Goal: Task Accomplishment & Management: Manage account settings

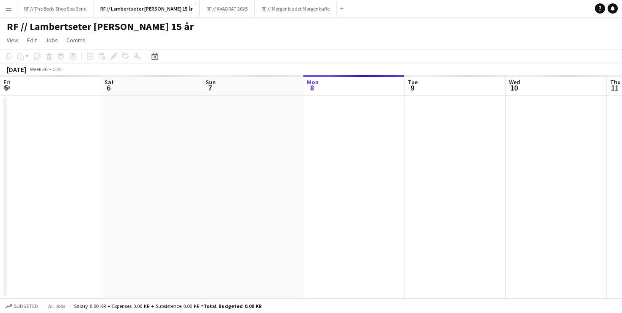
scroll to position [0, 202]
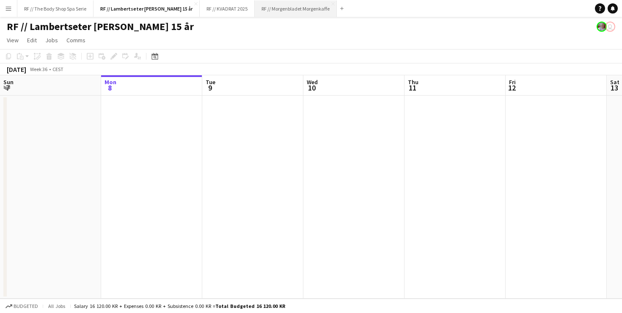
click at [279, 8] on button "RF // Morgenbladet Morgenkaffe Close" at bounding box center [296, 8] width 82 height 17
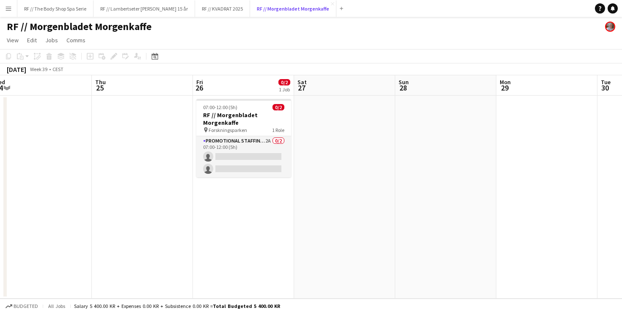
scroll to position [0, 322]
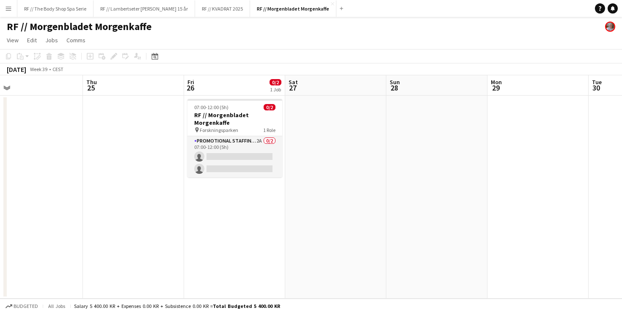
click at [8, 8] on app-icon "Menu" at bounding box center [8, 8] width 7 height 7
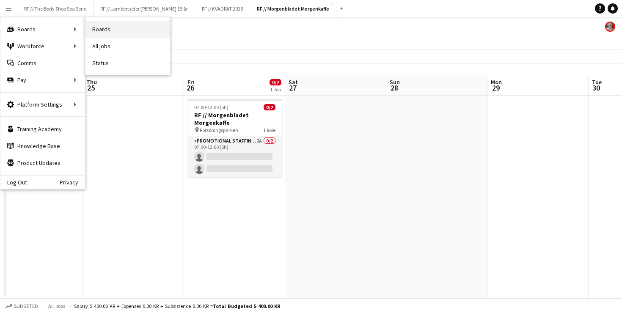
click at [114, 27] on link "Boards" at bounding box center [128, 29] width 85 height 17
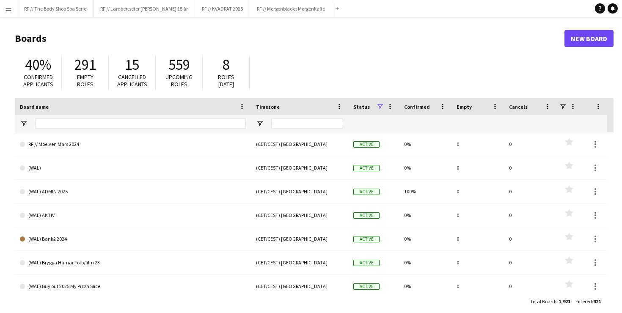
click at [6, 8] on app-icon "Menu" at bounding box center [8, 8] width 7 height 7
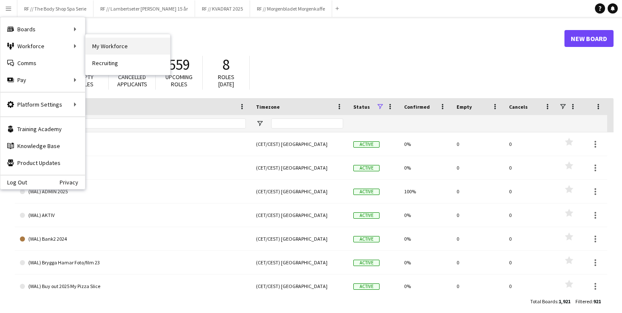
click at [116, 49] on link "My Workforce" at bounding box center [128, 46] width 85 height 17
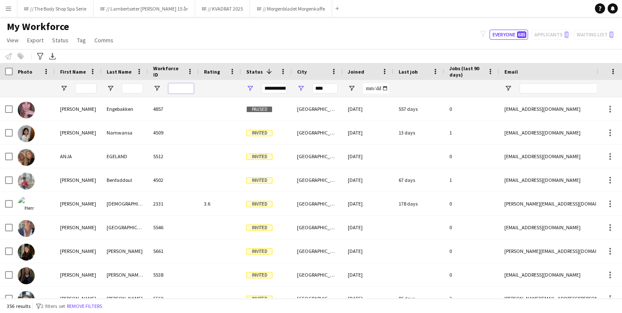
click at [182, 88] on input "Workforce ID Filter Input" at bounding box center [180, 88] width 25 height 10
click at [88, 92] on input "First Name Filter Input" at bounding box center [85, 88] width 21 height 10
type input "*****"
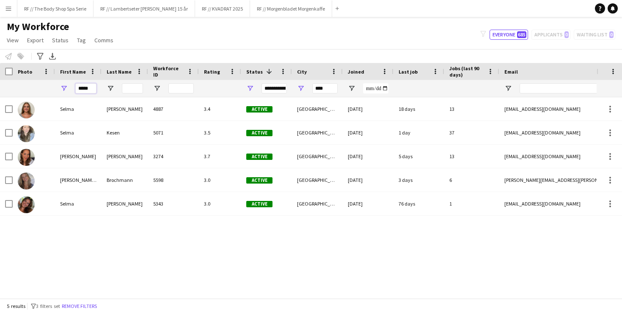
click at [92, 88] on input "*****" at bounding box center [85, 88] width 21 height 10
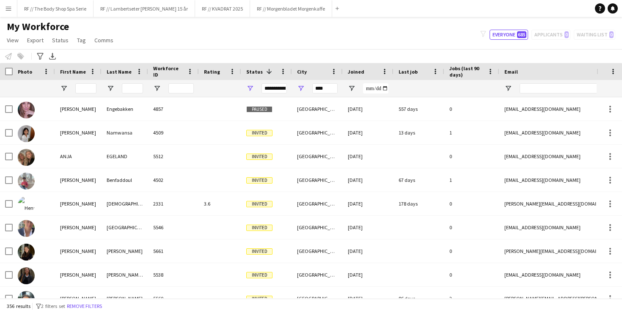
click at [5, 11] on app-icon "Menu" at bounding box center [8, 8] width 7 height 7
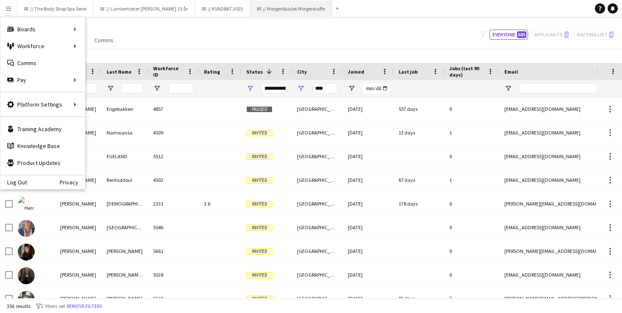
click at [276, 5] on button "RF // Morgenbladet Morgenkaffe Close" at bounding box center [291, 8] width 82 height 17
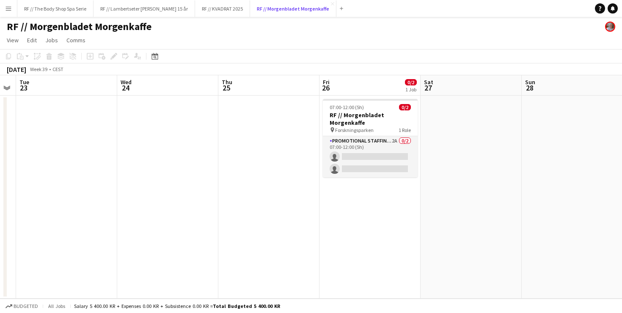
scroll to position [0, 396]
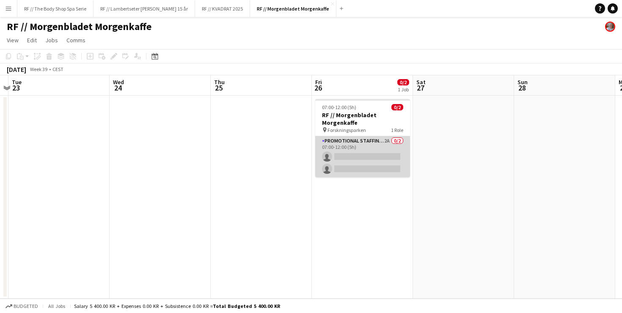
click at [390, 138] on app-card-role "Promotional Staffing (Promotional Staff) 2A 0/2 07:00-12:00 (5h) single-neutral…" at bounding box center [362, 156] width 95 height 41
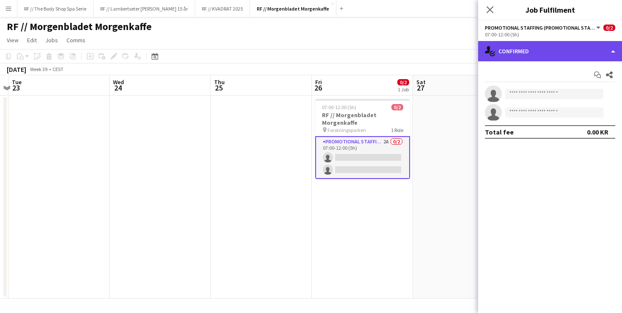
click at [516, 50] on div "single-neutral-actions-check-2 Confirmed" at bounding box center [550, 51] width 144 height 20
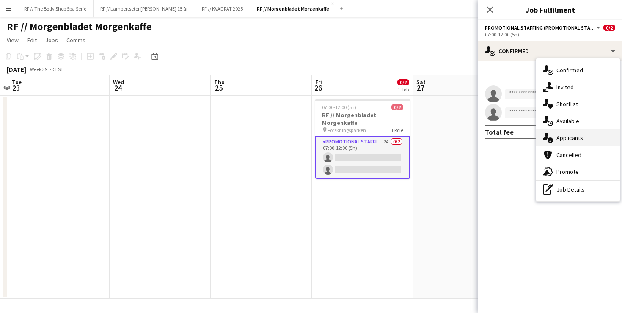
click at [571, 141] on span "Applicants" at bounding box center [570, 138] width 27 height 8
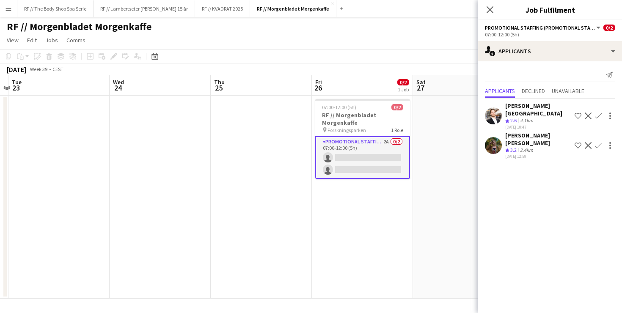
click at [492, 137] on app-user-avatar at bounding box center [493, 145] width 17 height 17
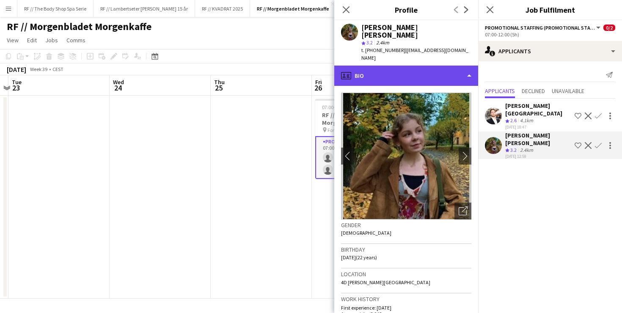
click at [367, 66] on div "profile Bio" at bounding box center [406, 76] width 144 height 20
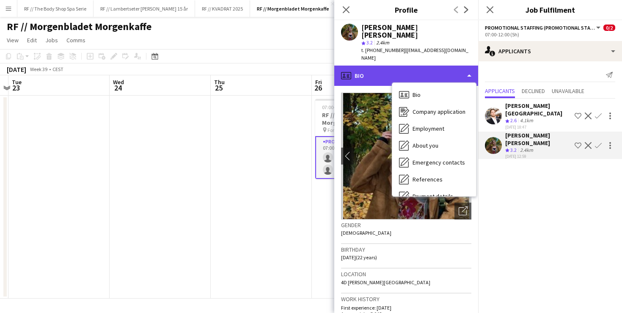
click at [367, 66] on div "profile Bio" at bounding box center [406, 76] width 144 height 20
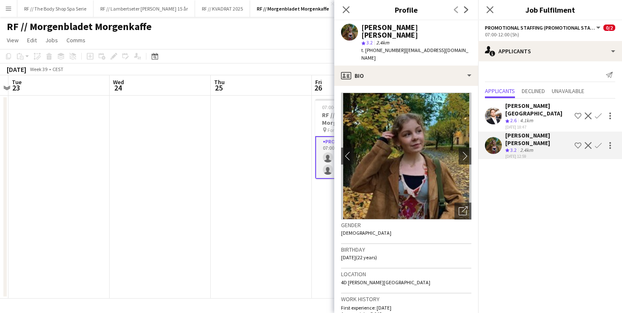
click at [416, 246] on h3 "Birthday" at bounding box center [406, 250] width 130 height 8
click at [519, 117] on div "Crew rating 2.6" at bounding box center [511, 120] width 13 height 7
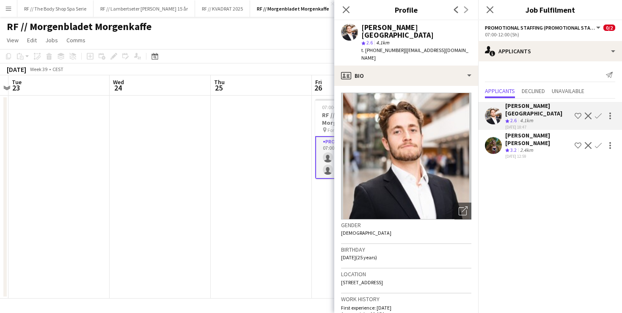
click at [589, 113] on app-icon "Decline" at bounding box center [588, 116] width 7 height 7
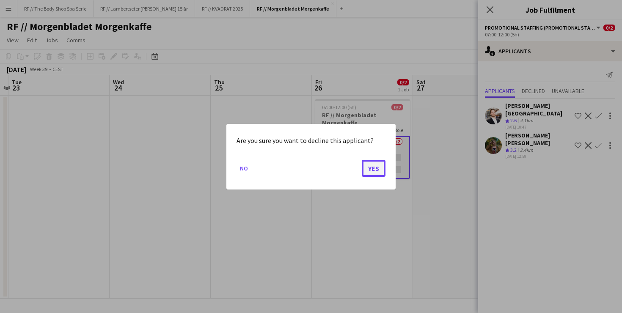
click at [371, 166] on button "Yes" at bounding box center [374, 168] width 24 height 17
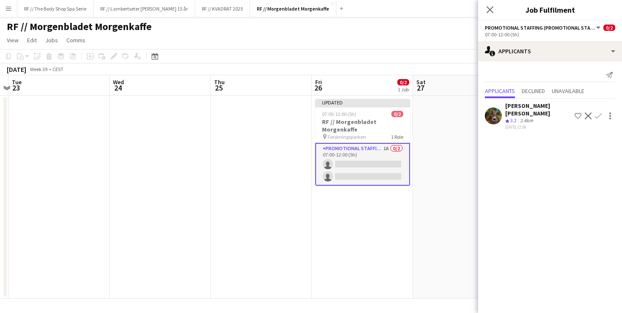
click at [579, 135] on mat-expansion-panel "users2 Applicants Send notification Applicants Declined Unavailable Sarah Elise…" at bounding box center [550, 187] width 144 height 252
click at [504, 113] on div "Sarah Elise Getaz Crew rating 3.2 2.4km 04-09-2025 12:59 Shortlist crew Decline…" at bounding box center [550, 116] width 144 height 28
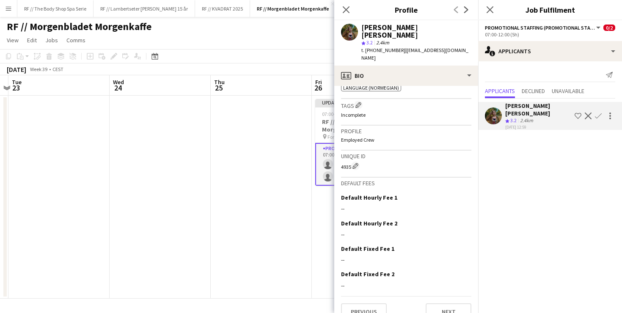
scroll to position [217, 0]
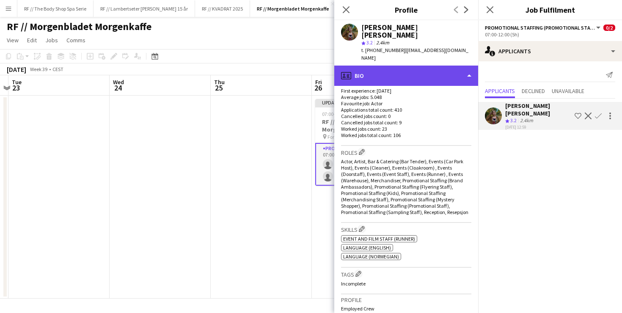
click at [363, 66] on div "profile Bio" at bounding box center [406, 76] width 144 height 20
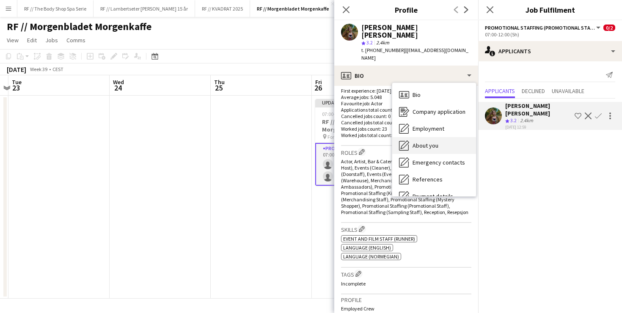
click at [423, 142] on span "About you" at bounding box center [426, 146] width 26 height 8
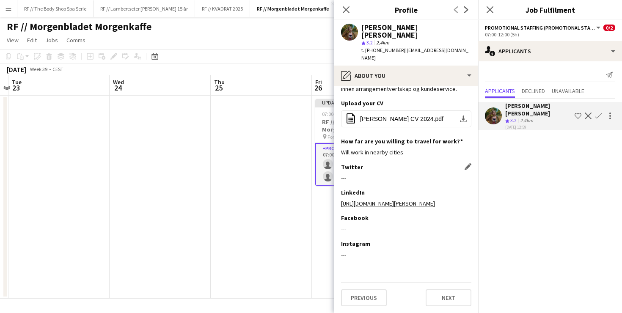
scroll to position [0, 0]
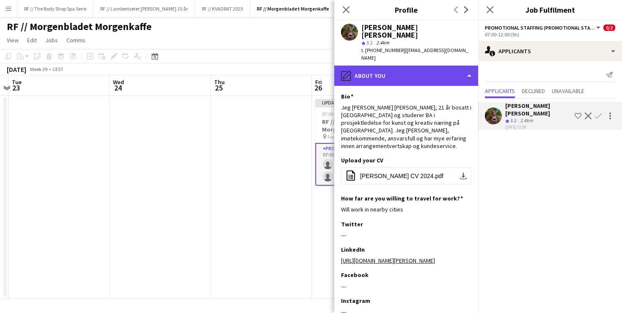
click at [380, 66] on div "pencil4 About you" at bounding box center [406, 76] width 144 height 20
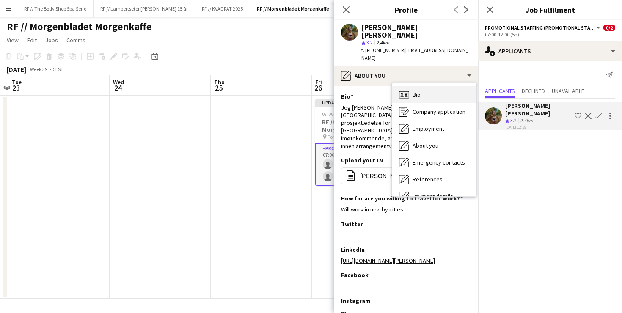
click at [417, 91] on span "Bio" at bounding box center [417, 95] width 8 height 8
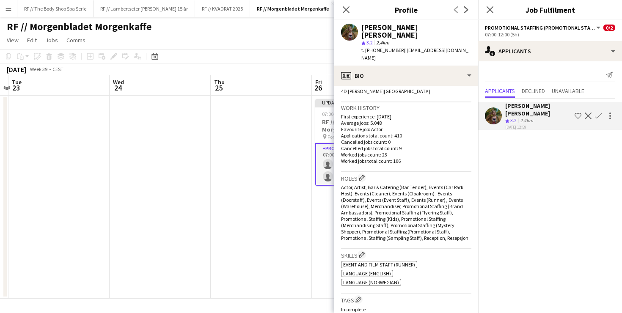
scroll to position [194, 0]
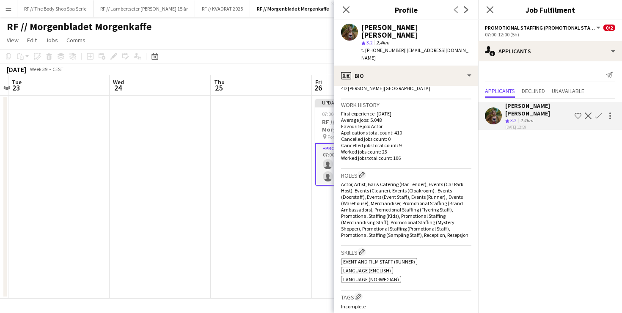
click at [551, 146] on mat-expansion-panel "users2 Applicants Send notification Applicants Declined Unavailable Sarah Elise…" at bounding box center [550, 187] width 144 height 252
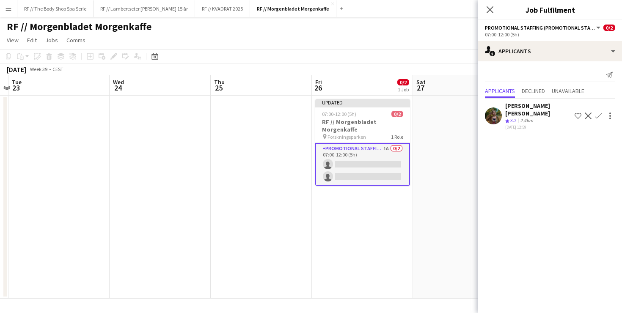
click at [600, 113] on app-icon "Confirm" at bounding box center [598, 116] width 7 height 7
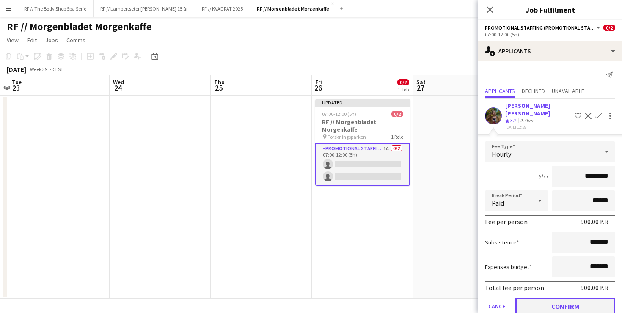
click at [576, 299] on button "Confirm" at bounding box center [565, 306] width 100 height 17
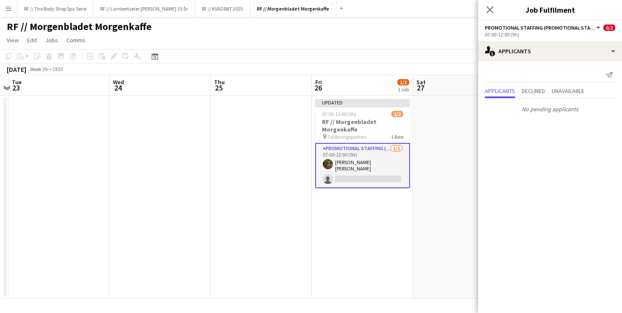
click at [355, 207] on app-date-cell "Updated 07:00-12:00 (5h) 1/2 RF // Morgenbladet Morgenkaffe pin Forskningsparke…" at bounding box center [362, 197] width 101 height 203
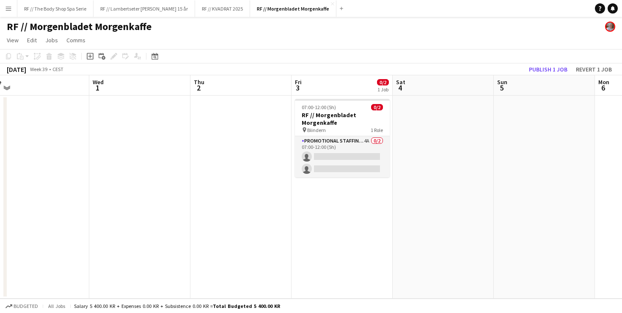
scroll to position [0, 335]
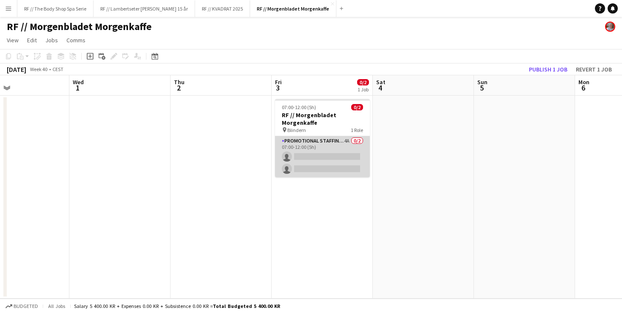
click at [349, 139] on app-card-role "Promotional Staffing (Promotional Staff) 4A 0/2 07:00-12:00 (5h) single-neutral…" at bounding box center [322, 156] width 95 height 41
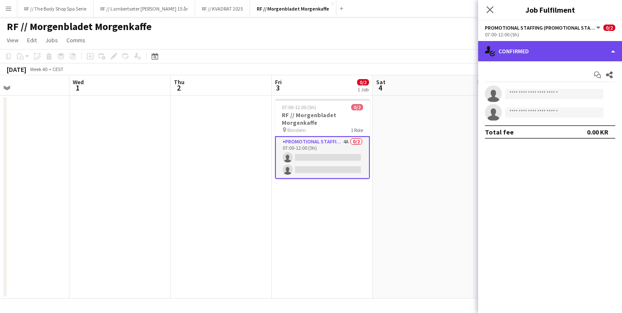
click at [519, 48] on div "single-neutral-actions-check-2 Confirmed" at bounding box center [550, 51] width 144 height 20
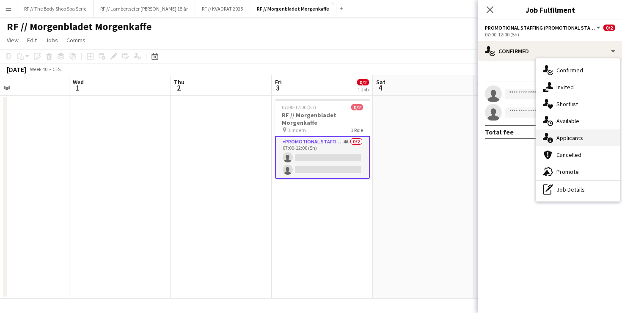
click at [559, 140] on span "Applicants" at bounding box center [570, 138] width 27 height 8
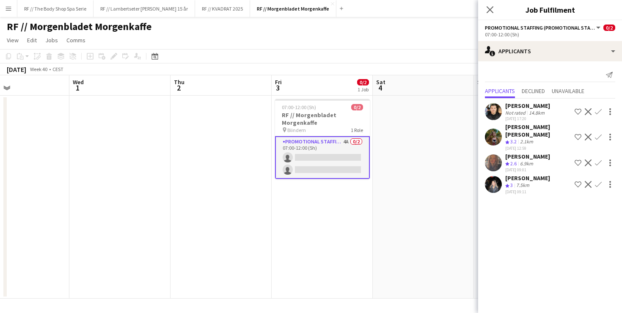
click at [600, 134] on app-icon "Confirm" at bounding box center [598, 137] width 7 height 7
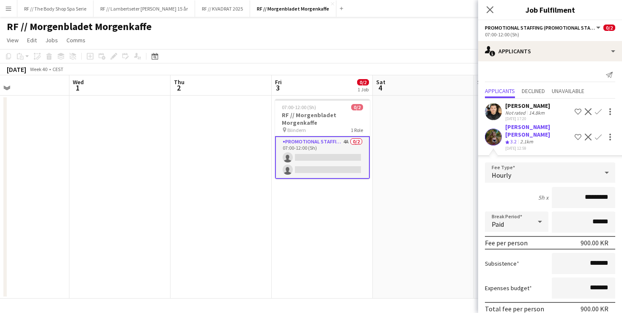
scroll to position [74, 0]
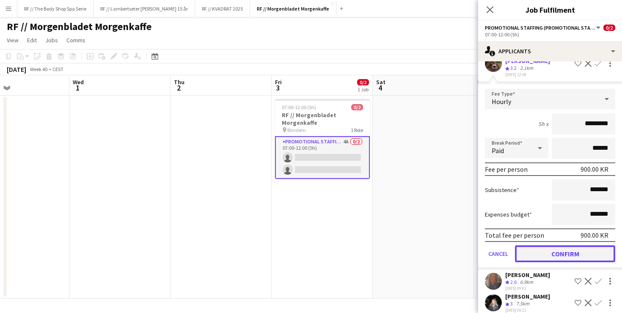
click at [567, 246] on button "Confirm" at bounding box center [565, 254] width 100 height 17
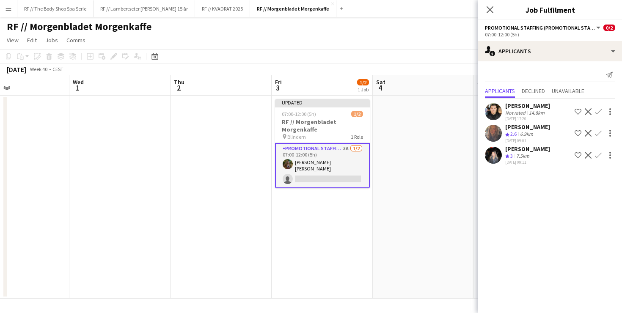
click at [590, 132] on app-icon "Decline" at bounding box center [588, 133] width 7 height 7
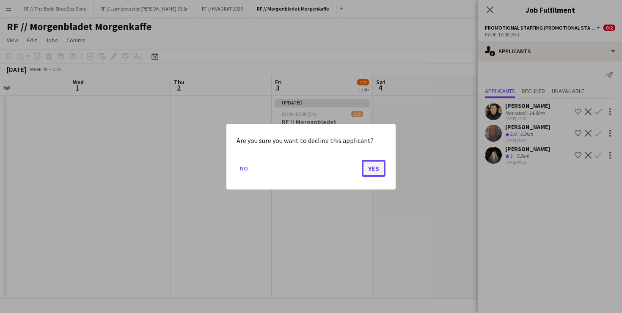
click at [374, 169] on button "Yes" at bounding box center [374, 168] width 24 height 17
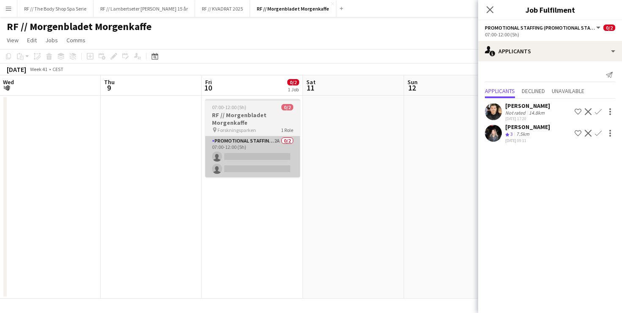
scroll to position [0, 306]
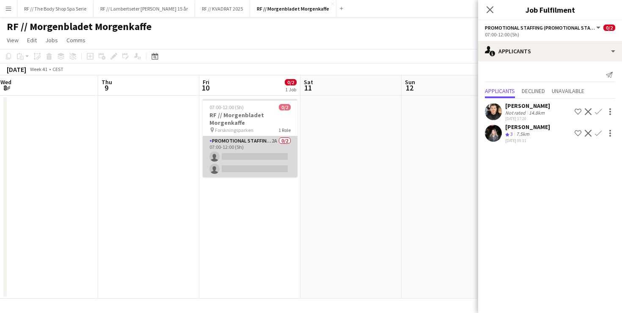
click at [279, 141] on app-card-role "Promotional Staffing (Promotional Staff) 2A 0/2 07:00-12:00 (5h) single-neutral…" at bounding box center [250, 156] width 95 height 41
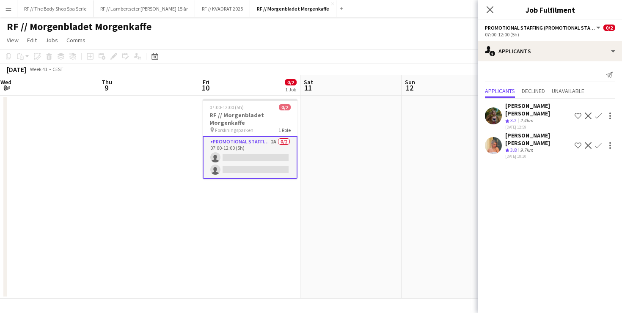
click at [599, 113] on app-icon "Confirm" at bounding box center [598, 116] width 7 height 7
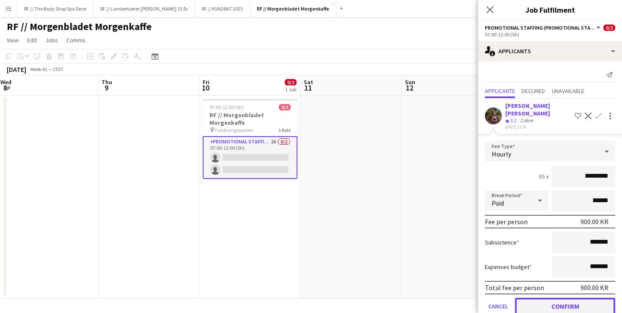
click at [566, 300] on button "Confirm" at bounding box center [565, 306] width 100 height 17
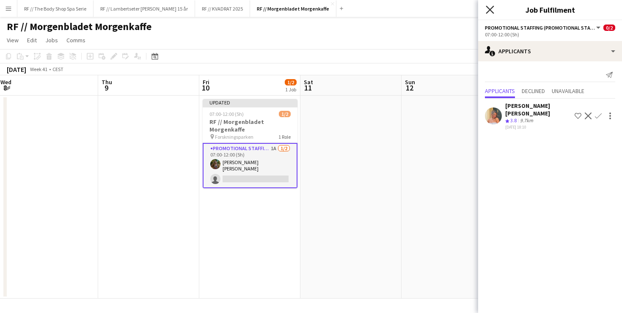
click at [488, 8] on icon at bounding box center [490, 10] width 8 height 8
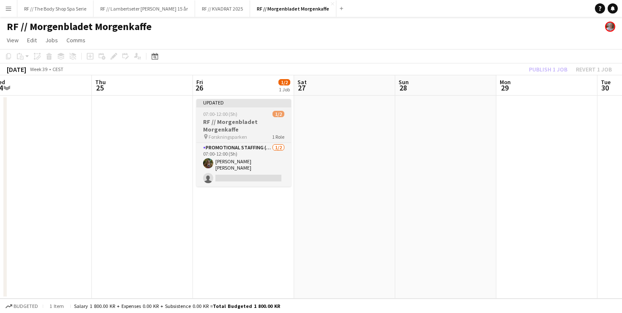
scroll to position [0, 232]
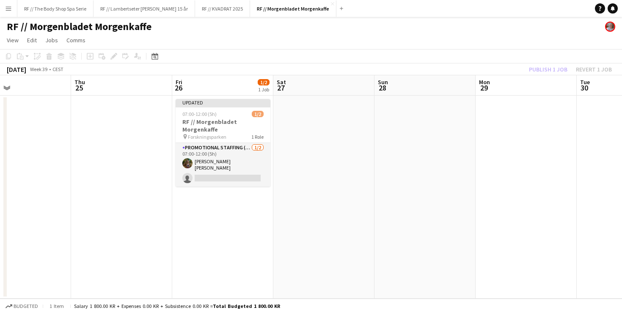
click at [364, 196] on app-date-cell at bounding box center [323, 197] width 101 height 203
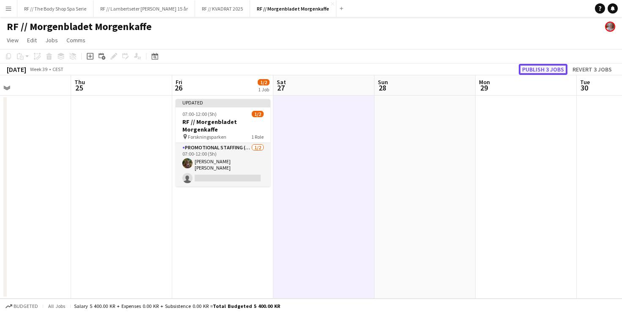
click at [545, 71] on button "Publish 3 jobs" at bounding box center [543, 69] width 49 height 11
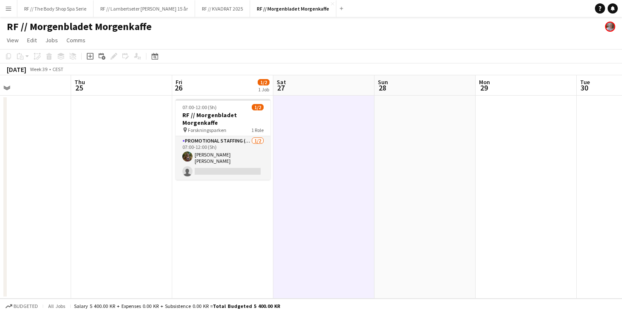
click at [210, 245] on app-date-cell "07:00-12:00 (5h) 1/2 RF // Morgenbladet Morgenkaffe pin Forskningsparken 1 Role…" at bounding box center [222, 197] width 101 height 203
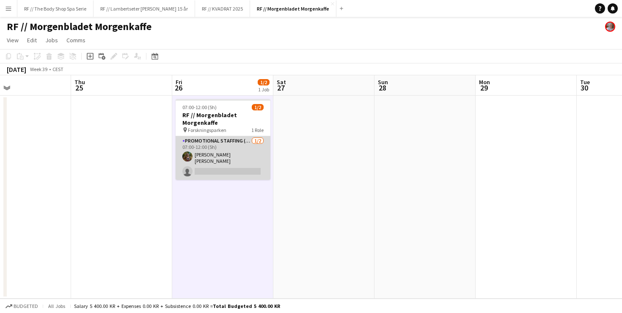
click at [246, 141] on app-card-role "Promotional Staffing (Promotional Staff) 1/2 07:00-12:00 (5h) Sarah Elise Getaz…" at bounding box center [223, 158] width 95 height 44
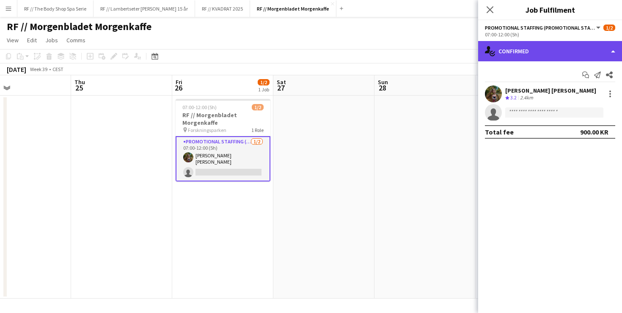
click at [519, 49] on div "single-neutral-actions-check-2 Confirmed" at bounding box center [550, 51] width 144 height 20
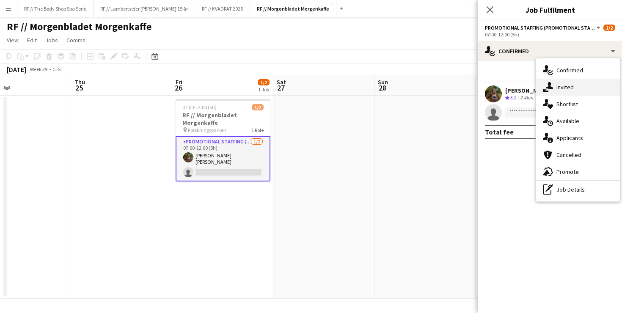
click at [561, 85] on span "Invited" at bounding box center [565, 87] width 17 height 8
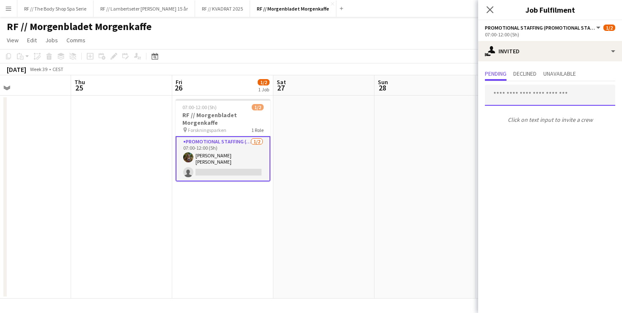
click at [510, 97] on input "text" at bounding box center [550, 95] width 130 height 21
type input "*****"
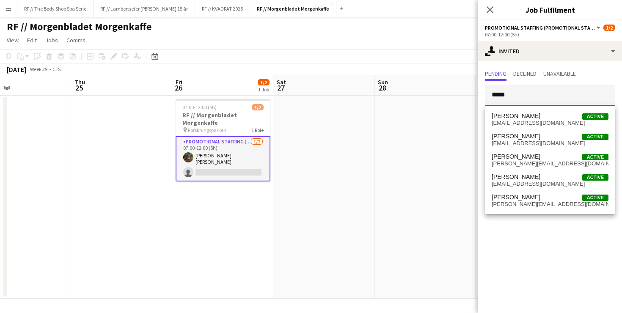
click at [524, 95] on input "*****" at bounding box center [550, 95] width 130 height 21
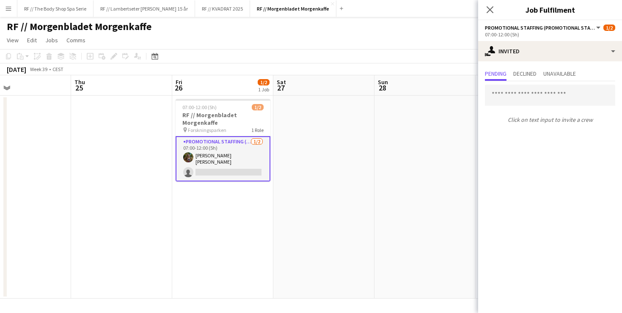
click at [273, 147] on app-date-cell at bounding box center [323, 197] width 101 height 203
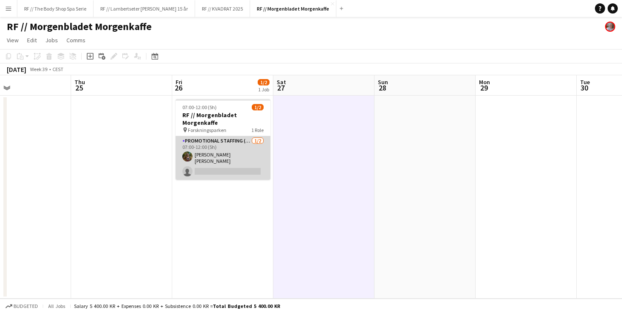
click at [236, 149] on app-card-role "Promotional Staffing (Promotional Staff) 1/2 07:00-12:00 (5h) Sarah Elise Getaz…" at bounding box center [223, 158] width 95 height 44
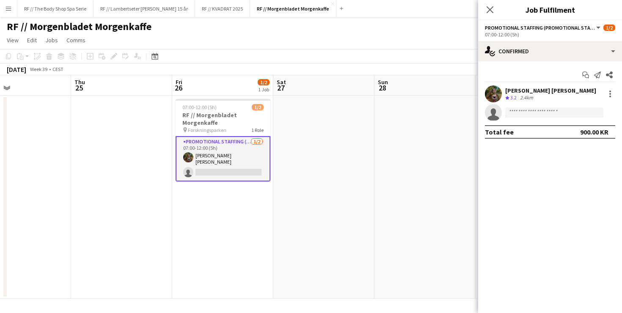
click at [222, 205] on app-date-cell "07:00-12:00 (5h) 1/2 RF // Morgenbladet Morgenkaffe pin Forskningsparken 1 Role…" at bounding box center [222, 197] width 101 height 203
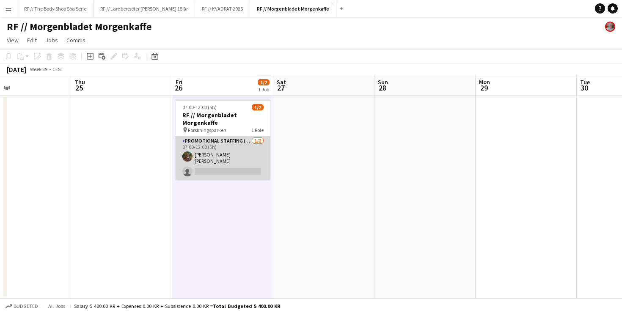
click at [244, 146] on app-card-role "Promotional Staffing (Promotional Staff) 1/2 07:00-12:00 (5h) Sarah Elise Getaz…" at bounding box center [223, 158] width 95 height 44
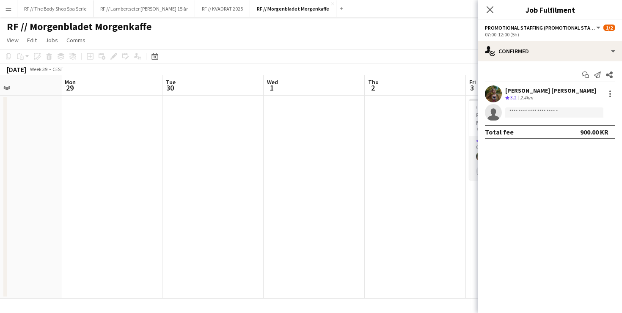
scroll to position [0, 319]
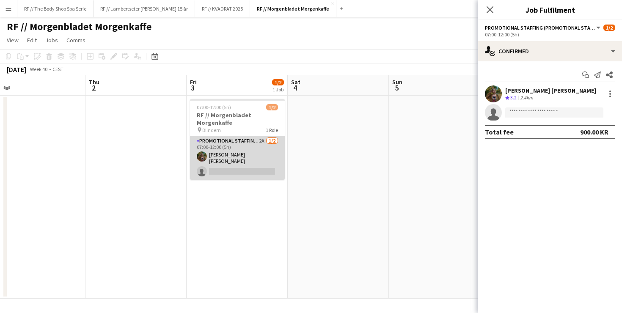
click at [243, 149] on app-card-role "Promotional Staffing (Promotional Staff) 2A 1/2 07:00-12:00 (5h) Sarah Elise Ge…" at bounding box center [237, 158] width 95 height 44
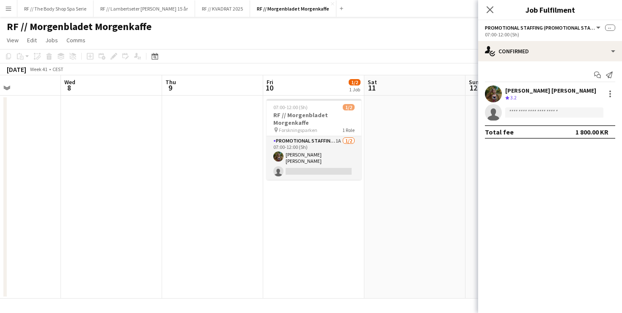
scroll to position [0, 383]
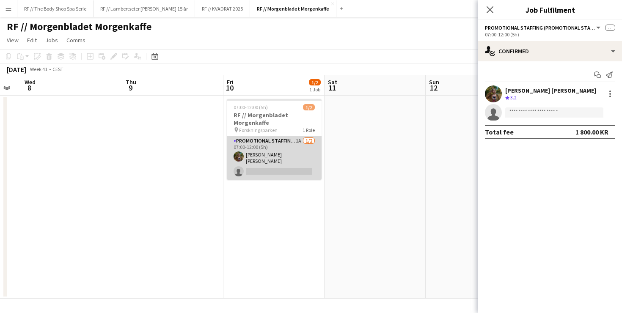
click at [271, 145] on app-card-role "Promotional Staffing (Promotional Staff) 1A 1/2 07:00-12:00 (5h) Sarah Elise Ge…" at bounding box center [274, 158] width 95 height 44
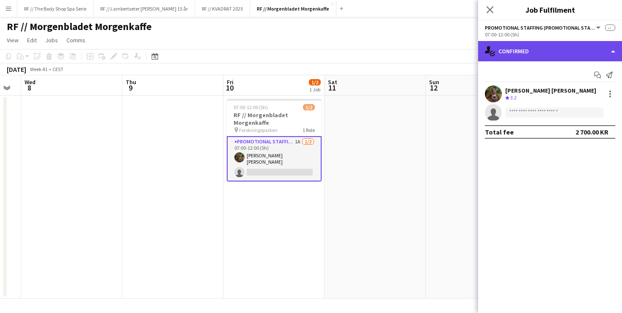
click at [542, 50] on div "single-neutral-actions-check-2 Confirmed" at bounding box center [550, 51] width 144 height 20
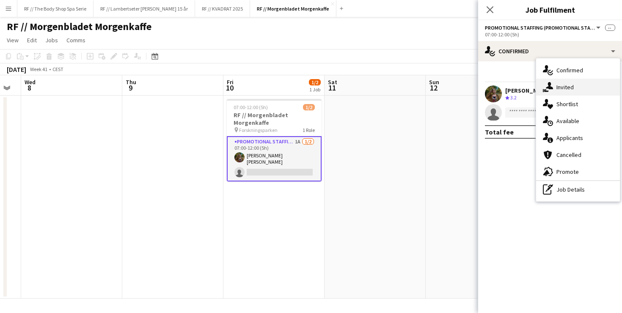
click at [552, 88] on icon at bounding box center [549, 85] width 7 height 7
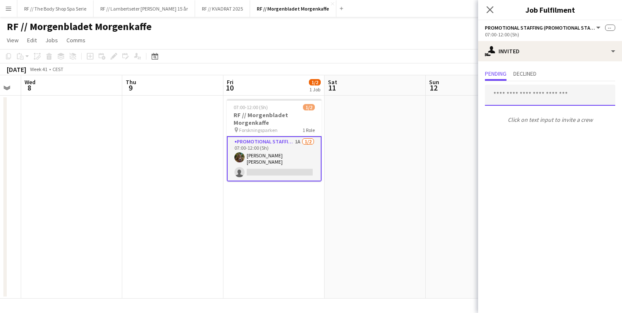
click at [526, 91] on input "text" at bounding box center [550, 95] width 130 height 21
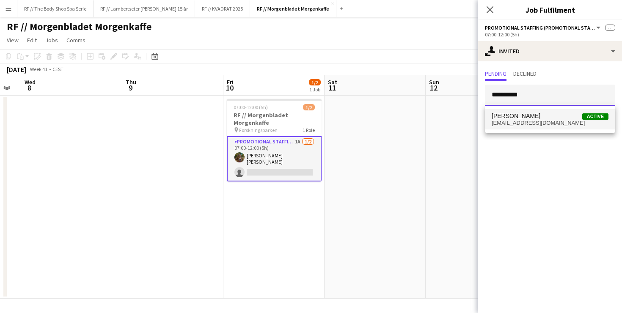
type input "**********"
click at [525, 119] on span "Maria Egeland" at bounding box center [516, 116] width 49 height 7
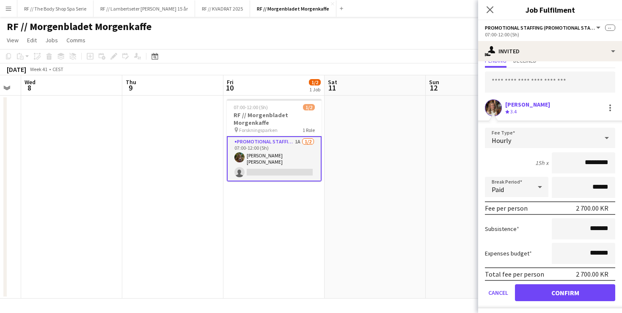
scroll to position [34, 0]
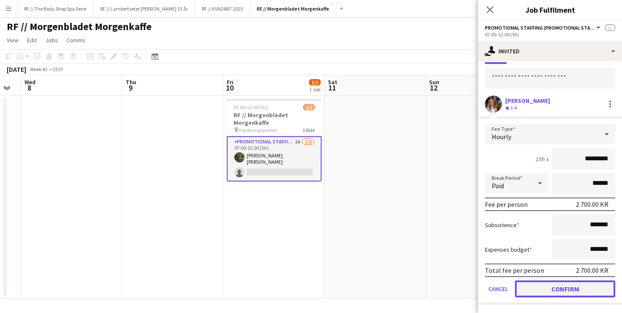
click at [582, 287] on button "Confirm" at bounding box center [565, 289] width 100 height 17
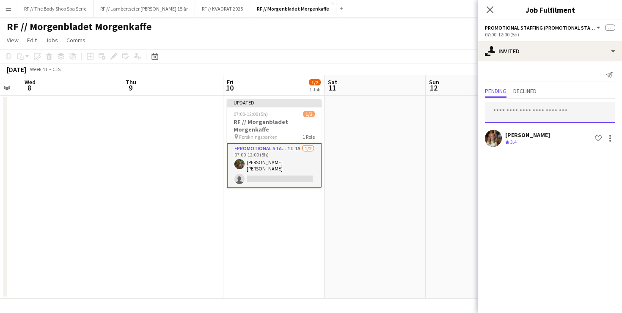
click at [505, 114] on input "text" at bounding box center [550, 112] width 130 height 21
drag, startPoint x: 525, startPoint y: 113, endPoint x: 493, endPoint y: 110, distance: 32.3
click at [493, 110] on input "text" at bounding box center [550, 112] width 130 height 21
click at [496, 110] on input "text" at bounding box center [550, 112] width 130 height 21
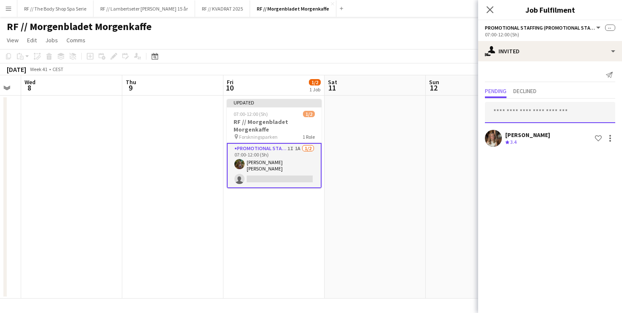
click at [532, 112] on input "text" at bounding box center [550, 112] width 130 height 21
click at [538, 113] on input "text" at bounding box center [550, 112] width 130 height 21
click at [529, 110] on input "text" at bounding box center [550, 112] width 130 height 21
click at [520, 113] on input "text" at bounding box center [550, 112] width 130 height 21
click at [538, 112] on input "text" at bounding box center [550, 112] width 130 height 21
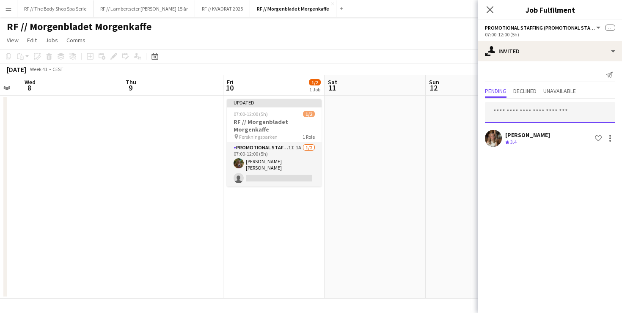
click at [522, 113] on input "text" at bounding box center [550, 112] width 130 height 21
click at [531, 138] on div "Maria Egeland" at bounding box center [527, 135] width 45 height 8
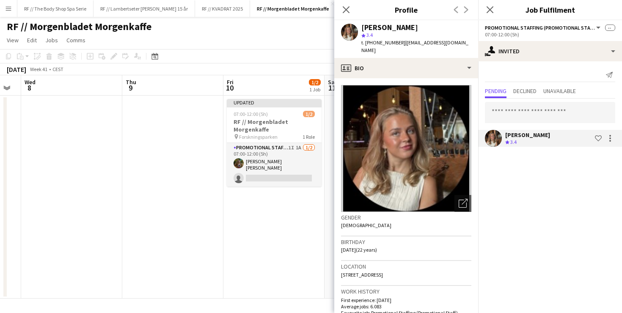
click at [387, 49] on div "Maria Egeland star 3.4 t. +4795336119 | maregeland03@gmail.com" at bounding box center [406, 39] width 144 height 38
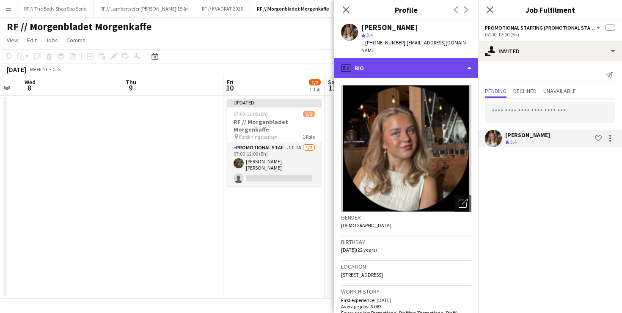
click at [387, 58] on div "profile Bio" at bounding box center [406, 68] width 144 height 20
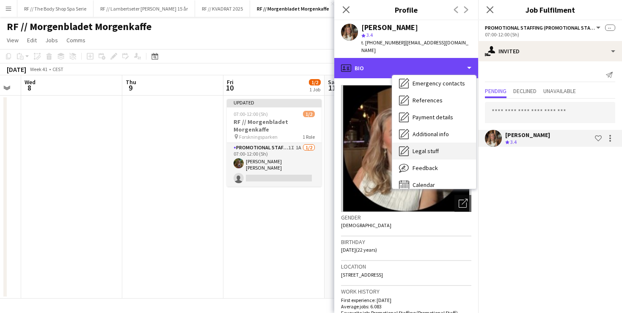
scroll to position [72, 0]
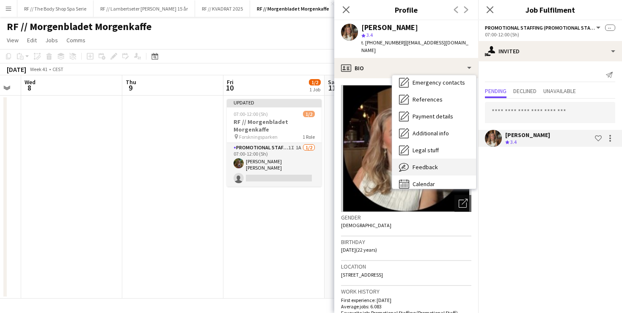
click at [417, 159] on div "Feedback Feedback" at bounding box center [434, 167] width 84 height 17
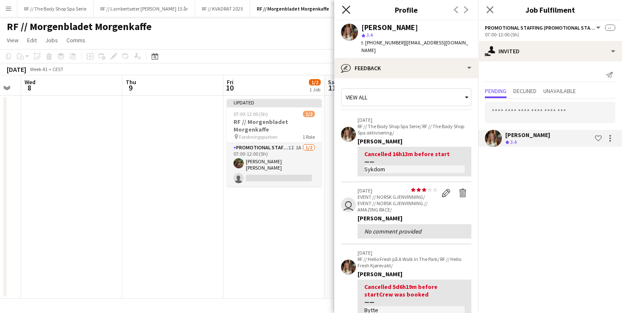
click at [343, 8] on icon "Close pop-in" at bounding box center [346, 10] width 8 height 8
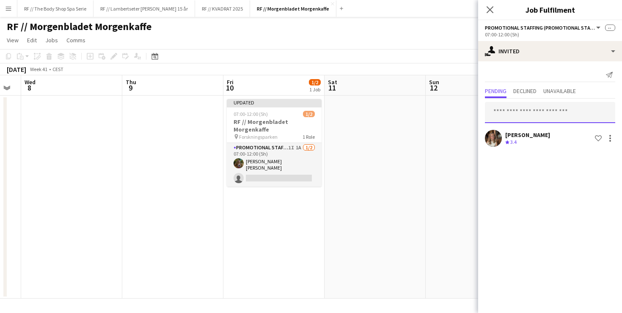
click at [529, 117] on input "text" at bounding box center [550, 112] width 130 height 21
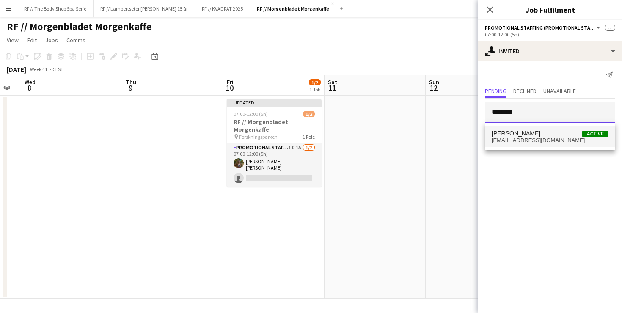
type input "********"
click at [502, 136] on span "[PERSON_NAME]" at bounding box center [516, 133] width 49 height 7
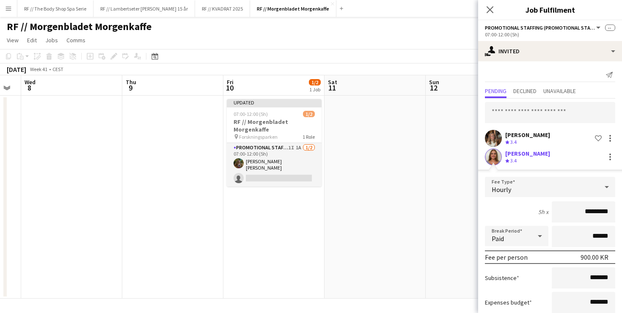
click at [516, 159] on span "3.4" at bounding box center [513, 160] width 6 height 6
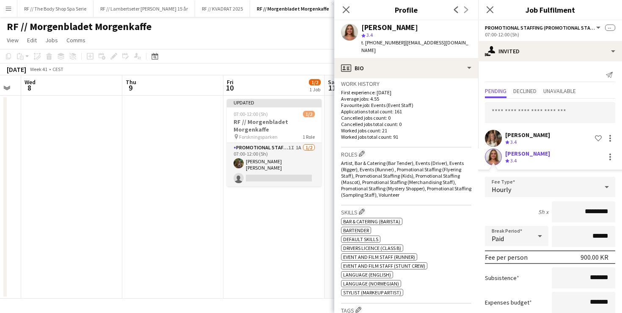
scroll to position [222, 0]
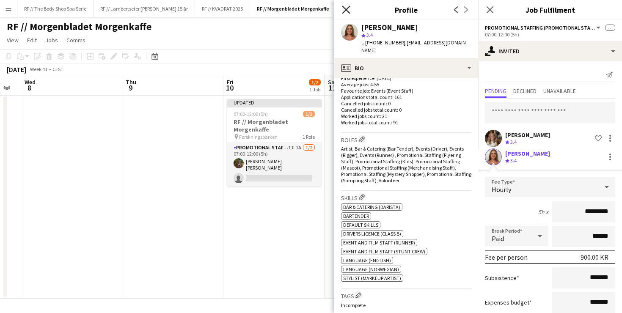
click at [344, 7] on icon at bounding box center [346, 10] width 8 height 8
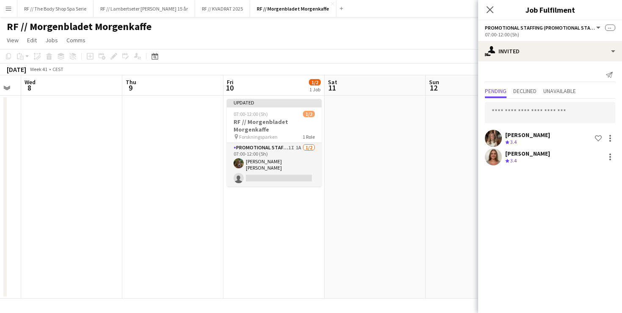
click at [541, 160] on div "Selma Finne Crew rating 3.4" at bounding box center [550, 157] width 144 height 17
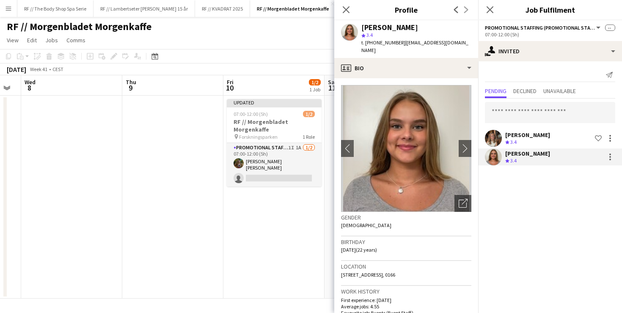
click at [541, 160] on div "Selma Finne Crew rating 3.4" at bounding box center [550, 157] width 144 height 17
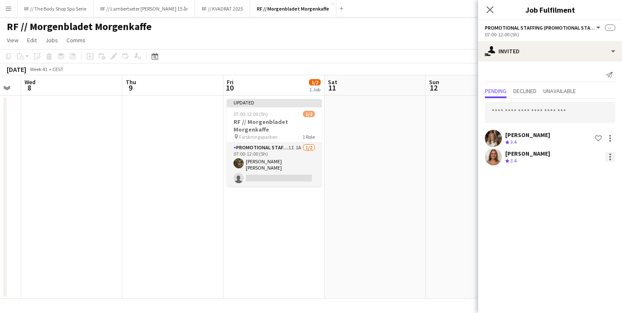
click at [607, 159] on div at bounding box center [610, 157] width 10 height 10
click at [607, 159] on div at bounding box center [311, 156] width 622 height 313
click at [607, 159] on div at bounding box center [610, 157] width 10 height 10
click at [578, 172] on span "Edit fee" at bounding box center [570, 172] width 23 height 7
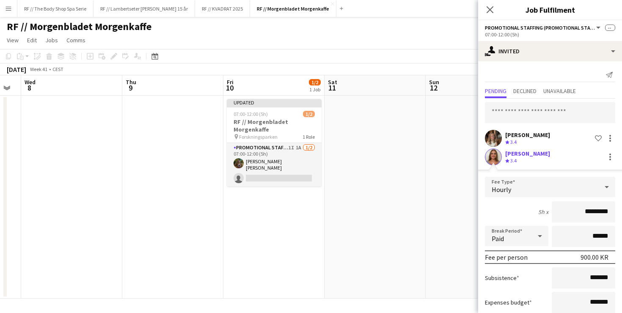
click at [503, 208] on div "5h x *********" at bounding box center [550, 211] width 130 height 21
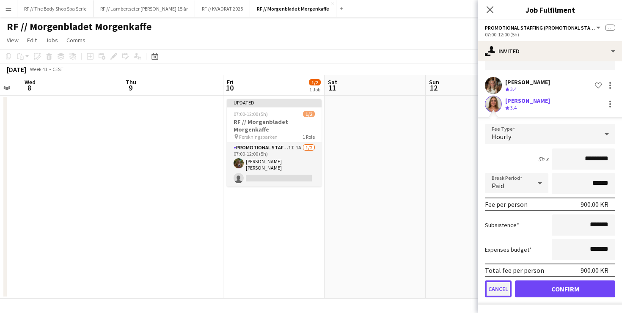
click at [499, 292] on button "Cancel" at bounding box center [498, 289] width 27 height 17
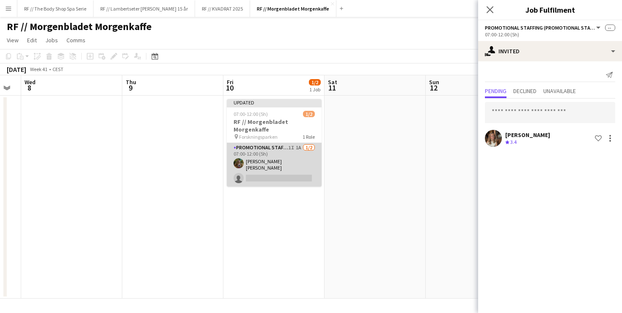
click at [266, 159] on app-card-role "Promotional Staffing (Promotional Staff) 1I 1A 1/2 07:00-12:00 (5h) Sarah Elise…" at bounding box center [274, 165] width 95 height 44
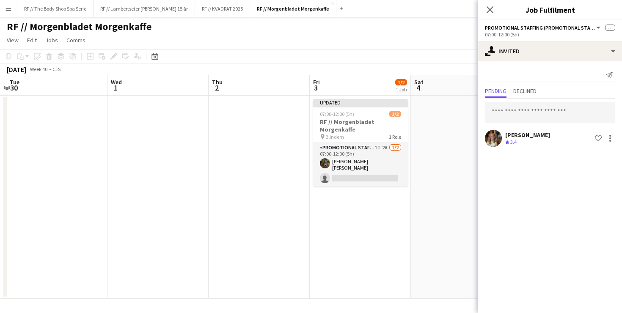
scroll to position [0, 193]
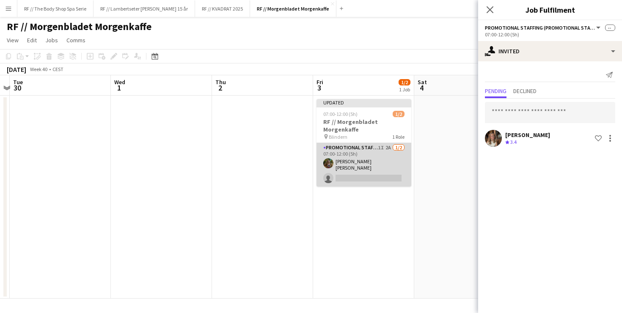
click at [357, 157] on app-card-role "Promotional Staffing (Promotional Staff) 1I 2A 1/2 07:00-12:00 (5h) Sarah Elise…" at bounding box center [364, 165] width 95 height 44
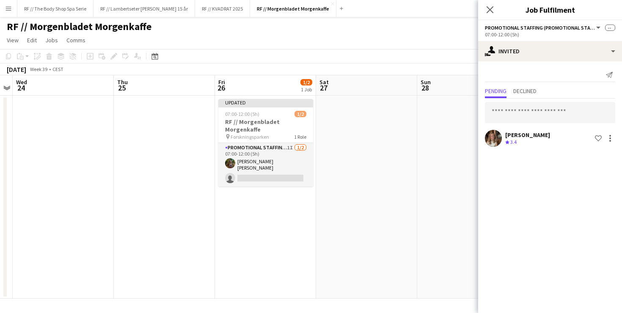
scroll to position [0, 174]
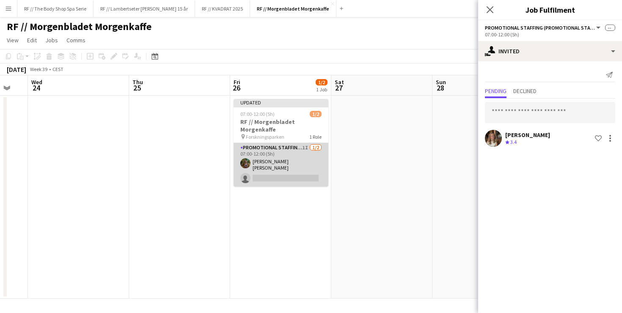
click at [286, 150] on app-card-role "Promotional Staffing (Promotional Staff) 1I 1/2 07:00-12:00 (5h) Sarah Elise Ge…" at bounding box center [281, 165] width 95 height 44
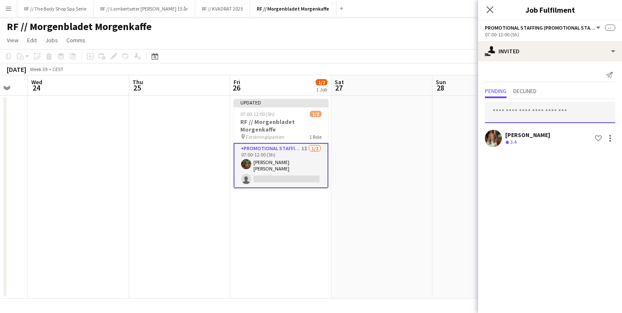
click at [526, 110] on input "text" at bounding box center [550, 112] width 130 height 21
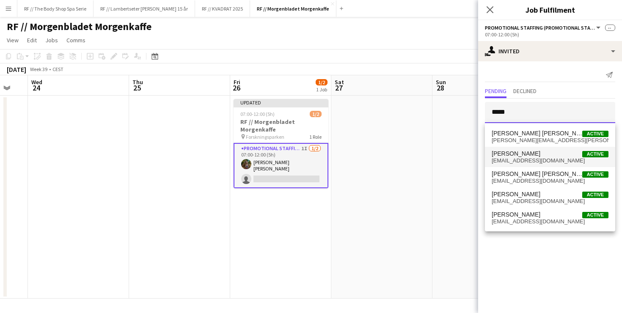
type input "*****"
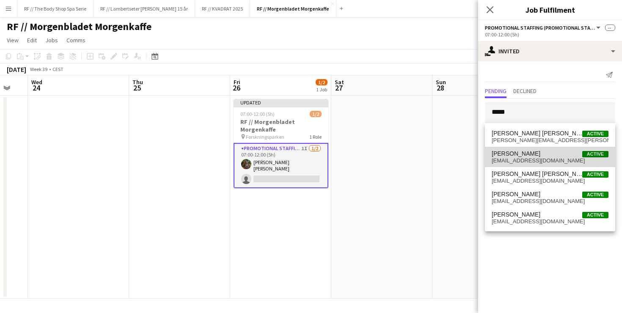
click at [532, 155] on span "Selma Finne Active" at bounding box center [550, 153] width 117 height 7
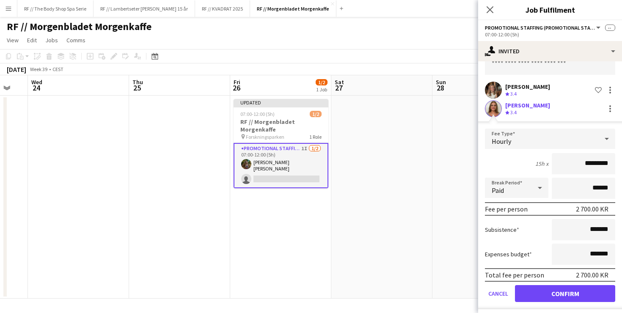
scroll to position [53, 0]
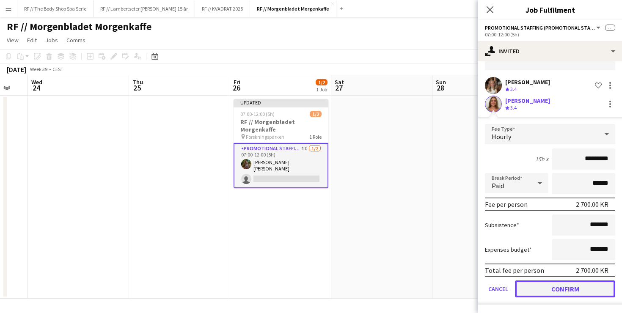
click at [563, 293] on button "Confirm" at bounding box center [565, 289] width 100 height 17
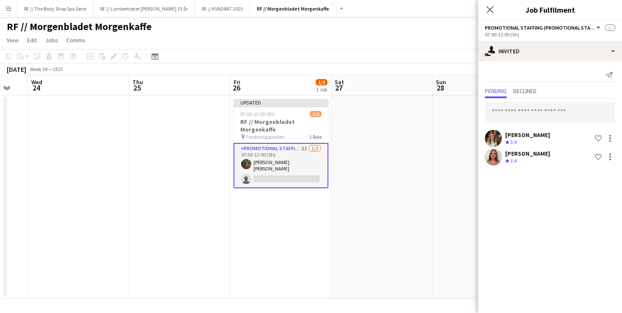
scroll to position [0, 0]
click at [533, 111] on input "text" at bounding box center [550, 112] width 130 height 21
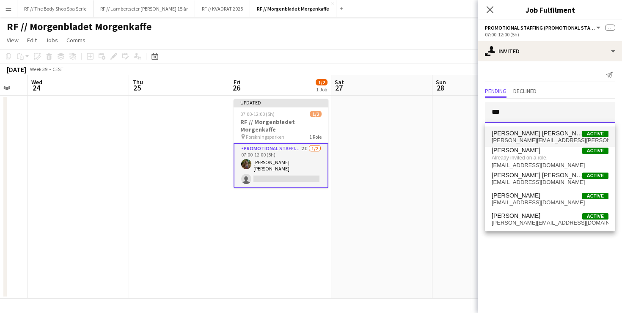
type input "***"
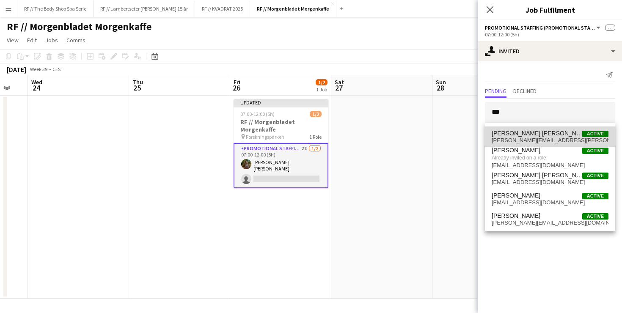
click at [523, 135] on span "[PERSON_NAME] [PERSON_NAME]" at bounding box center [537, 133] width 91 height 7
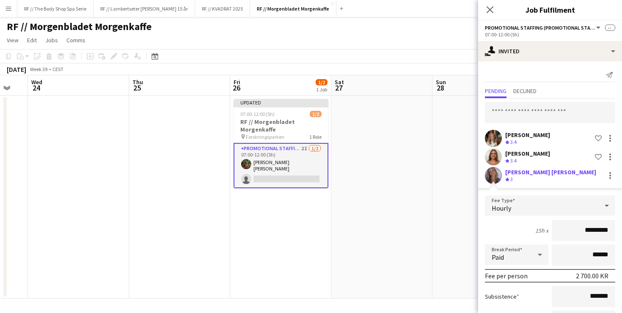
click at [570, 172] on div "[PERSON_NAME] [PERSON_NAME]" at bounding box center [550, 172] width 91 height 8
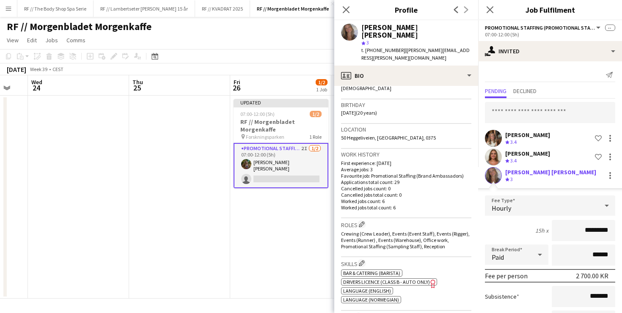
scroll to position [145, 0]
click at [344, 9] on icon "Close pop-in" at bounding box center [346, 10] width 8 height 8
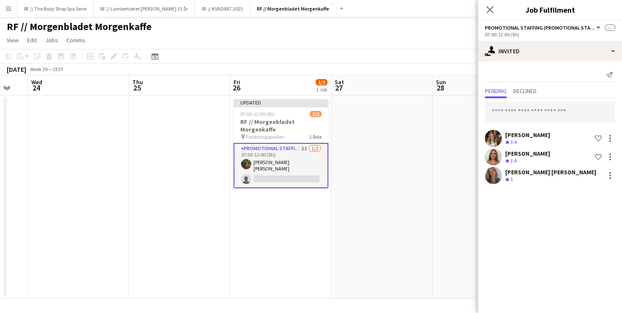
click at [577, 174] on div "Selma Louisa Brochmann Crew rating 3" at bounding box center [550, 175] width 144 height 17
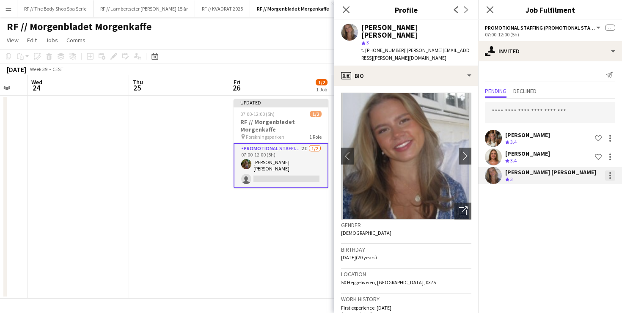
click at [610, 174] on div at bounding box center [610, 176] width 10 height 10
click at [568, 193] on span "Edit fee" at bounding box center [570, 191] width 23 height 7
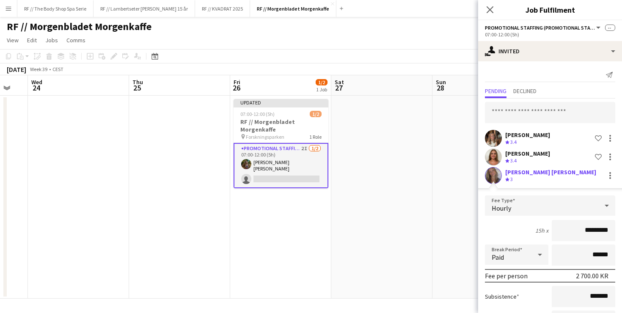
scroll to position [72, 0]
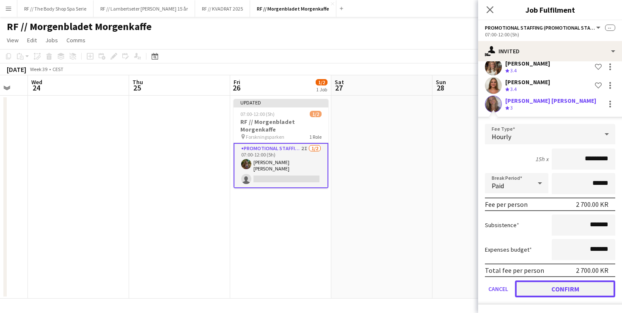
click at [564, 289] on button "Confirm" at bounding box center [565, 289] width 100 height 17
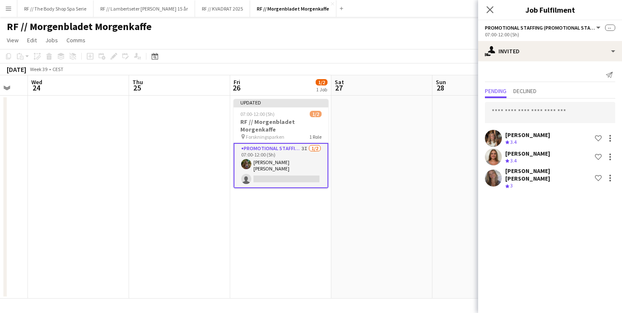
scroll to position [0, 0]
click at [509, 116] on input "text" at bounding box center [550, 112] width 130 height 21
click at [514, 110] on input "text" at bounding box center [550, 112] width 130 height 21
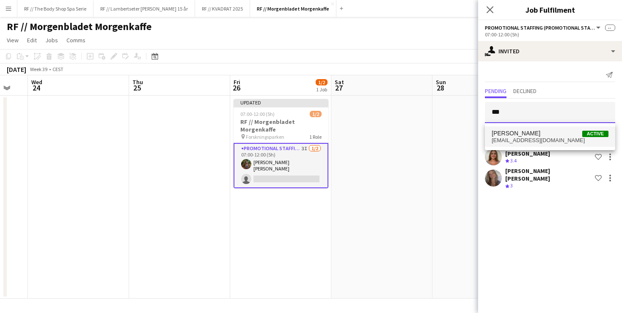
type input "***"
click at [529, 133] on span "[PERSON_NAME]" at bounding box center [516, 133] width 49 height 7
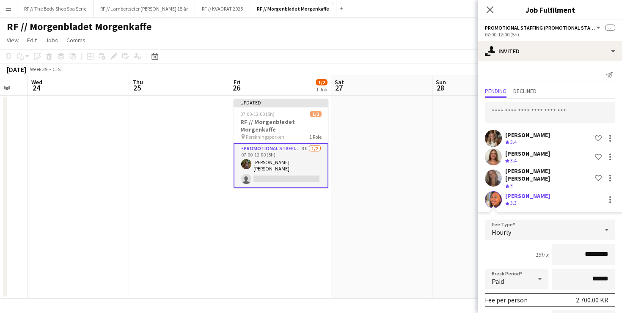
scroll to position [90, 0]
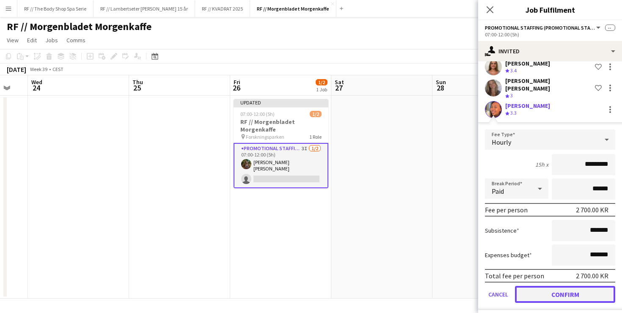
click at [569, 295] on button "Confirm" at bounding box center [565, 294] width 100 height 17
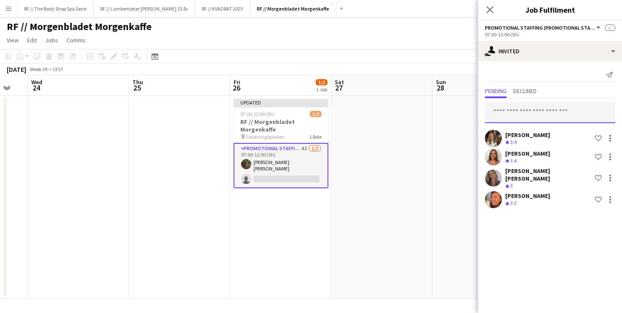
click at [520, 115] on input "text" at bounding box center [550, 112] width 130 height 21
click at [505, 110] on input "text" at bounding box center [550, 112] width 130 height 21
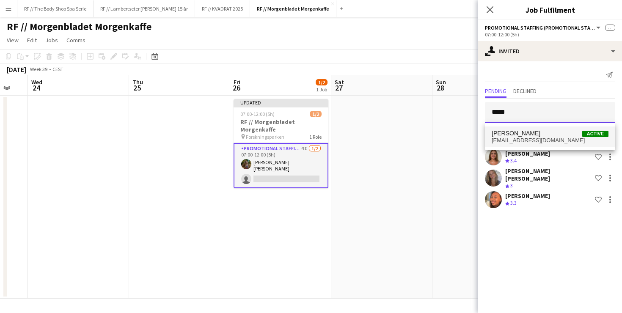
type input "*****"
click at [509, 135] on span "[PERSON_NAME]" at bounding box center [516, 133] width 49 height 7
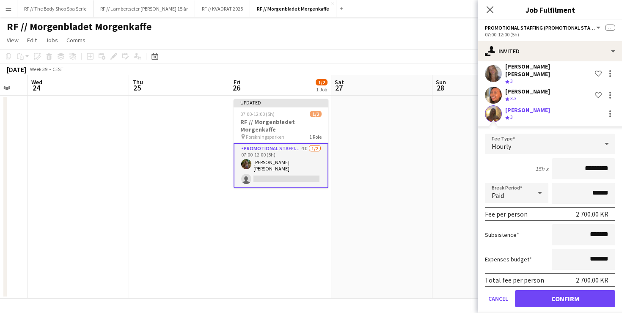
scroll to position [106, 0]
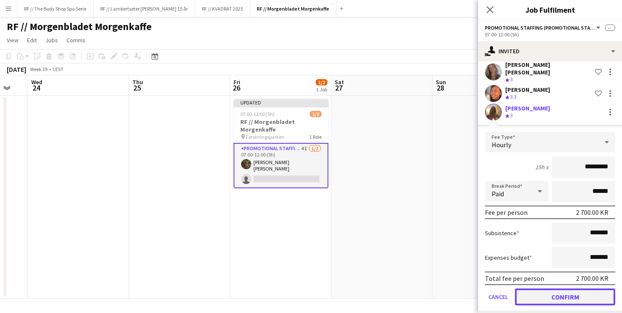
click at [565, 289] on button "Confirm" at bounding box center [565, 297] width 100 height 17
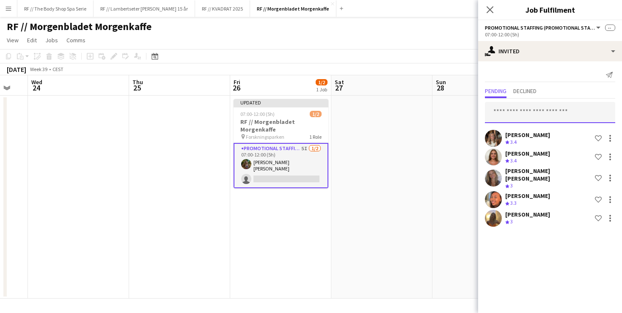
click at [511, 111] on input "text" at bounding box center [550, 112] width 130 height 21
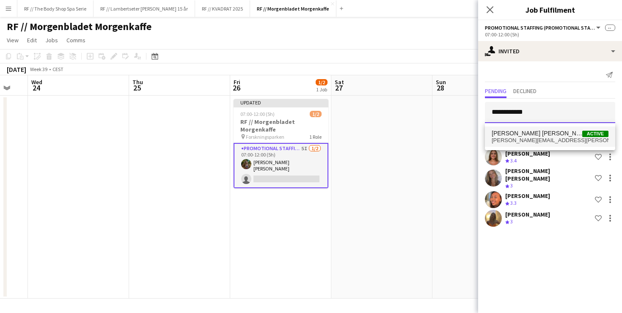
type input "**********"
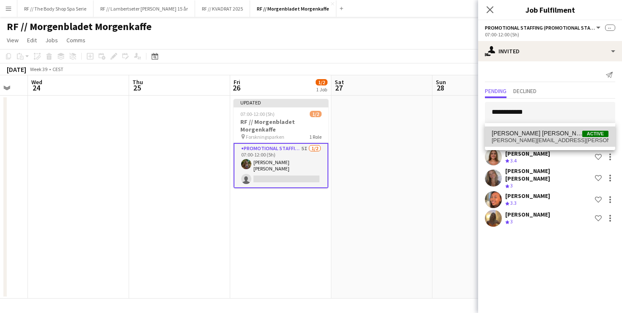
click at [506, 131] on span "[PERSON_NAME] [PERSON_NAME]" at bounding box center [537, 133] width 91 height 7
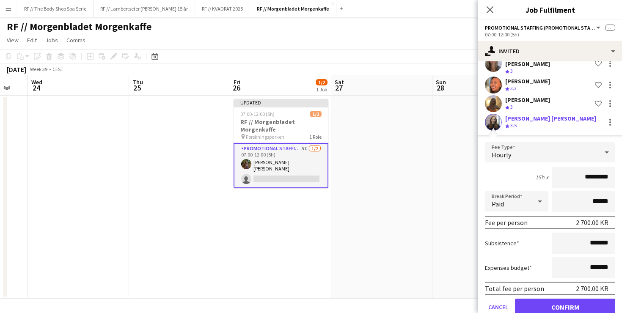
scroll to position [115, 0]
click at [569, 303] on button "Confirm" at bounding box center [565, 306] width 100 height 17
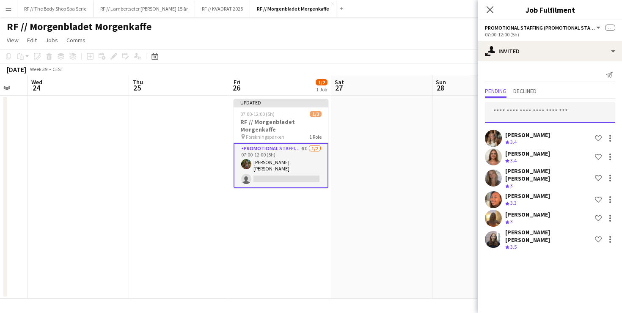
click at [505, 112] on input "text" at bounding box center [550, 112] width 130 height 21
click at [521, 113] on input "******" at bounding box center [550, 112] width 130 height 21
click at [528, 112] on input "**********" at bounding box center [550, 112] width 130 height 21
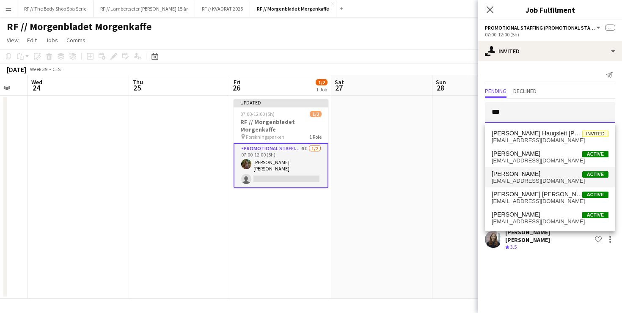
type input "***"
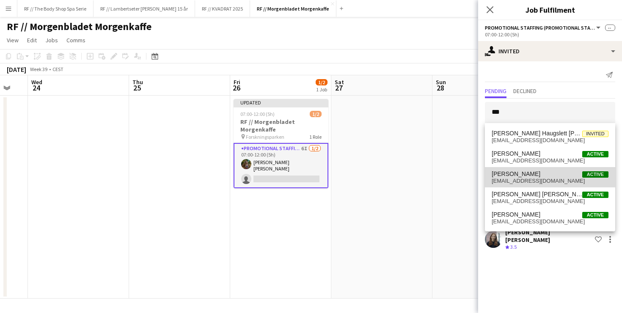
click at [528, 176] on span "[PERSON_NAME]" at bounding box center [516, 174] width 49 height 7
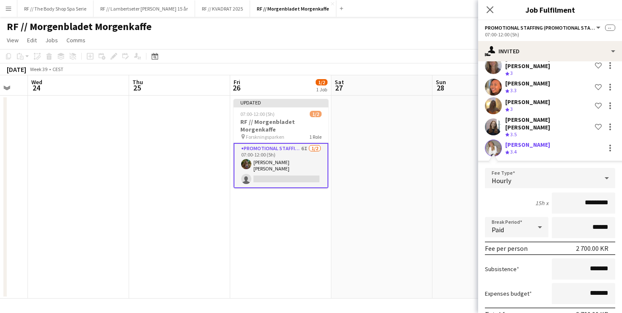
scroll to position [146, 0]
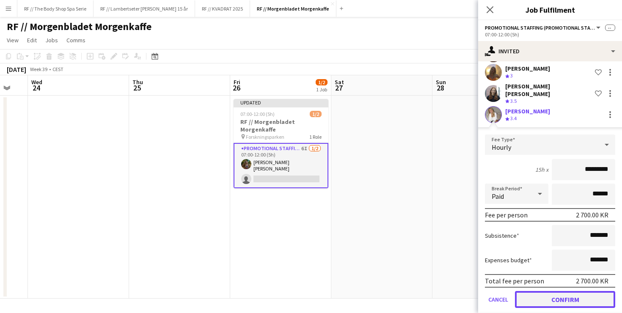
click at [569, 292] on button "Confirm" at bounding box center [565, 299] width 100 height 17
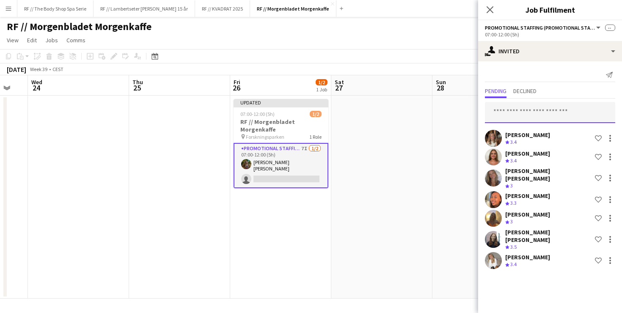
click at [521, 117] on input "text" at bounding box center [550, 112] width 130 height 21
click at [518, 109] on input "text" at bounding box center [550, 112] width 130 height 21
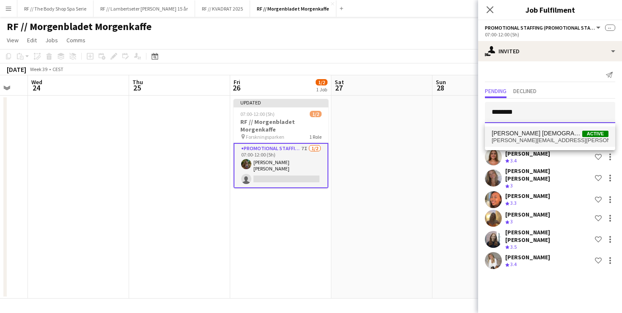
type input "********"
click at [523, 135] on span "[PERSON_NAME] [DEMOGRAPHIC_DATA] [PERSON_NAME]" at bounding box center [537, 133] width 91 height 7
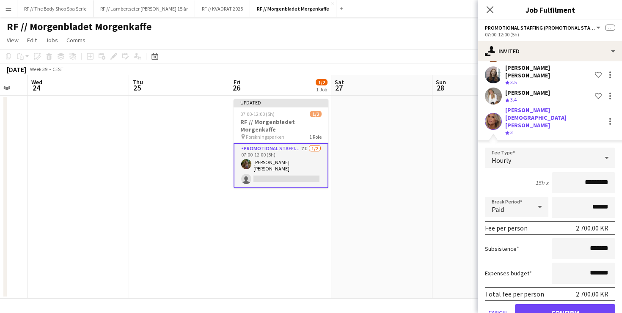
scroll to position [164, 0]
click at [568, 305] on button "Confirm" at bounding box center [565, 313] width 100 height 17
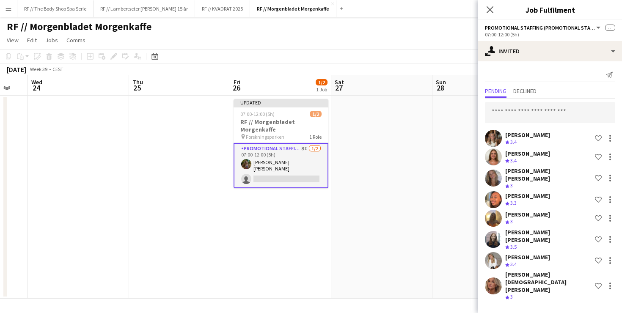
scroll to position [0, 0]
click at [512, 105] on input "text" at bounding box center [550, 112] width 130 height 21
click at [532, 114] on input "text" at bounding box center [550, 112] width 130 height 21
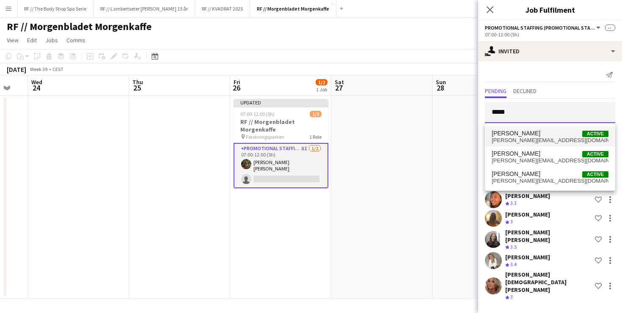
type input "*****"
click at [533, 136] on span "[PERSON_NAME]" at bounding box center [516, 133] width 49 height 7
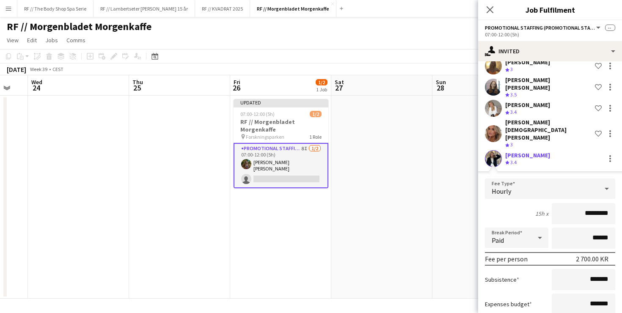
scroll to position [183, 0]
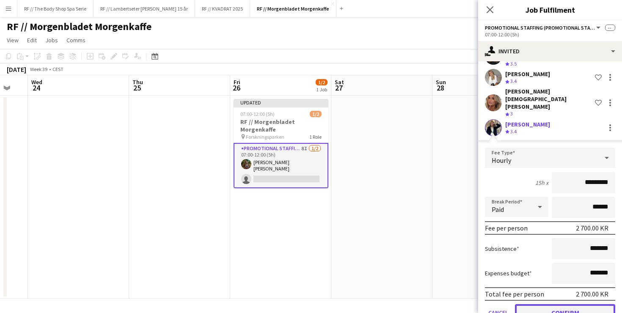
click at [565, 304] on button "Confirm" at bounding box center [565, 312] width 100 height 17
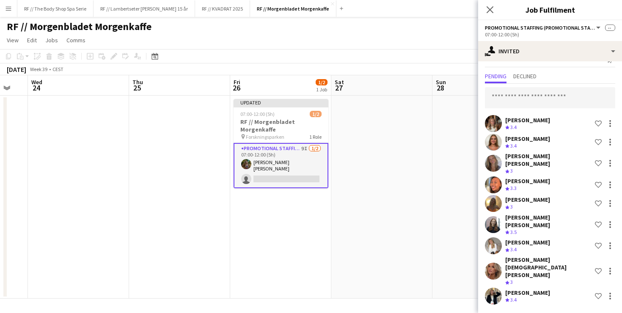
scroll to position [0, 0]
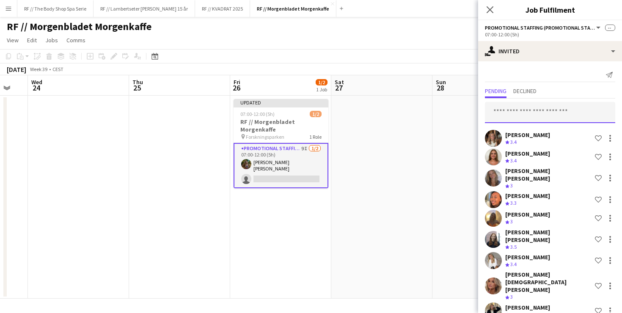
click at [514, 111] on input "text" at bounding box center [550, 112] width 130 height 21
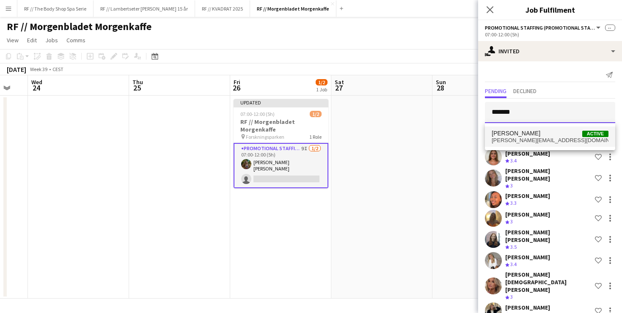
type input "*******"
click at [521, 136] on span "Jenny Gjøstøl" at bounding box center [516, 133] width 49 height 7
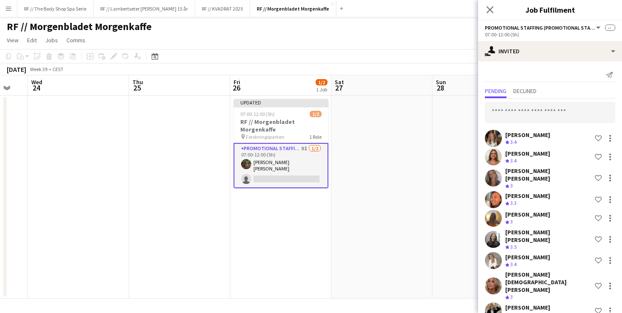
scroll to position [171, 0]
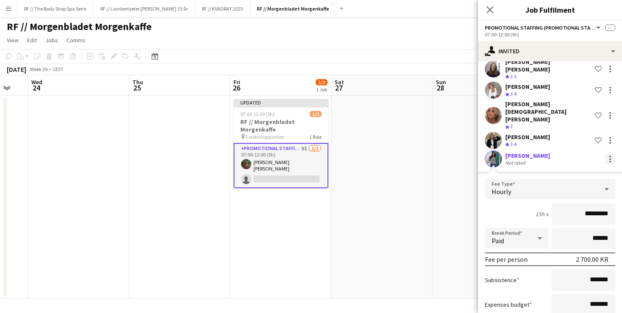
click at [611, 154] on div at bounding box center [610, 159] width 10 height 10
click at [489, 133] on div at bounding box center [311, 156] width 622 height 313
click at [489, 151] on app-user-avatar at bounding box center [493, 159] width 17 height 17
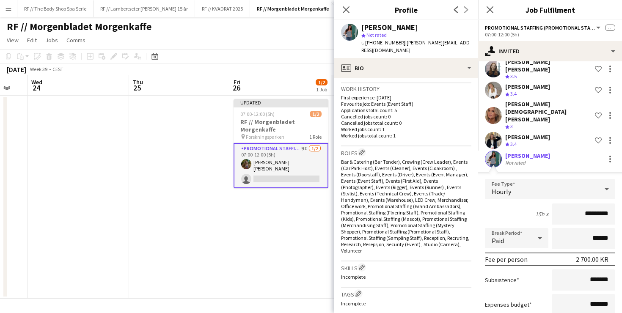
scroll to position [197, 0]
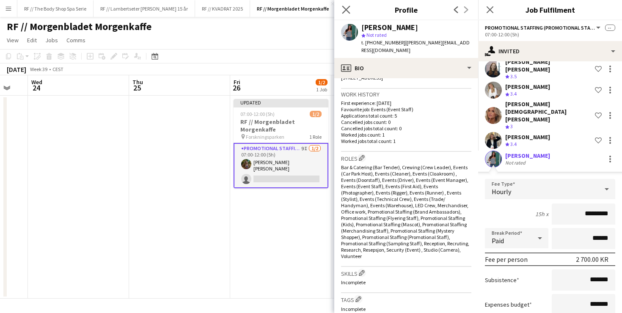
click at [347, 14] on app-icon "Close pop-in" at bounding box center [346, 10] width 12 height 12
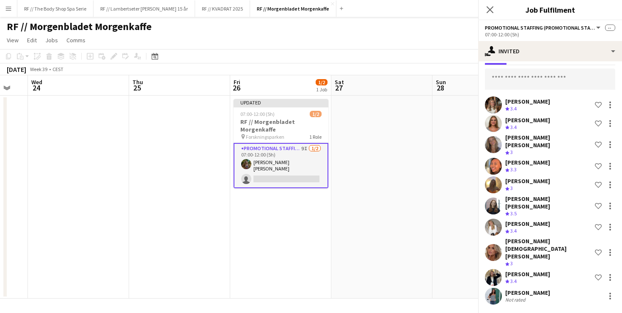
scroll to position [10, 0]
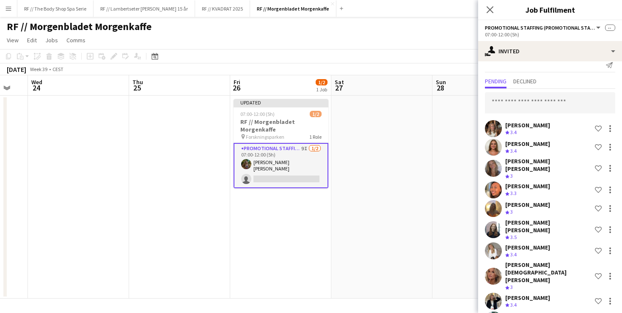
click at [579, 281] on span "Cancel invitation" at bounding box center [584, 280] width 50 height 7
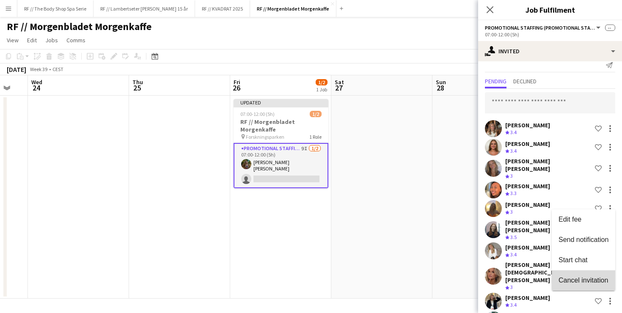
click at [560, 279] on span "Cancel invitation" at bounding box center [584, 280] width 50 height 7
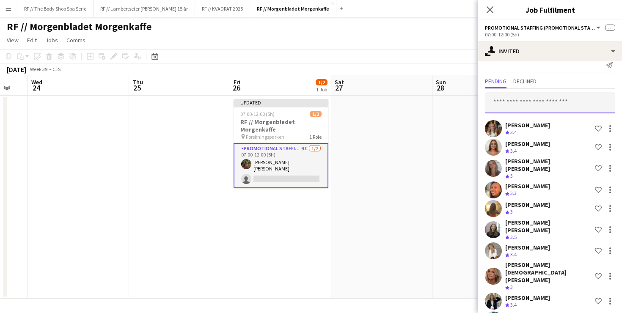
click at [512, 100] on input "text" at bounding box center [550, 102] width 130 height 21
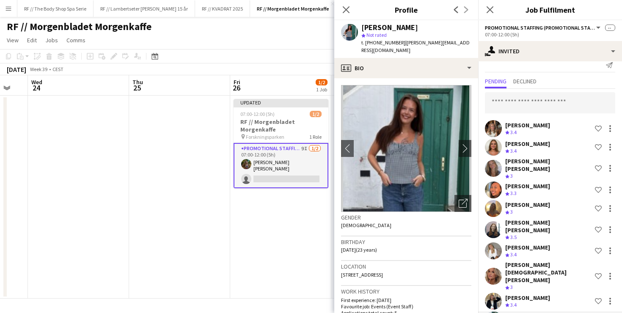
click at [580, 226] on button "Edit fee" at bounding box center [583, 220] width 63 height 20
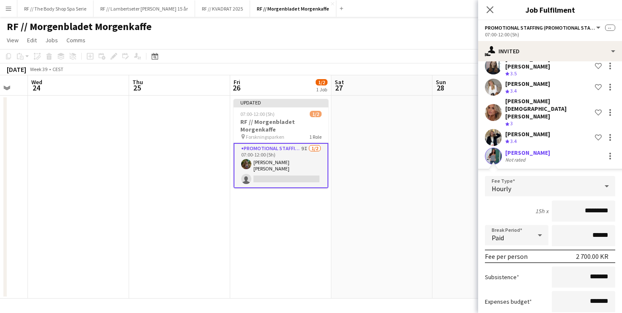
scroll to position [202, 0]
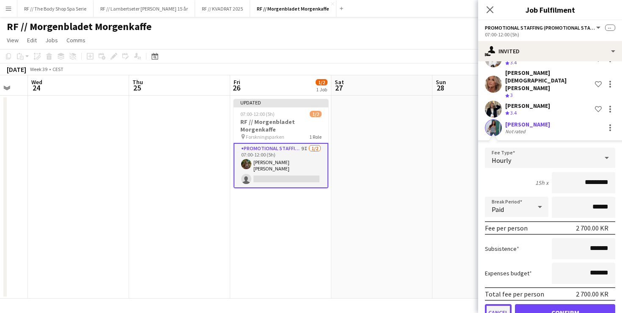
click at [494, 304] on button "Cancel" at bounding box center [498, 312] width 27 height 17
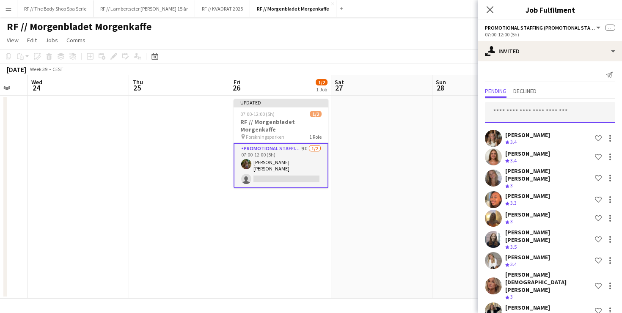
click at [513, 113] on input "text" at bounding box center [550, 112] width 130 height 21
click at [501, 113] on input "text" at bounding box center [550, 112] width 130 height 21
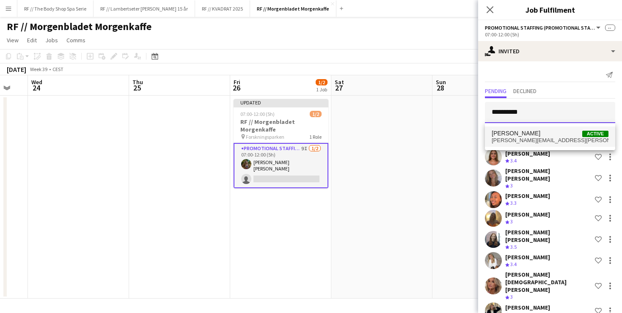
type input "**********"
click at [532, 133] on span "Julie Langerød Active" at bounding box center [550, 133] width 117 height 7
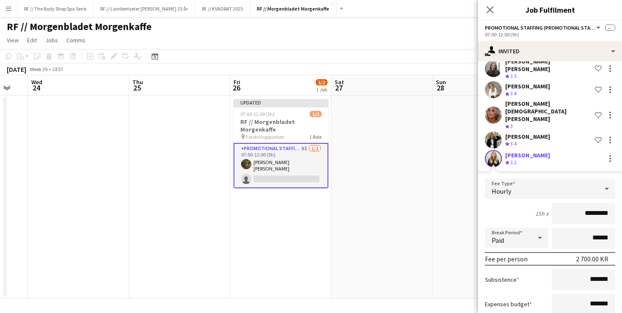
scroll to position [202, 0]
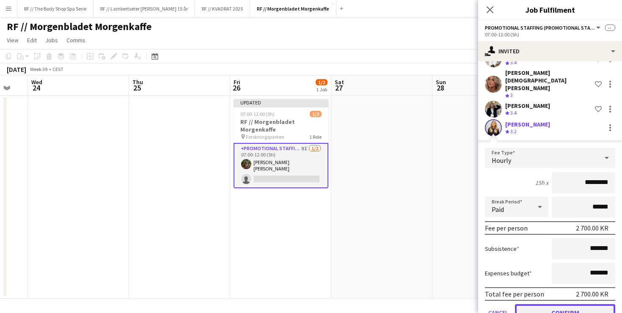
click at [569, 304] on button "Confirm" at bounding box center [565, 312] width 100 height 17
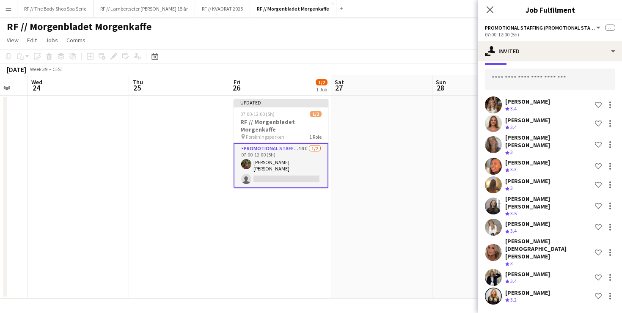
scroll to position [10, 0]
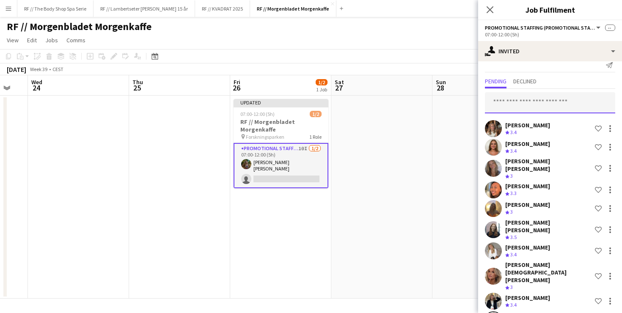
click at [508, 101] on input "text" at bounding box center [550, 102] width 130 height 21
click at [510, 101] on input "text" at bounding box center [550, 102] width 130 height 21
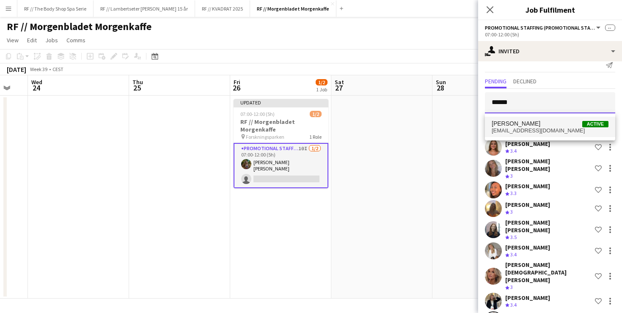
type input "******"
click at [512, 124] on span "[PERSON_NAME]" at bounding box center [516, 123] width 49 height 7
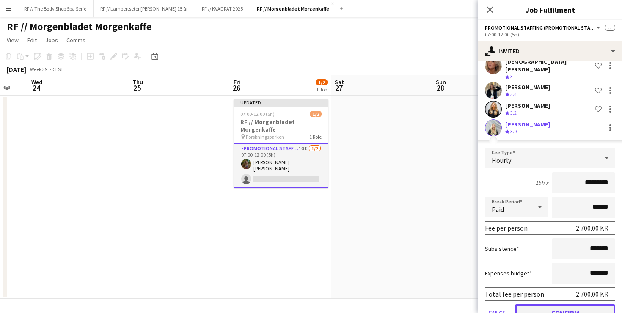
click at [569, 304] on button "Confirm" at bounding box center [565, 312] width 100 height 17
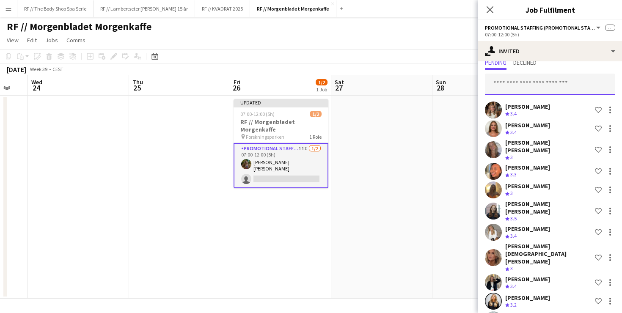
click at [509, 84] on input "text" at bounding box center [550, 84] width 130 height 21
click at [508, 85] on input "text" at bounding box center [550, 84] width 130 height 21
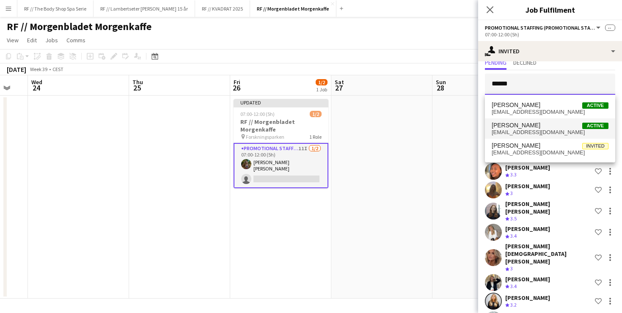
type input "*****"
click at [527, 128] on span "[PERSON_NAME]" at bounding box center [516, 125] width 49 height 7
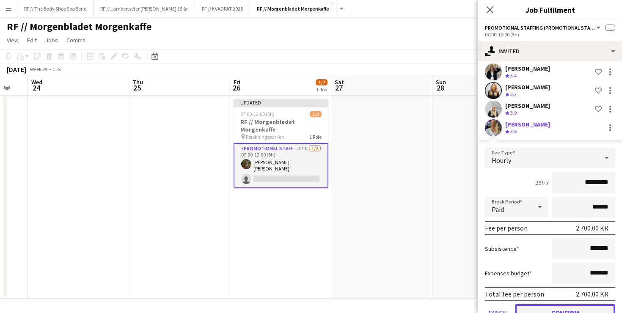
click at [566, 304] on button "Confirm" at bounding box center [565, 312] width 100 height 17
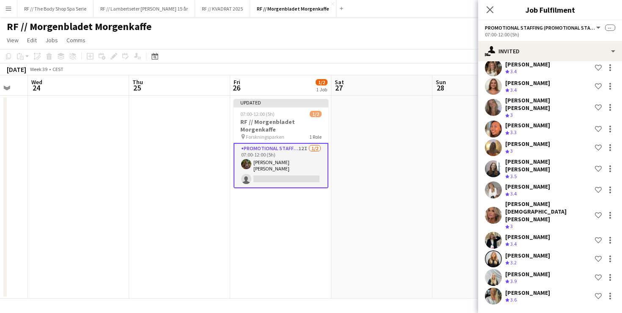
scroll to position [47, 0]
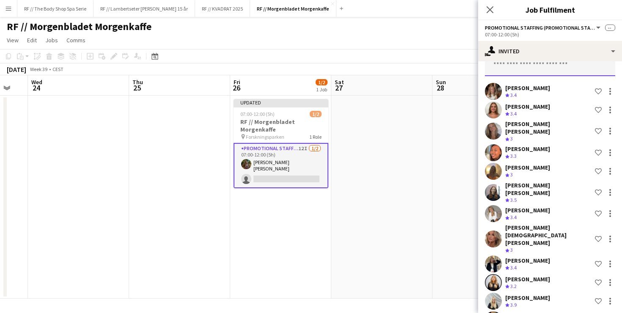
click at [502, 66] on input "text" at bounding box center [550, 65] width 130 height 21
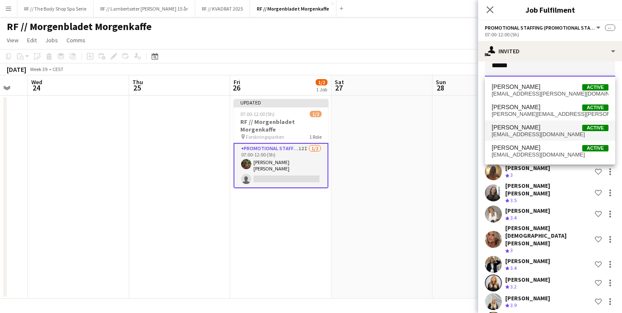
type input "*****"
click at [508, 130] on span "[PERSON_NAME]" at bounding box center [516, 127] width 49 height 7
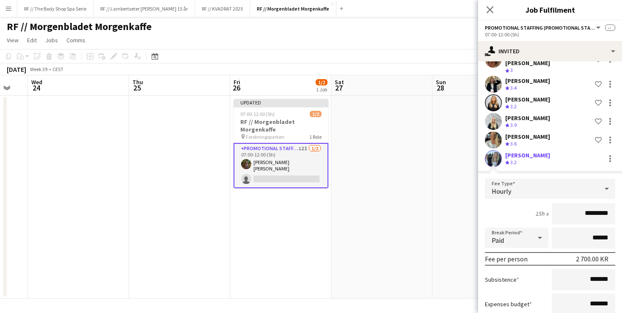
scroll to position [258, 0]
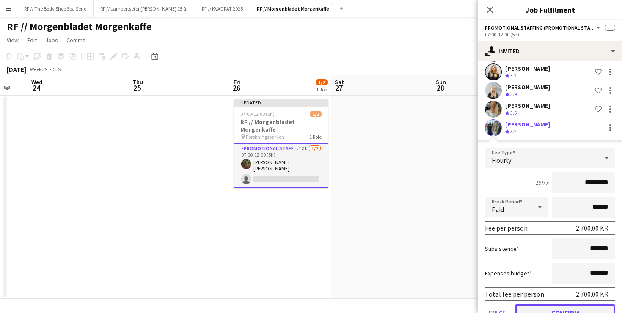
click at [578, 304] on button "Confirm" at bounding box center [565, 312] width 100 height 17
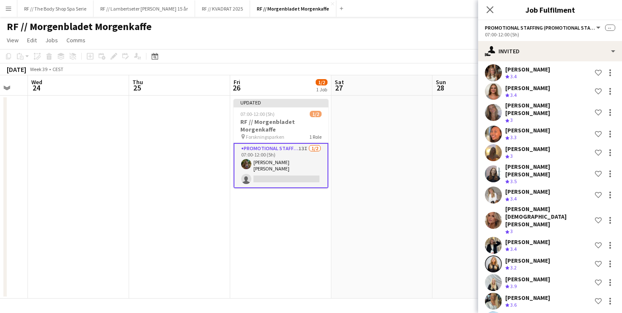
scroll to position [0, 0]
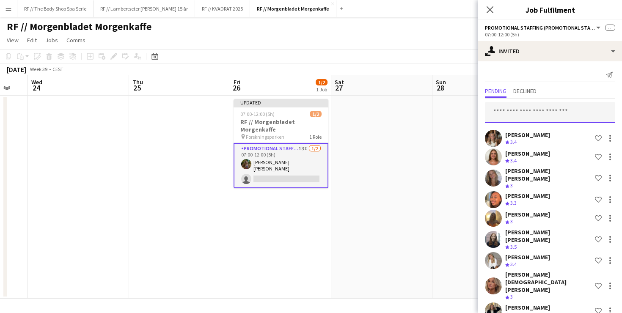
click at [524, 113] on input "text" at bounding box center [550, 112] width 130 height 21
click at [530, 113] on input "text" at bounding box center [550, 112] width 130 height 21
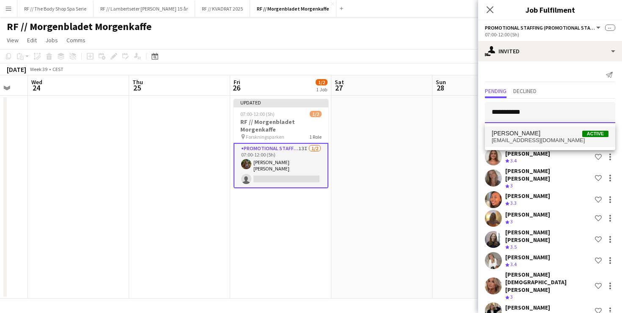
type input "**********"
click at [523, 143] on span "[EMAIL_ADDRESS][DOMAIN_NAME]" at bounding box center [550, 140] width 117 height 7
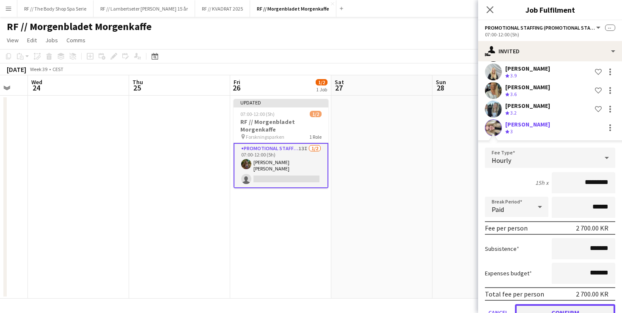
click at [565, 304] on button "Confirm" at bounding box center [565, 312] width 100 height 17
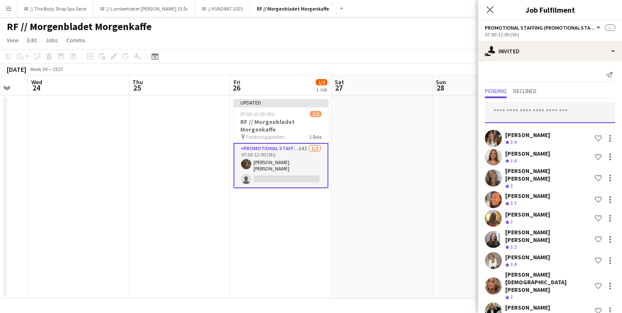
click at [525, 110] on input "text" at bounding box center [550, 112] width 130 height 21
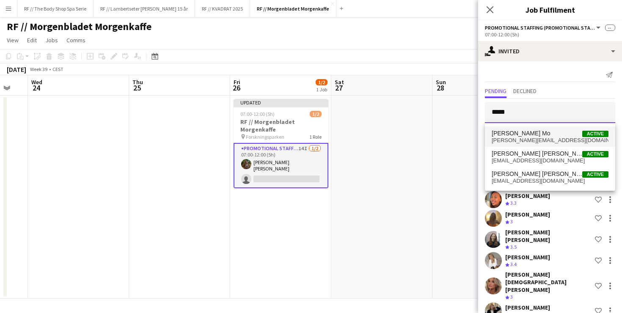
type input "*****"
click at [518, 133] on span "[PERSON_NAME] Mo" at bounding box center [521, 133] width 58 height 7
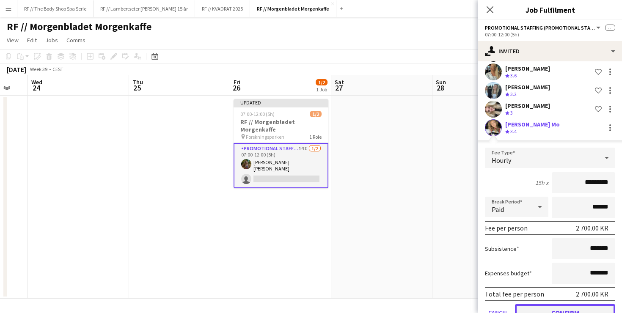
click at [574, 304] on button "Confirm" at bounding box center [565, 312] width 100 height 17
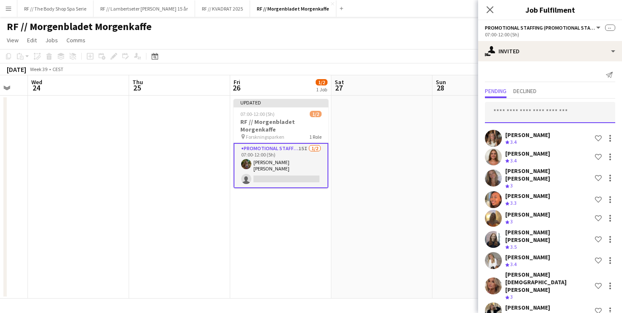
click at [527, 112] on input "text" at bounding box center [550, 112] width 130 height 21
click at [525, 113] on input "text" at bounding box center [550, 112] width 130 height 21
click at [500, 110] on input "text" at bounding box center [550, 112] width 130 height 21
type input "*****"
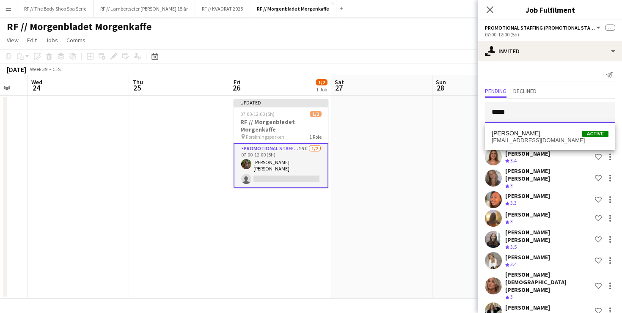
click at [513, 112] on input "*****" at bounding box center [550, 112] width 130 height 21
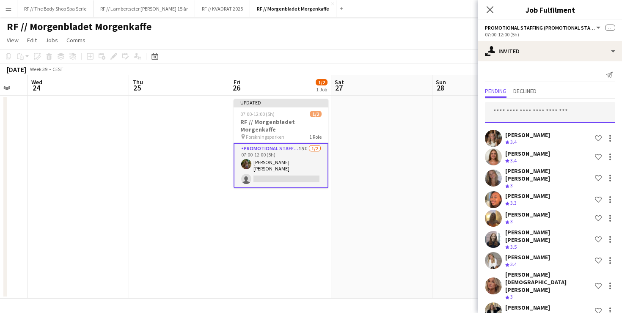
click at [509, 115] on input "text" at bounding box center [550, 112] width 130 height 21
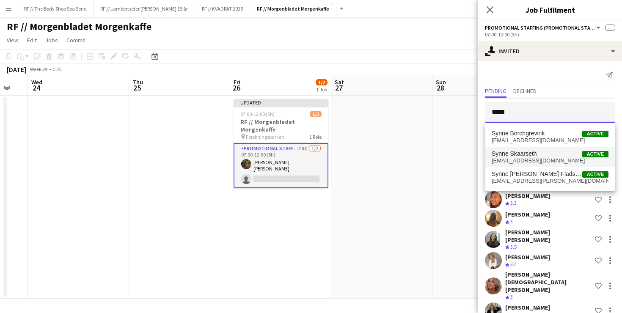
type input "*****"
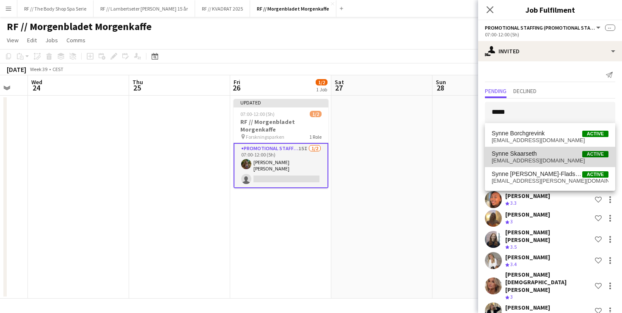
click at [521, 152] on span "Synne Skaarseth" at bounding box center [514, 153] width 45 height 7
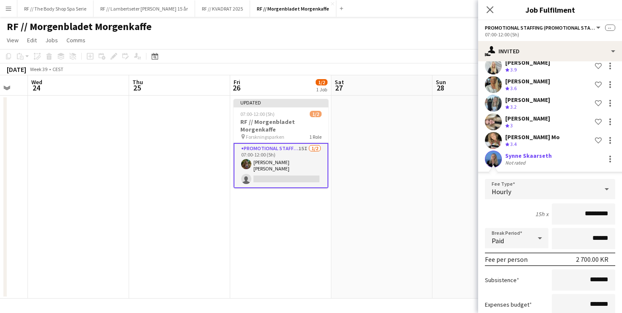
scroll to position [314, 0]
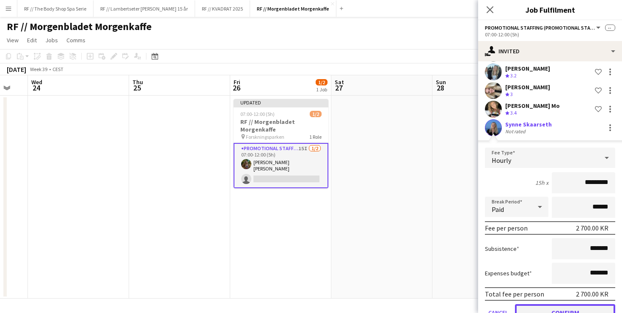
click at [578, 304] on button "Confirm" at bounding box center [565, 312] width 100 height 17
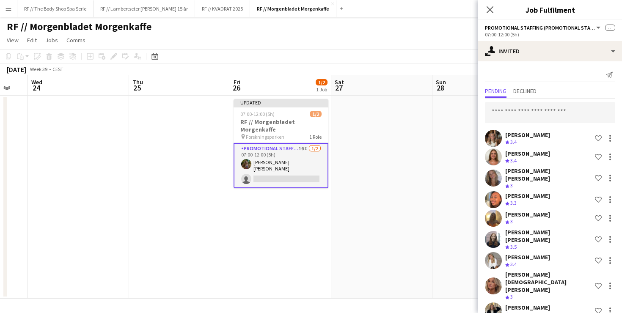
scroll to position [121, 0]
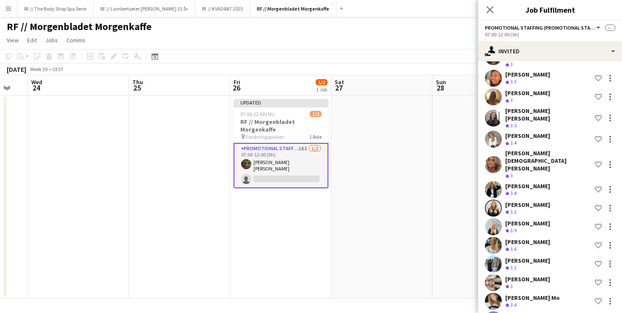
click at [353, 186] on app-date-cell at bounding box center [381, 197] width 101 height 203
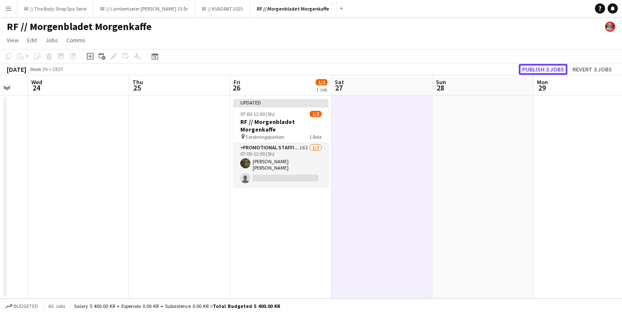
click at [545, 68] on button "Publish 3 jobs" at bounding box center [543, 69] width 49 height 11
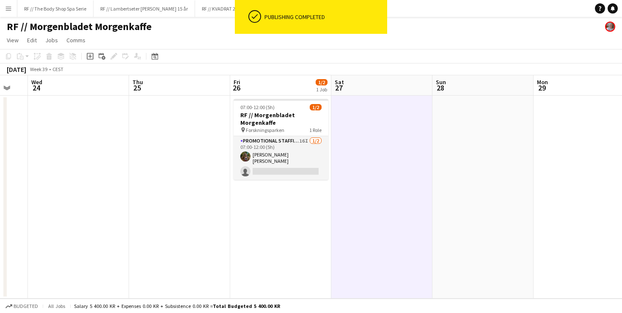
click at [287, 192] on app-date-cell "07:00-12:00 (5h) 1/2 RF // Morgenbladet Morgenkaffe pin Forskningsparken 1 Role…" at bounding box center [280, 197] width 101 height 203
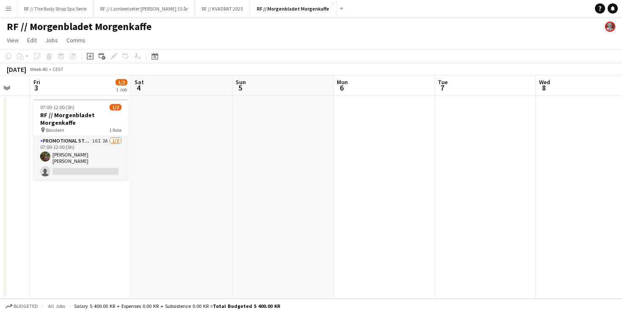
scroll to position [0, 271]
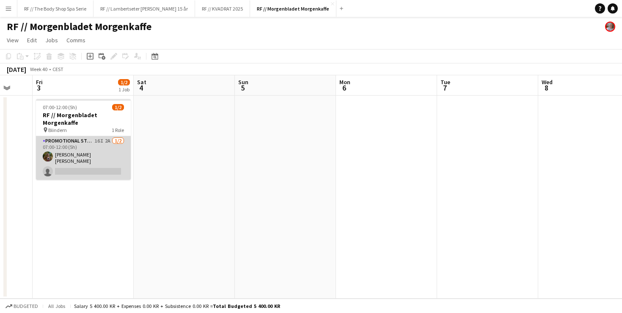
click at [103, 140] on app-card-role "Promotional Staffing (Promotional Staff) 16I 2A 1/2 07:00-12:00 (5h) Sarah Elis…" at bounding box center [83, 158] width 95 height 44
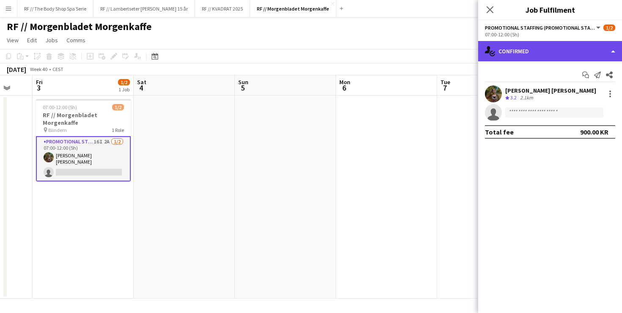
click at [515, 56] on div "single-neutral-actions-check-2 Confirmed" at bounding box center [550, 51] width 144 height 20
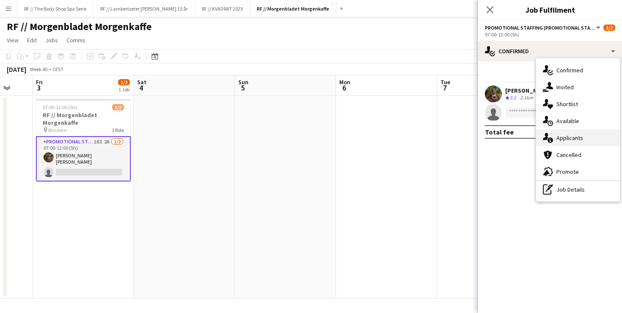
click at [558, 145] on div "single-neutral-actions-information Applicants" at bounding box center [578, 138] width 84 height 17
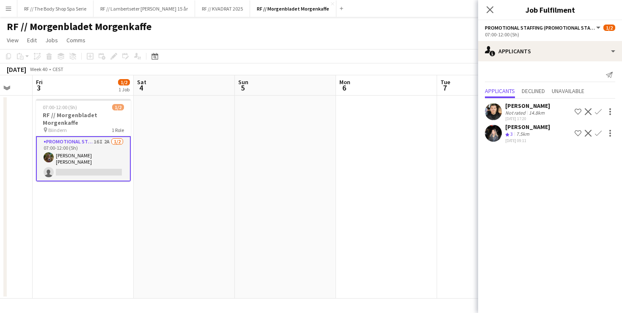
click at [521, 128] on div "Honya Khalid" at bounding box center [527, 127] width 45 height 8
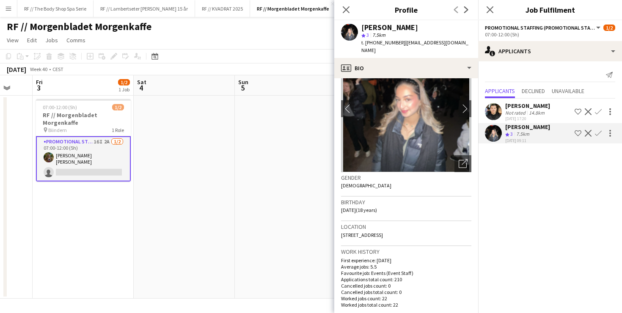
scroll to position [0, 0]
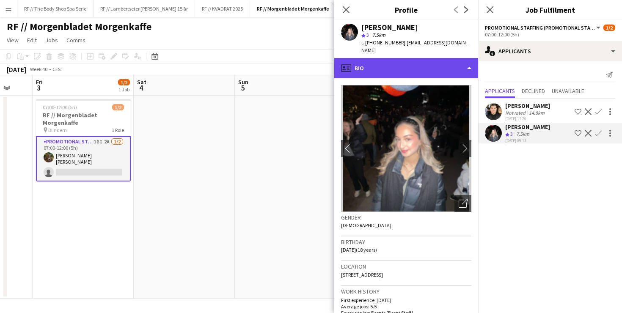
click at [364, 59] on div "profile Bio" at bounding box center [406, 68] width 144 height 20
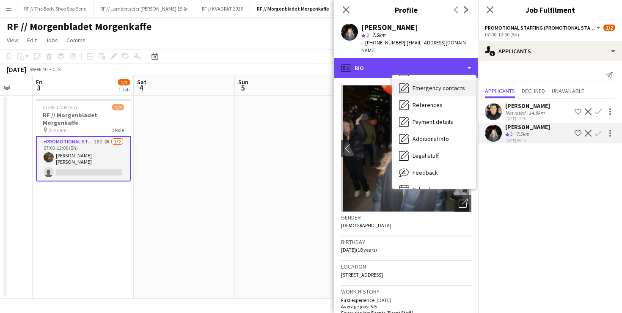
scroll to position [80, 0]
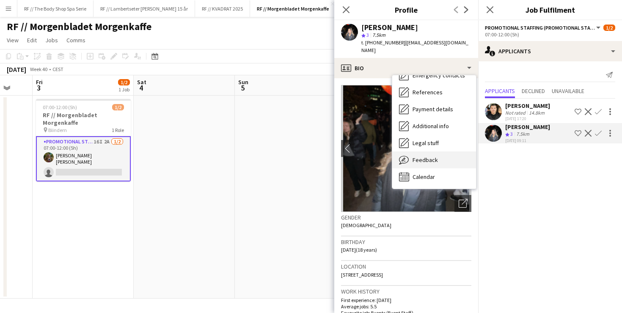
click at [430, 156] on span "Feedback" at bounding box center [425, 160] width 25 height 8
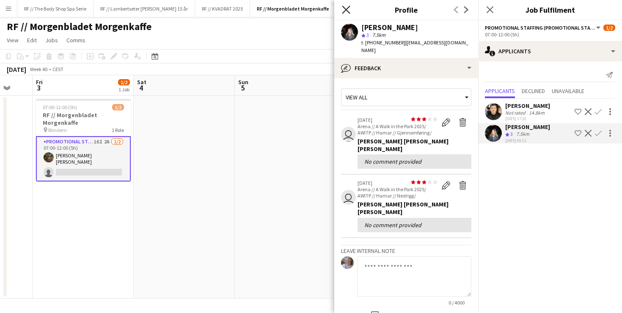
click at [348, 9] on icon "Close pop-in" at bounding box center [346, 10] width 8 height 8
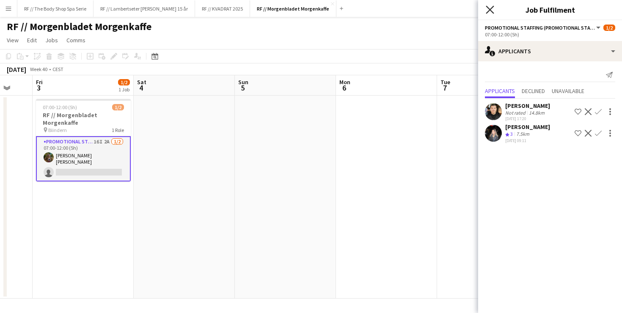
click at [488, 11] on icon at bounding box center [490, 10] width 8 height 8
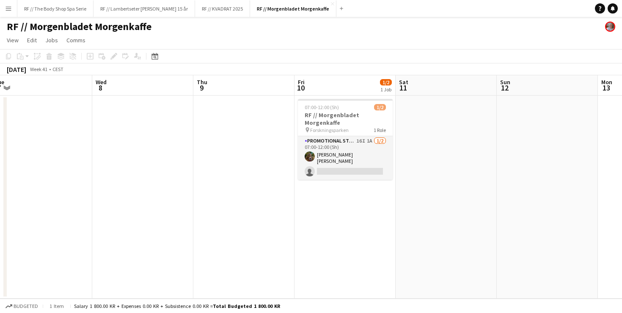
scroll to position [0, 249]
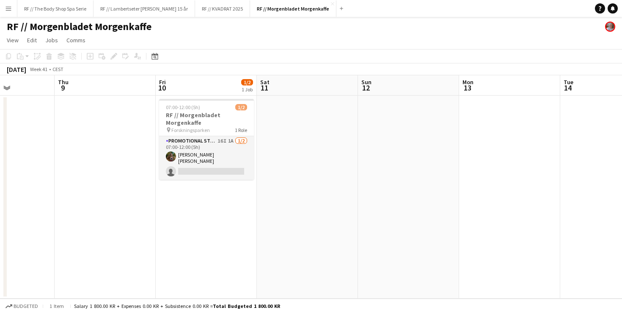
click at [192, 240] on app-date-cell "07:00-12:00 (5h) 1/2 RF // Morgenbladet Morgenkaffe pin Forskningsparken 1 Role…" at bounding box center [206, 197] width 101 height 203
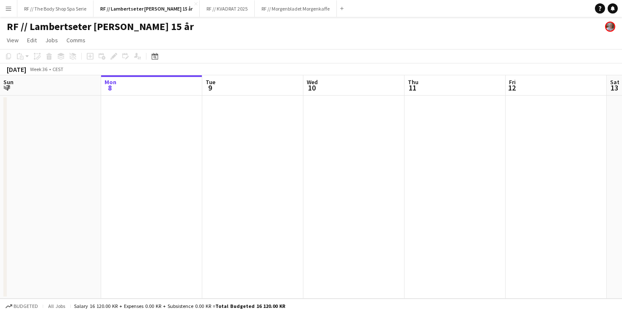
click at [10, 9] on app-icon "Menu" at bounding box center [8, 8] width 7 height 7
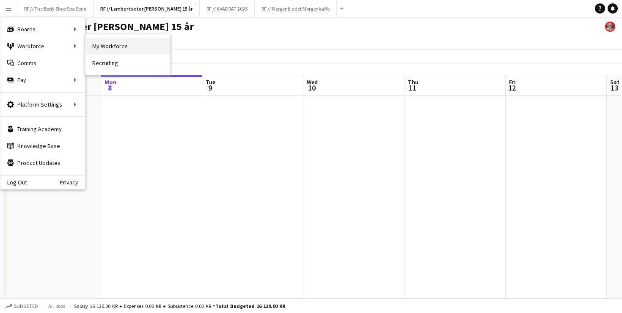
click at [97, 44] on link "My Workforce" at bounding box center [128, 46] width 85 height 17
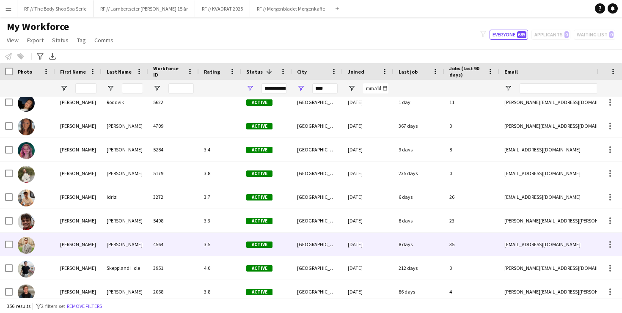
click at [184, 242] on div "4564" at bounding box center [173, 244] width 51 height 23
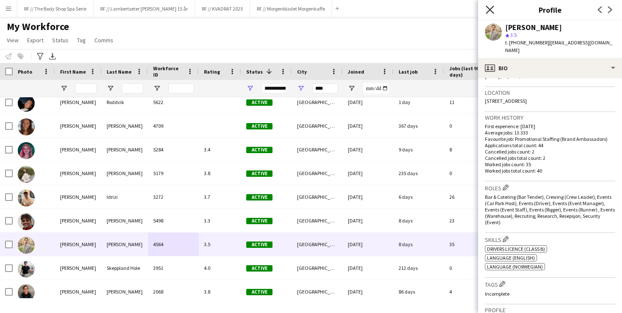
click at [486, 11] on icon "Close pop-in" at bounding box center [490, 10] width 8 height 8
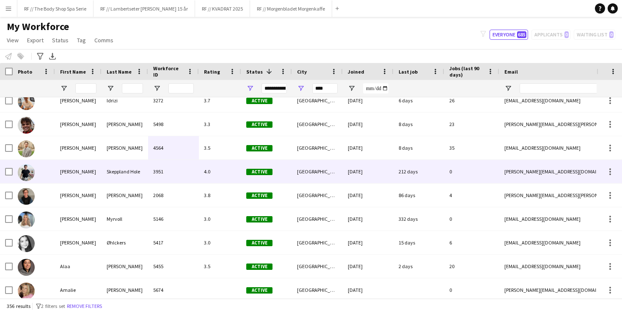
click at [151, 175] on div "3951" at bounding box center [173, 171] width 51 height 23
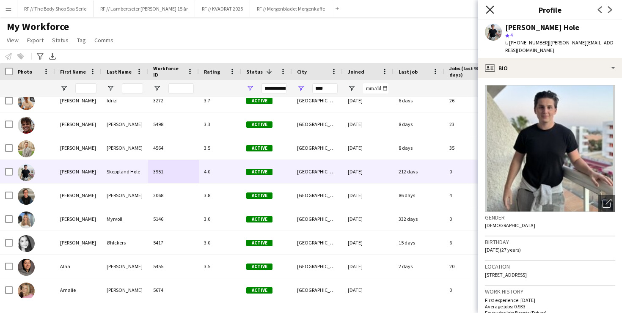
click at [488, 8] on icon at bounding box center [490, 10] width 8 height 8
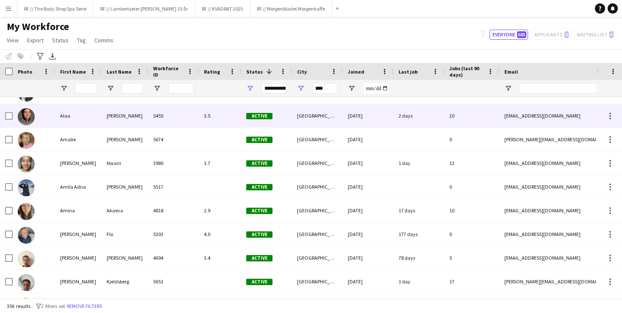
click at [135, 121] on div "[PERSON_NAME]" at bounding box center [125, 115] width 47 height 23
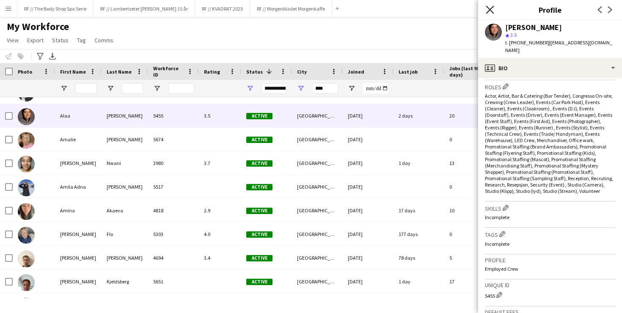
click at [493, 8] on icon "Close pop-in" at bounding box center [490, 10] width 8 height 8
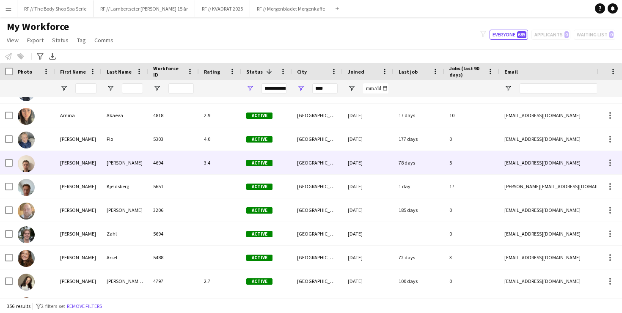
click at [317, 165] on div "[GEOGRAPHIC_DATA]" at bounding box center [317, 162] width 51 height 23
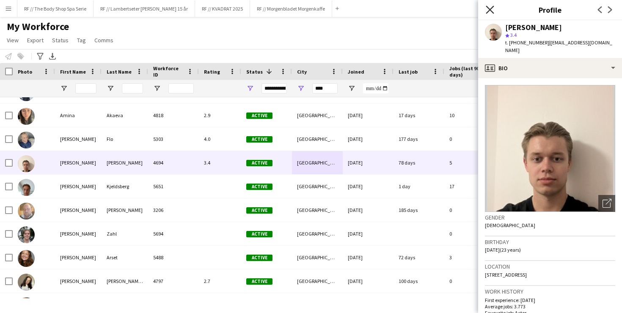
click at [491, 12] on icon "Close pop-in" at bounding box center [490, 10] width 8 height 8
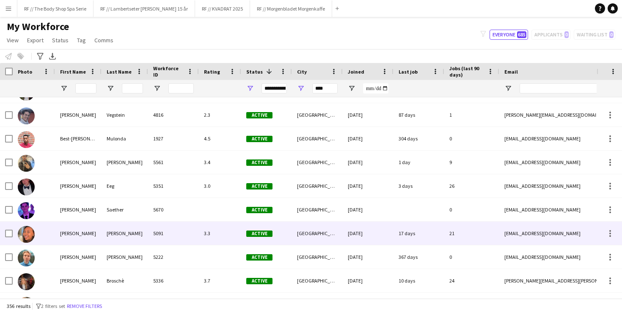
click at [183, 234] on div "5091" at bounding box center [173, 233] width 51 height 23
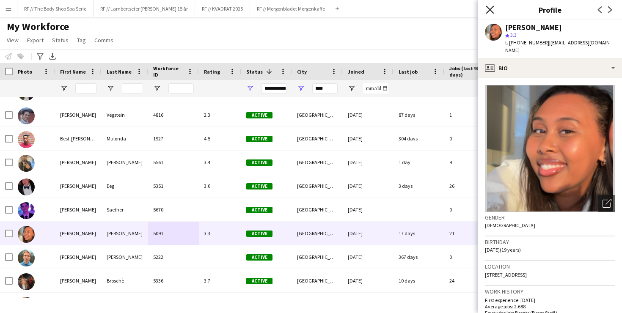
click at [489, 8] on icon "Close pop-in" at bounding box center [490, 10] width 8 height 8
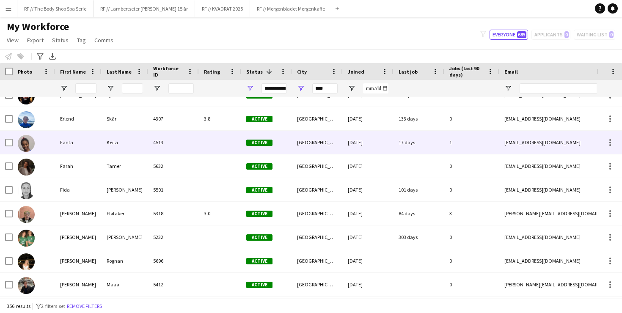
click at [178, 142] on div "4513" at bounding box center [173, 142] width 51 height 23
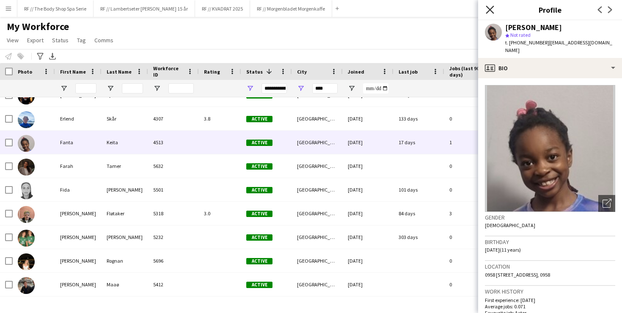
click at [489, 12] on icon "Close pop-in" at bounding box center [490, 10] width 8 height 8
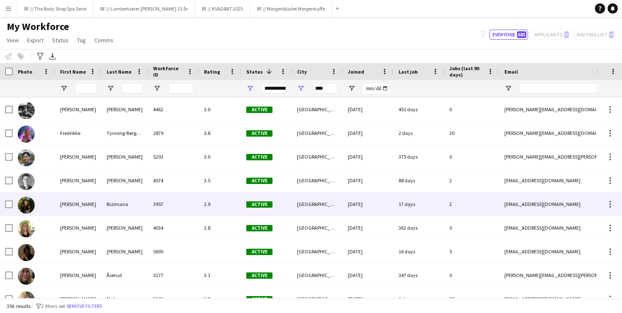
click at [171, 207] on div "3957" at bounding box center [173, 204] width 51 height 23
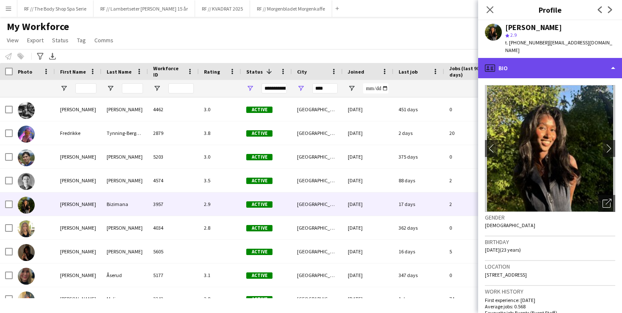
click at [605, 60] on div "profile Bio" at bounding box center [550, 68] width 144 height 20
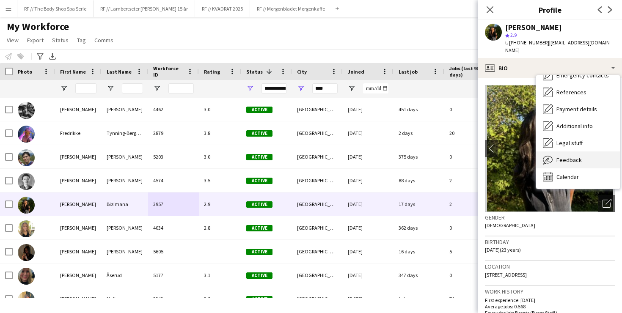
click at [572, 152] on div "Feedback Feedback" at bounding box center [578, 160] width 84 height 17
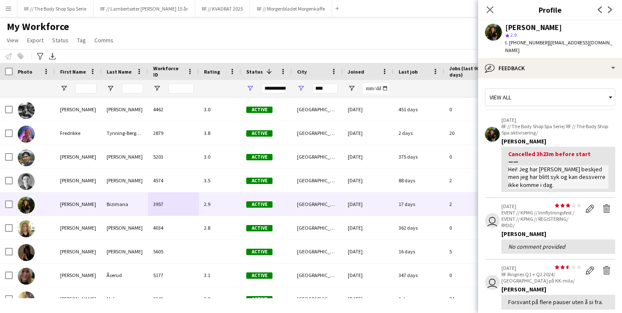
click at [543, 153] on div "Cancelled 3h23m before start" at bounding box center [558, 157] width 100 height 15
click at [543, 170] on div "Hei! Jeg har [PERSON_NAME] beskjed men jeg har blitt syk og kan dessverre ikke …" at bounding box center [558, 177] width 100 height 23
click at [489, 8] on icon at bounding box center [490, 10] width 8 height 8
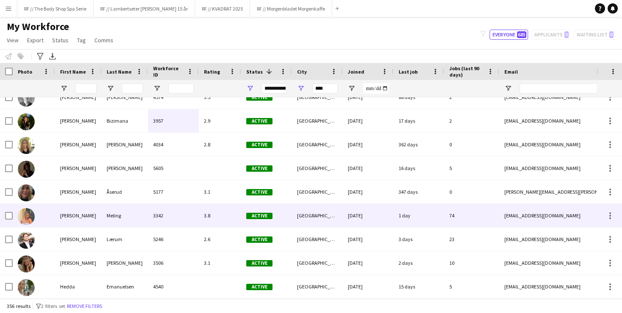
click at [203, 220] on div "3.8" at bounding box center [220, 215] width 42 height 23
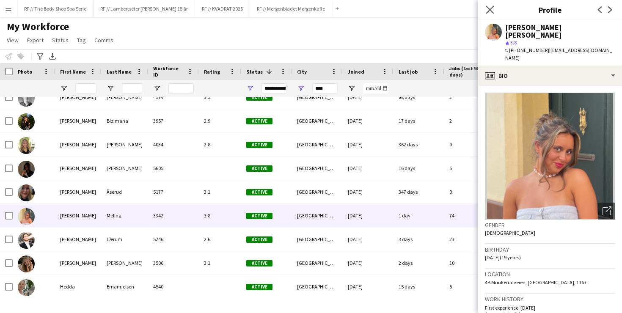
click at [486, 8] on app-icon "Close pop-in" at bounding box center [490, 10] width 12 height 12
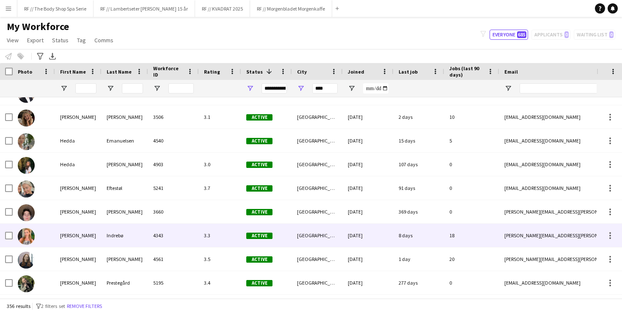
click at [137, 236] on div "Indrebø" at bounding box center [125, 235] width 47 height 23
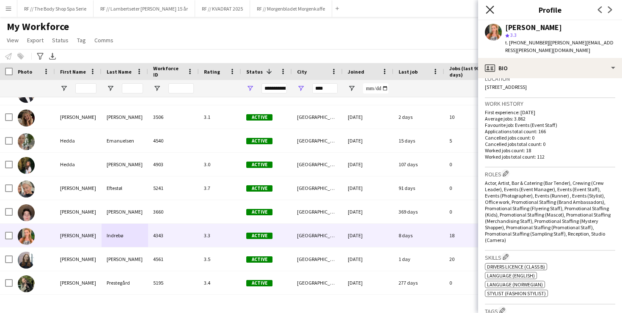
click at [491, 10] on icon "Close pop-in" at bounding box center [490, 10] width 8 height 8
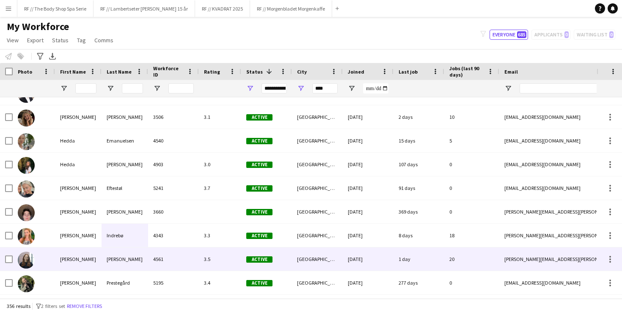
click at [188, 265] on div "4561" at bounding box center [173, 259] width 51 height 23
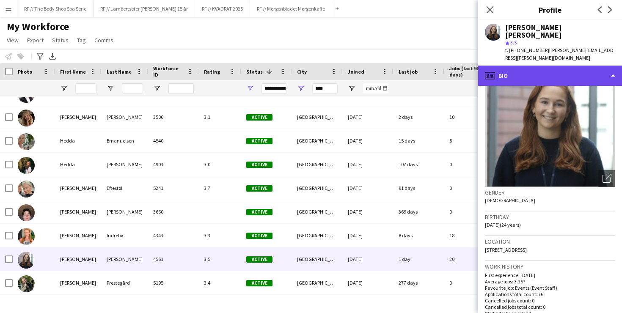
click at [521, 66] on div "profile Bio" at bounding box center [550, 76] width 144 height 20
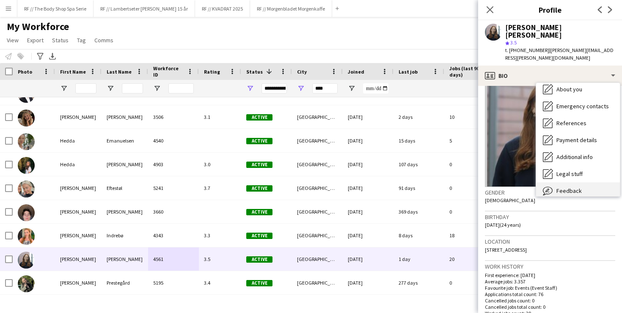
click at [566, 187] on span "Feedback" at bounding box center [569, 191] width 25 height 8
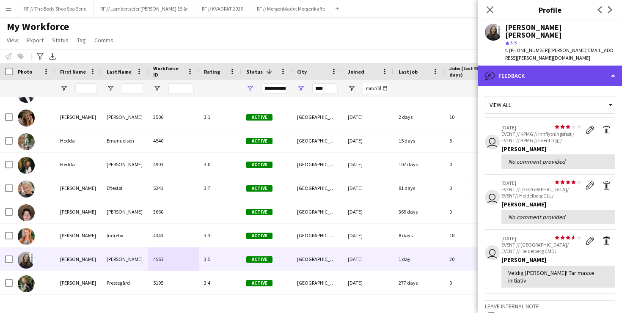
click at [508, 66] on div "bubble-pencil Feedback" at bounding box center [550, 76] width 144 height 20
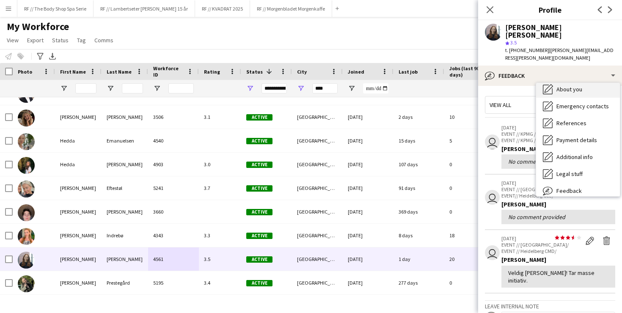
click at [561, 86] on span "About you" at bounding box center [570, 90] width 26 height 8
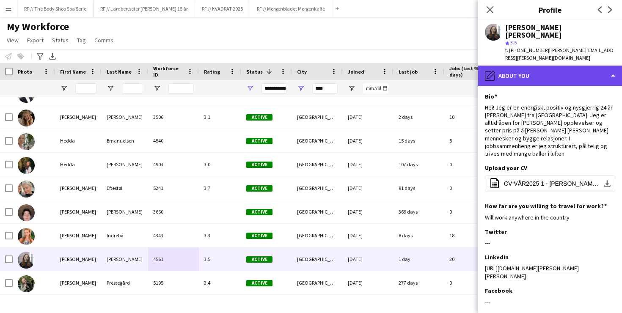
click at [521, 66] on div "pencil4 About you" at bounding box center [550, 76] width 144 height 20
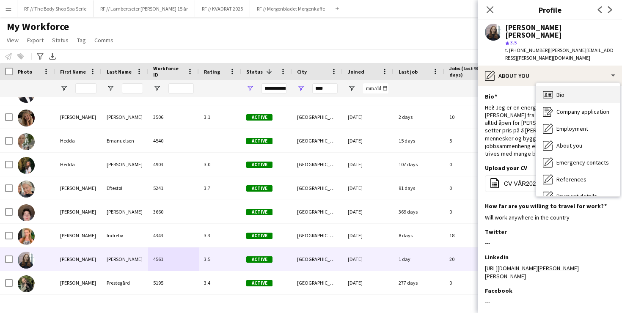
click at [562, 86] on div "Bio Bio" at bounding box center [578, 94] width 84 height 17
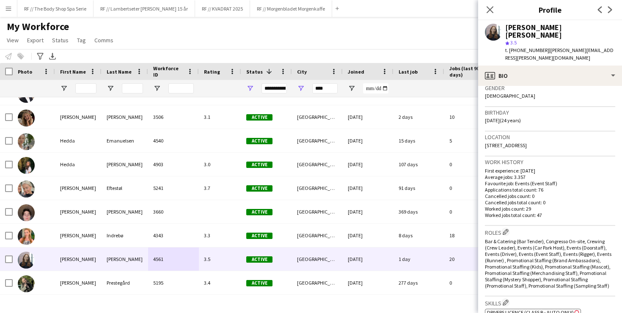
scroll to position [158, 0]
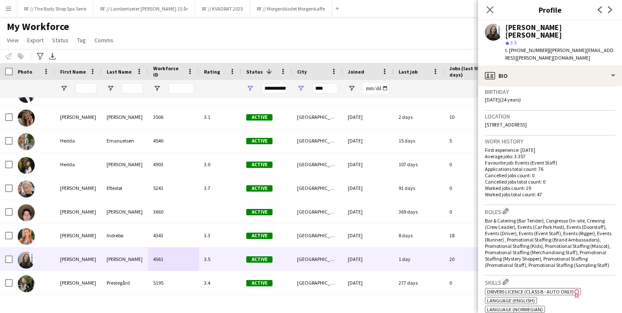
click at [492, 3] on div "Close pop-in" at bounding box center [490, 9] width 24 height 19
click at [491, 7] on icon "Close pop-in" at bounding box center [490, 10] width 8 height 8
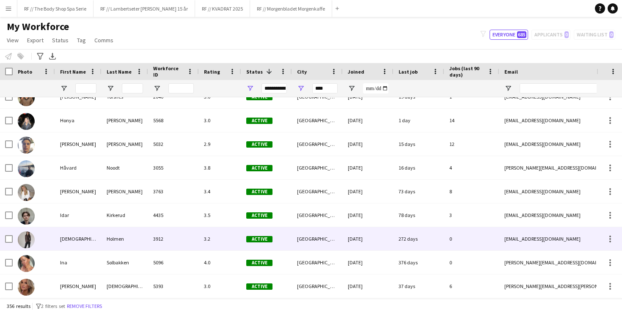
scroll to position [3047, 0]
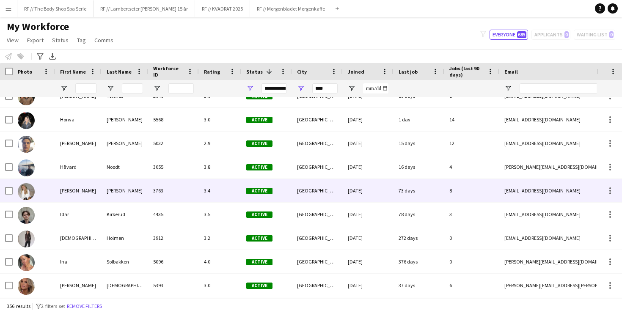
click at [192, 188] on div "3763" at bounding box center [173, 190] width 51 height 23
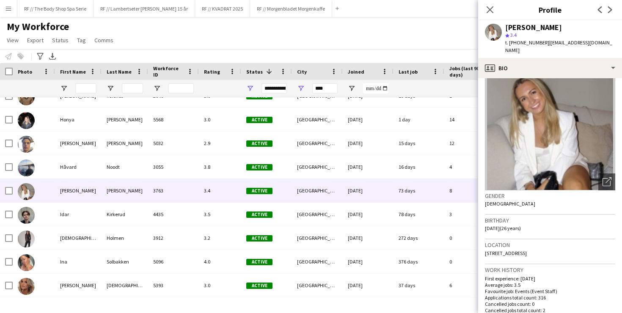
scroll to position [0, 0]
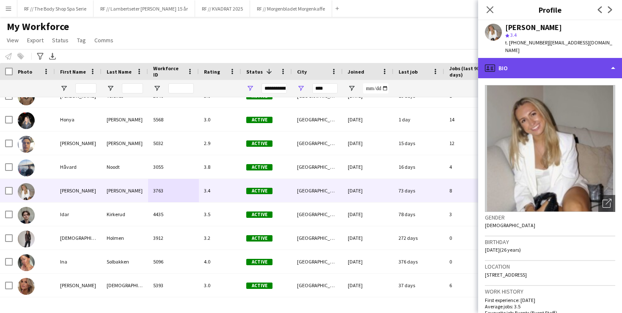
click at [529, 61] on div "profile Bio" at bounding box center [550, 68] width 144 height 20
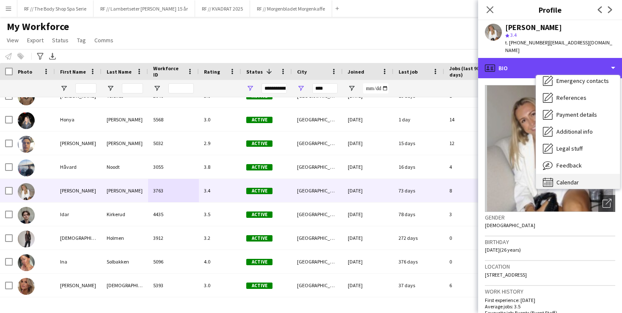
scroll to position [80, 0]
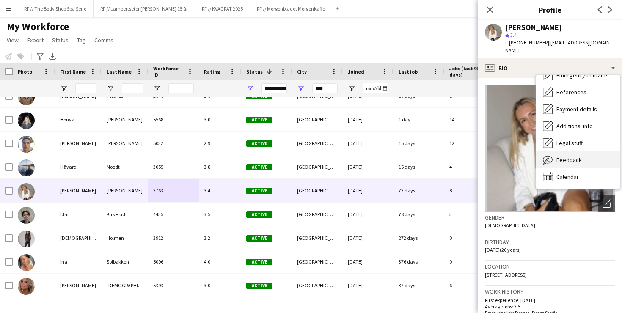
click at [558, 156] on span "Feedback" at bounding box center [569, 160] width 25 height 8
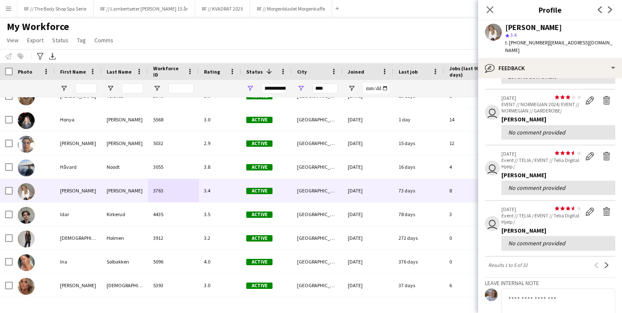
scroll to position [145, 0]
click at [607, 263] on app-icon "Next" at bounding box center [607, 266] width 6 height 6
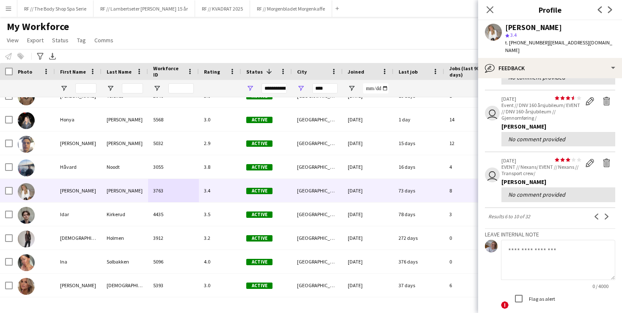
scroll to position [206, 0]
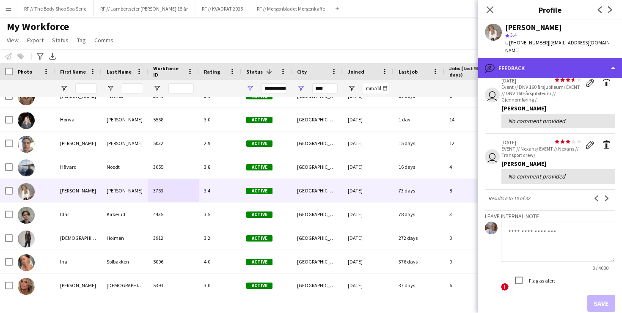
click at [505, 58] on div "bubble-pencil Feedback" at bounding box center [550, 68] width 144 height 20
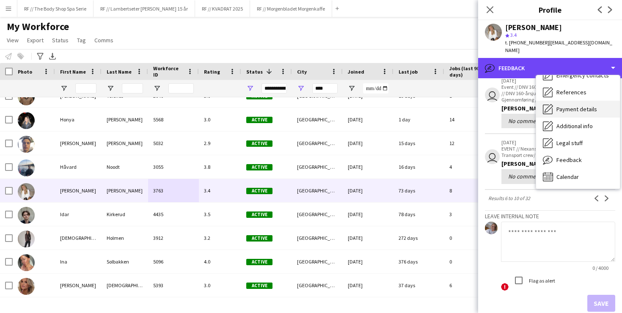
scroll to position [0, 0]
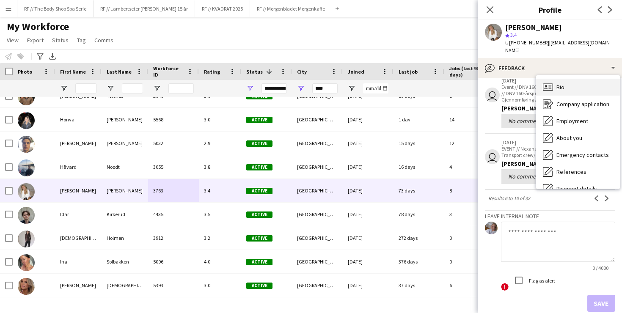
click at [551, 82] on icon "Bio" at bounding box center [548, 87] width 10 height 10
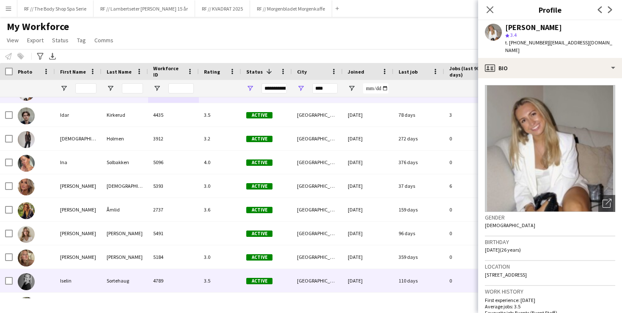
scroll to position [3149, 0]
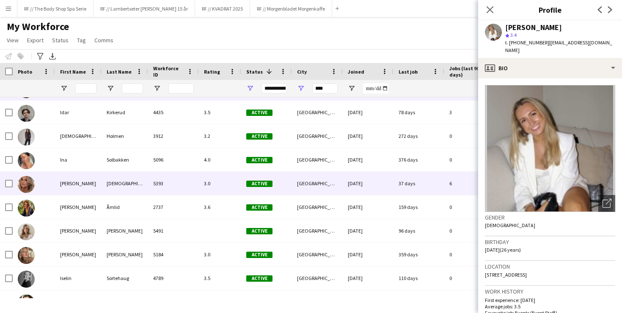
click at [186, 187] on div "5393" at bounding box center [173, 183] width 51 height 23
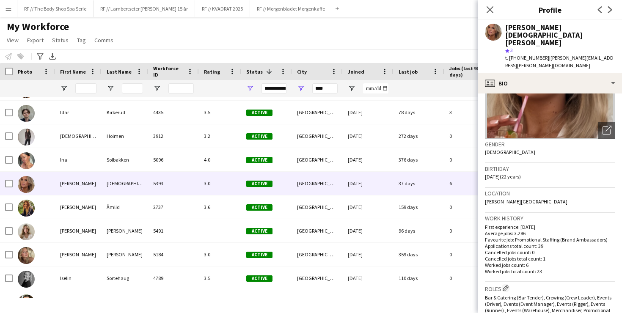
scroll to position [0, 0]
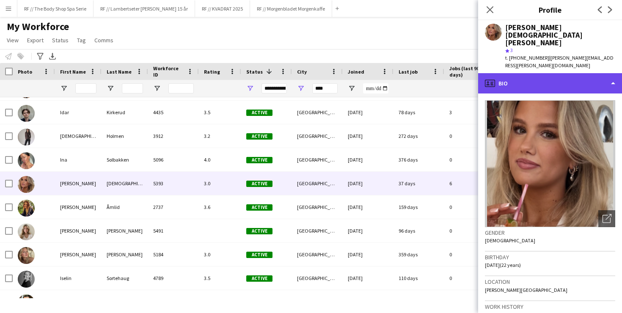
click at [516, 73] on div "profile Bio" at bounding box center [550, 83] width 144 height 20
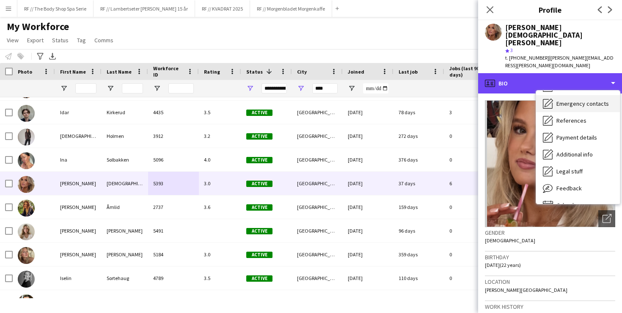
scroll to position [68, 0]
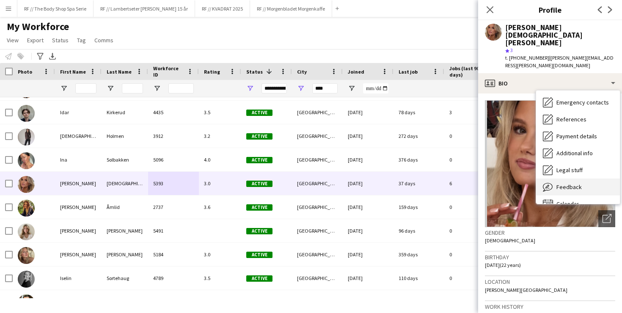
click at [567, 179] on div "Feedback Feedback" at bounding box center [578, 187] width 84 height 17
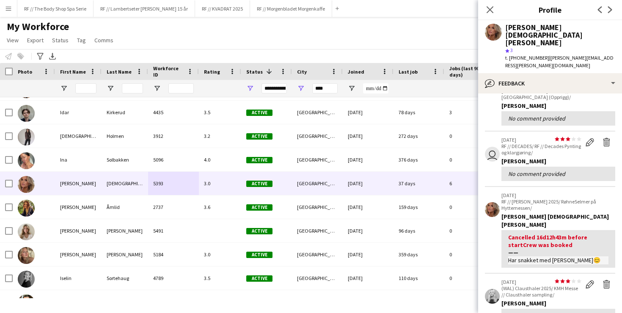
scroll to position [0, 0]
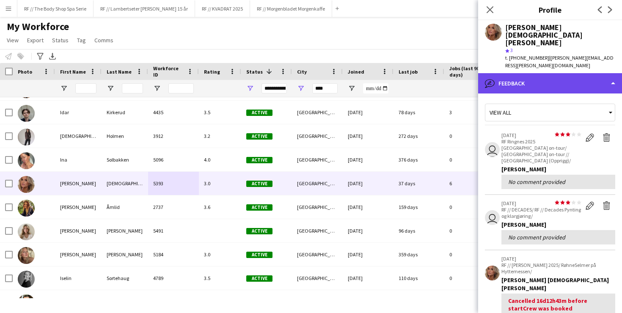
click at [502, 73] on div "bubble-pencil Feedback" at bounding box center [550, 83] width 144 height 20
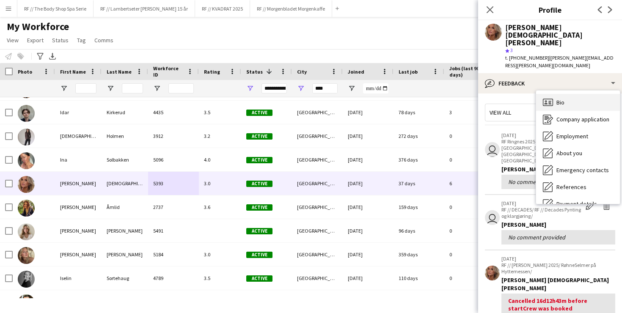
click at [557, 99] on span "Bio" at bounding box center [561, 103] width 8 height 8
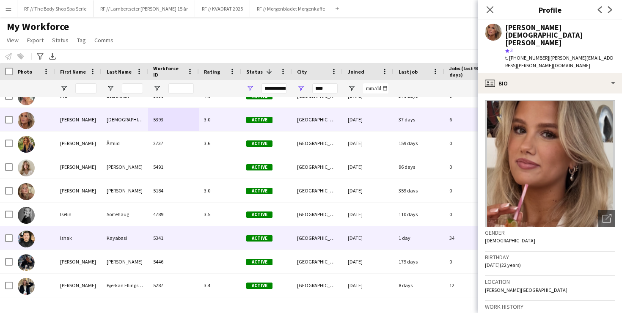
scroll to position [3226, 0]
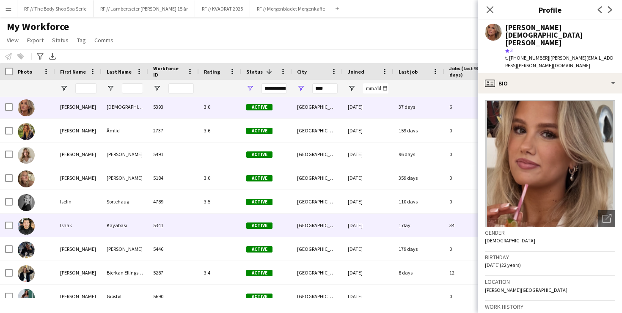
click at [183, 226] on div "5341" at bounding box center [173, 225] width 51 height 23
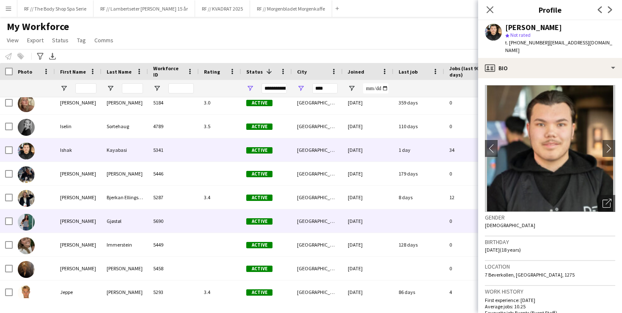
scroll to position [3302, 0]
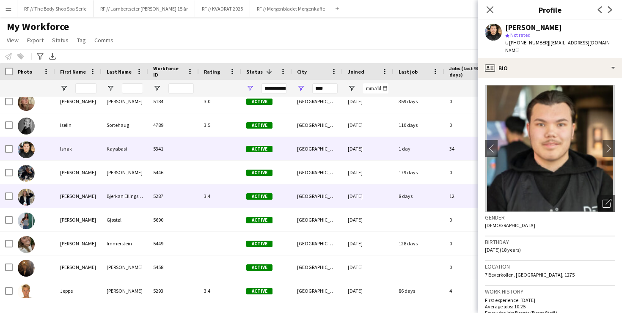
click at [182, 205] on div "5287" at bounding box center [173, 196] width 51 height 23
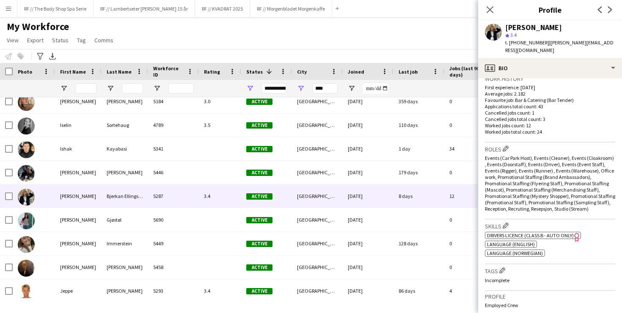
scroll to position [214, 0]
click at [548, 128] on p "Worked jobs total count: 24" at bounding box center [550, 131] width 130 height 6
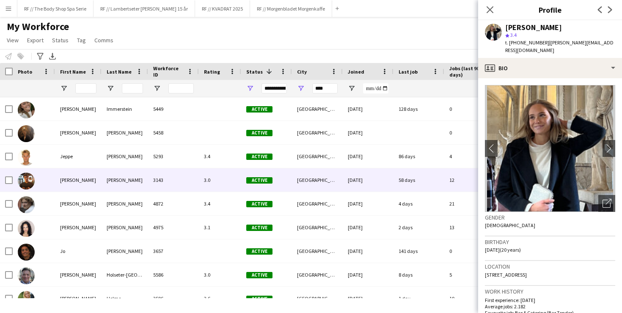
scroll to position [3437, 0]
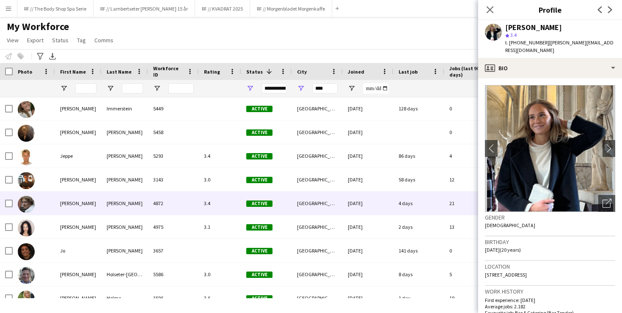
click at [181, 203] on div "4872" at bounding box center [173, 203] width 51 height 23
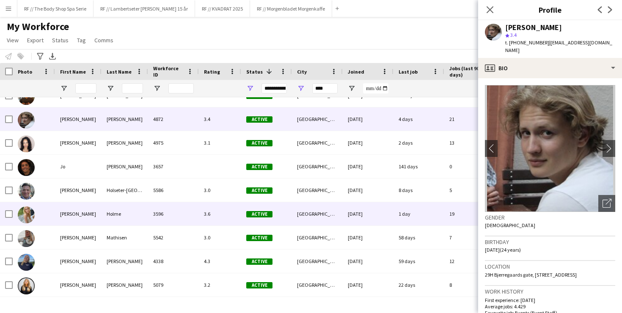
scroll to position [3535, 0]
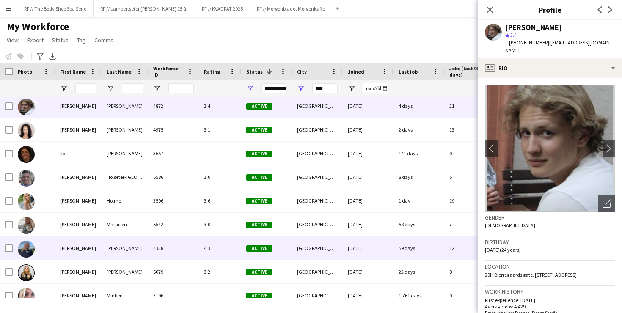
click at [130, 251] on div "[PERSON_NAME]" at bounding box center [125, 248] width 47 height 23
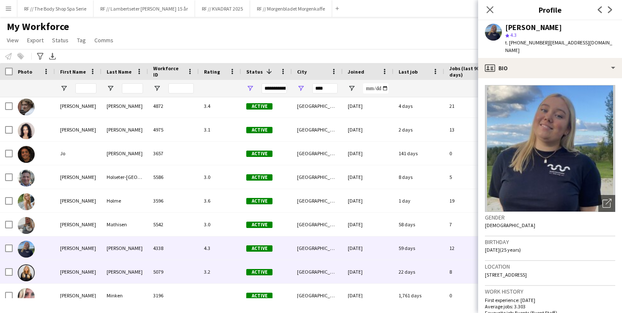
click at [146, 272] on div "[PERSON_NAME]" at bounding box center [125, 271] width 47 height 23
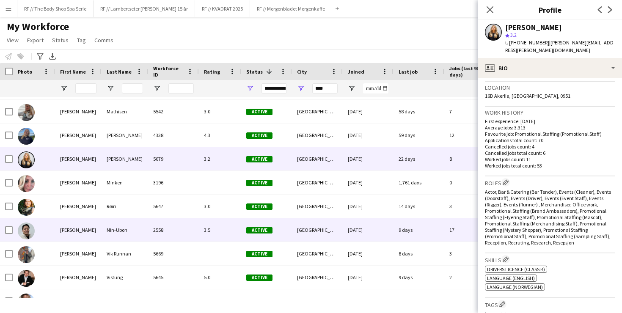
scroll to position [3698, 0]
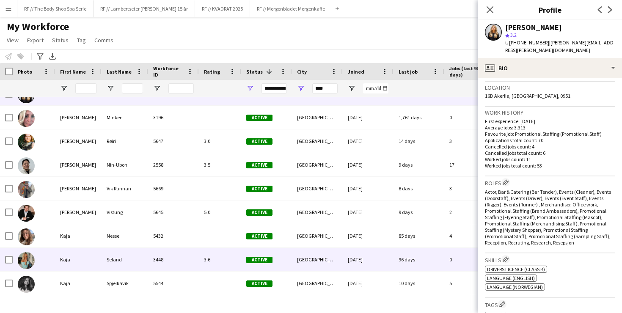
click at [204, 255] on div "3.6" at bounding box center [220, 259] width 42 height 23
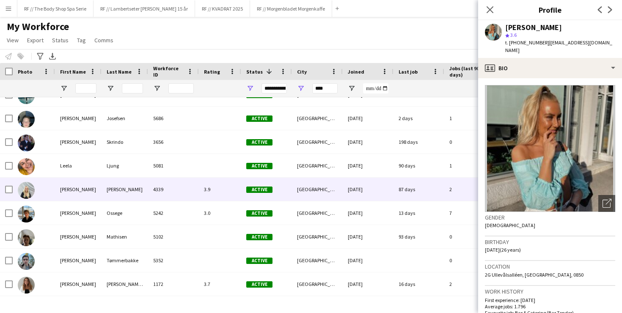
click at [143, 197] on div "[PERSON_NAME]" at bounding box center [125, 189] width 47 height 23
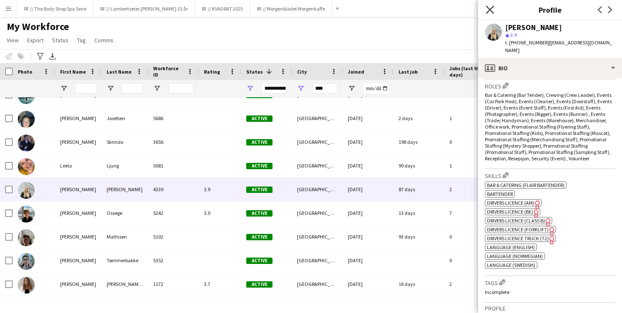
click at [487, 10] on icon "Close pop-in" at bounding box center [490, 10] width 8 height 8
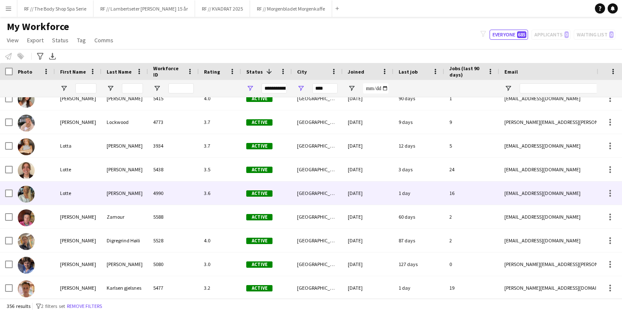
click at [143, 193] on div "[PERSON_NAME]" at bounding box center [125, 193] width 47 height 23
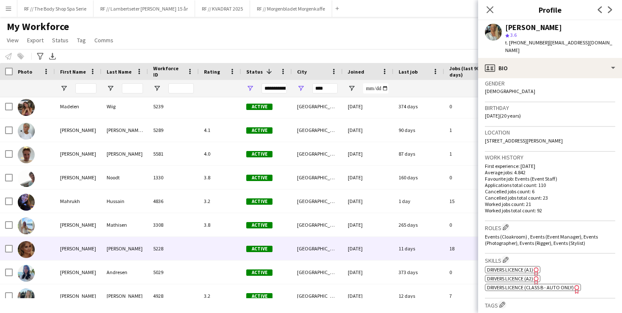
click at [135, 249] on div "[PERSON_NAME]" at bounding box center [125, 248] width 47 height 23
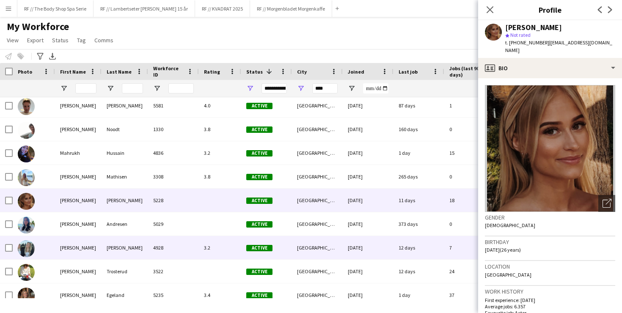
click at [137, 242] on div "[PERSON_NAME]" at bounding box center [125, 247] width 47 height 23
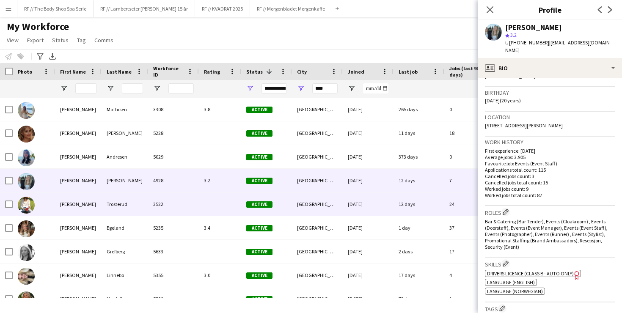
click at [190, 206] on div "3522" at bounding box center [173, 204] width 51 height 23
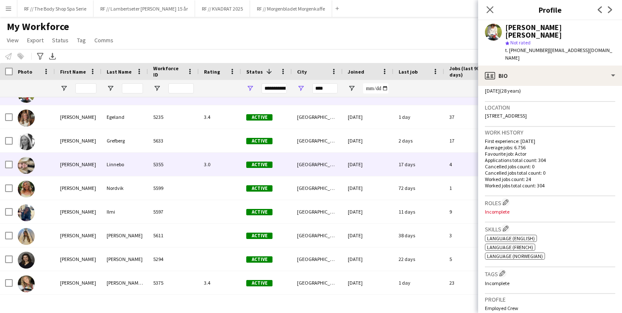
click at [153, 164] on div "5355" at bounding box center [173, 164] width 51 height 23
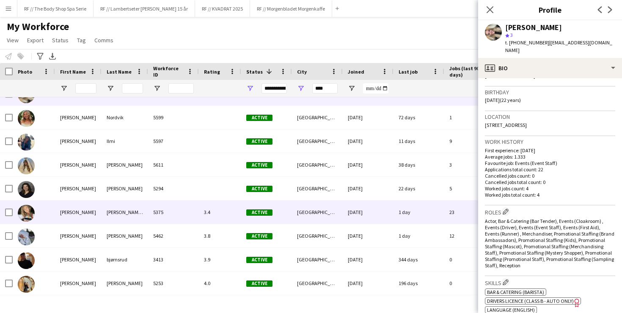
click at [187, 218] on div "5375" at bounding box center [173, 212] width 51 height 23
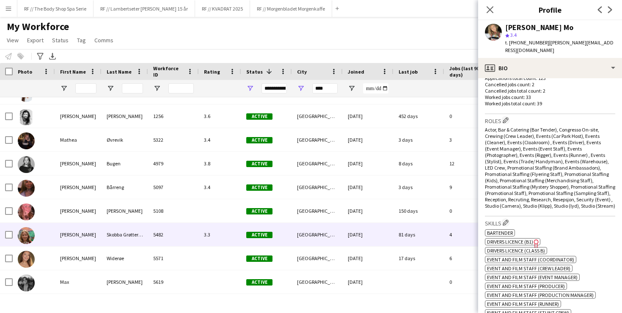
scroll to position [5209, 0]
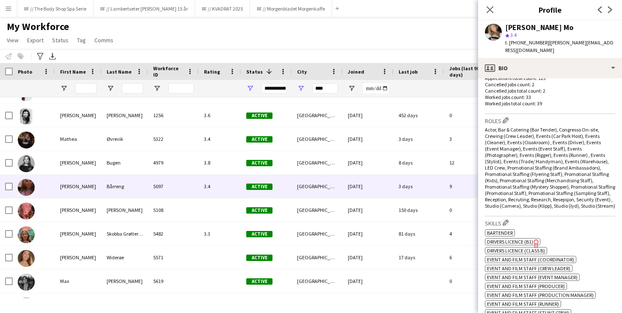
click at [166, 190] on div "5097" at bounding box center [173, 186] width 51 height 23
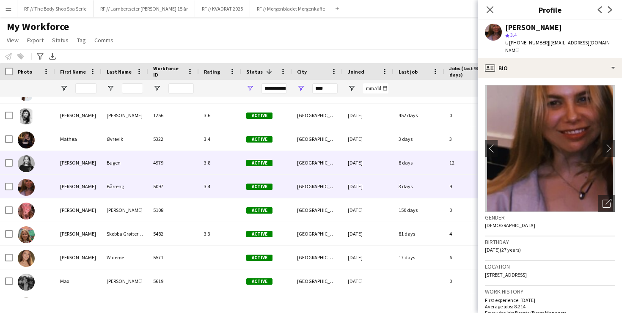
click at [170, 171] on div "4979" at bounding box center [173, 162] width 51 height 23
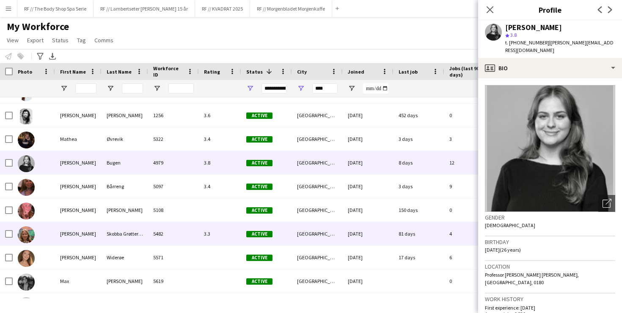
click at [188, 229] on div "5482" at bounding box center [173, 233] width 51 height 23
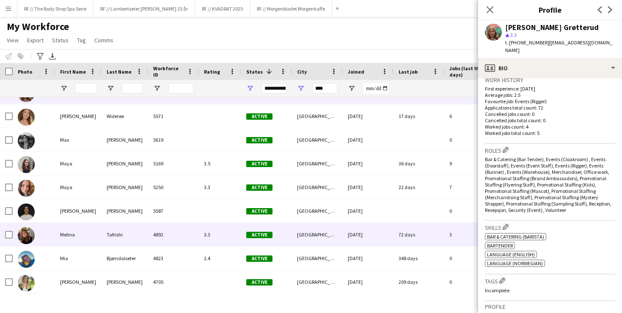
scroll to position [5350, 0]
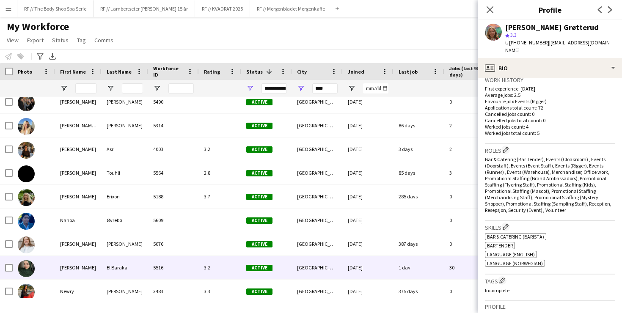
click at [174, 265] on div "5516" at bounding box center [173, 267] width 51 height 23
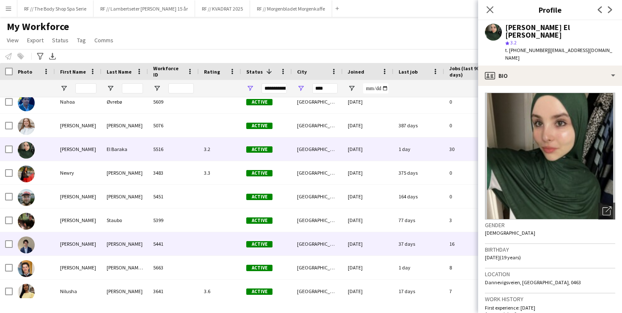
click at [183, 249] on div "5441" at bounding box center [173, 243] width 51 height 23
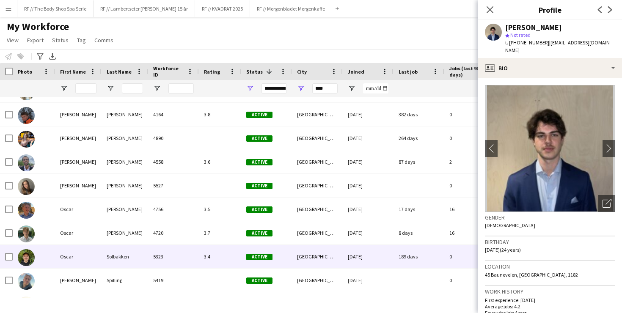
click at [179, 263] on div "5323" at bounding box center [173, 256] width 51 height 23
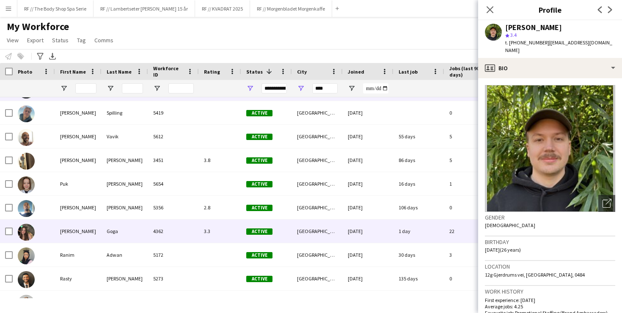
click at [195, 237] on div "4362" at bounding box center [173, 231] width 51 height 23
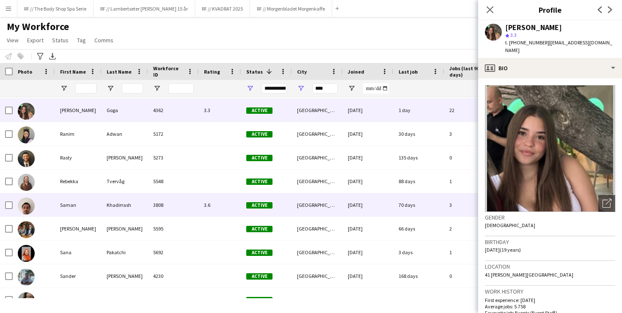
click at [175, 204] on div "3808" at bounding box center [173, 204] width 51 height 23
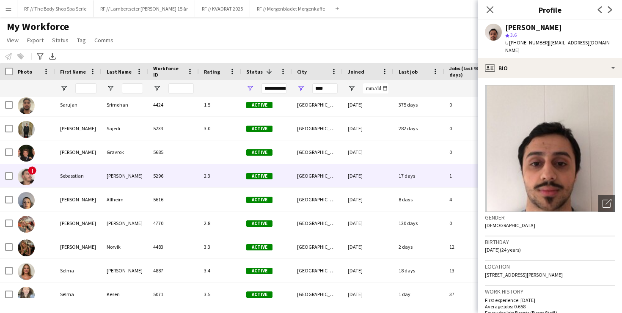
click at [32, 170] on span "!" at bounding box center [32, 170] width 8 height 8
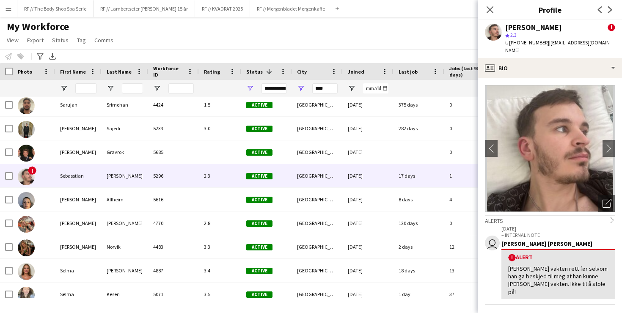
click at [490, 259] on app-crew-profile-feedback-alert "user [DATE] – INTERNAL NOTE [PERSON_NAME] [PERSON_NAME] ! [PERSON_NAME] vakten …" at bounding box center [550, 265] width 130 height 80
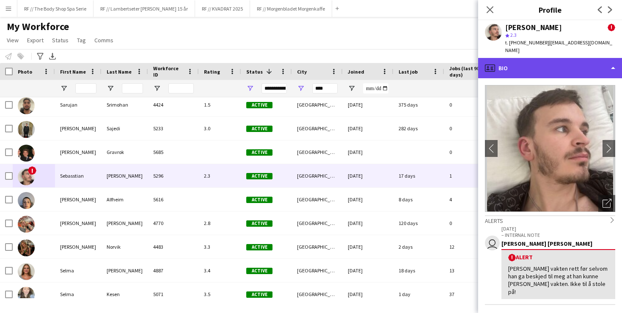
click at [518, 64] on div "profile Bio" at bounding box center [550, 68] width 144 height 20
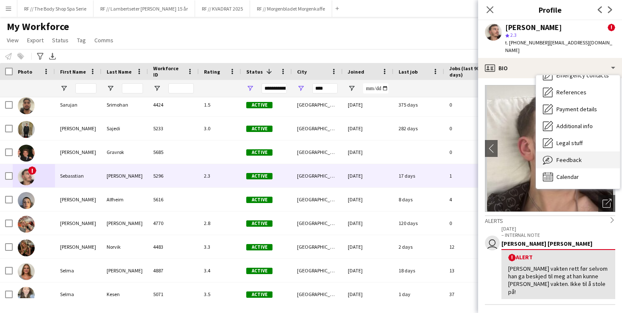
click at [561, 156] on span "Feedback" at bounding box center [569, 160] width 25 height 8
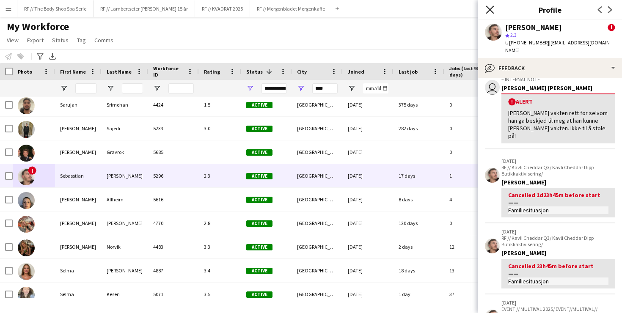
click at [488, 10] on icon "Close pop-in" at bounding box center [490, 10] width 8 height 8
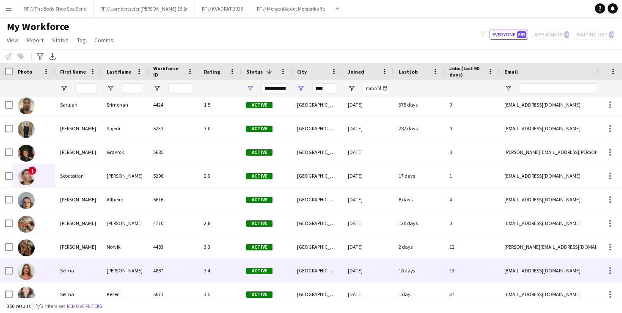
scroll to position [6830, 0]
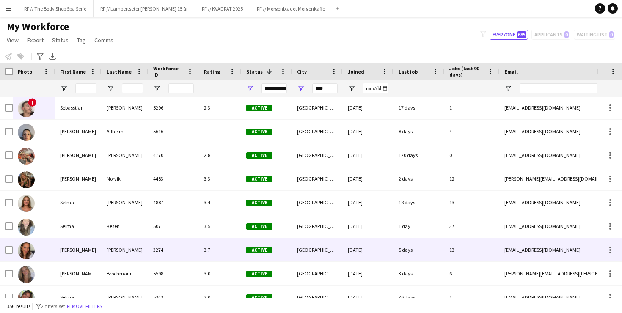
click at [168, 252] on div "3274" at bounding box center [173, 249] width 51 height 23
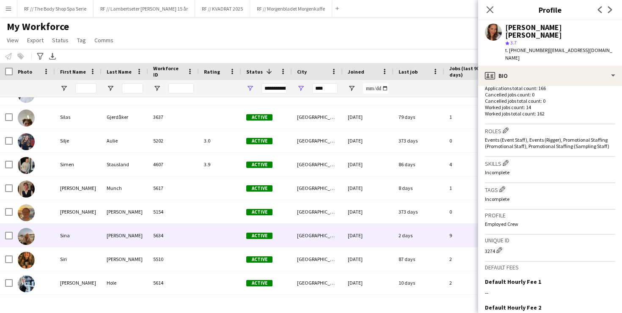
click at [187, 242] on div "5634" at bounding box center [173, 235] width 51 height 23
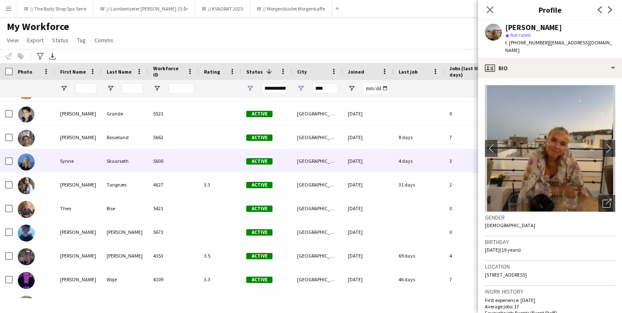
click at [212, 162] on div at bounding box center [220, 160] width 42 height 23
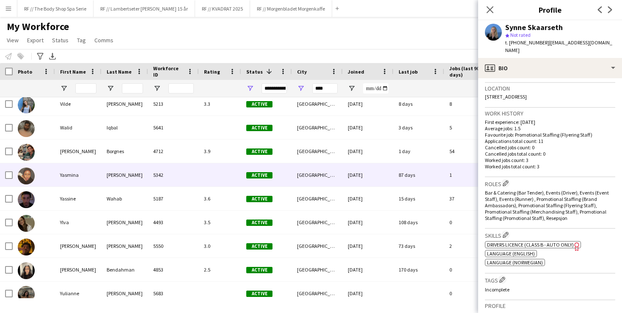
click at [184, 156] on div "4712" at bounding box center [173, 151] width 51 height 23
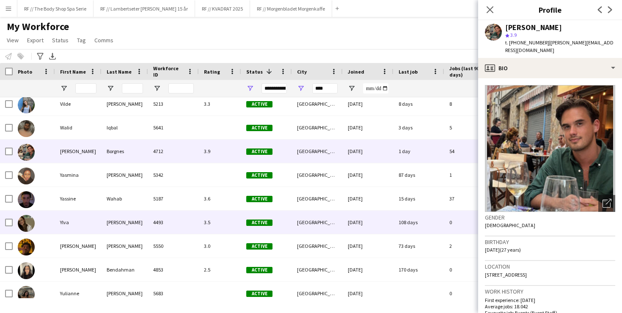
click at [177, 224] on div "4493" at bounding box center [173, 222] width 51 height 23
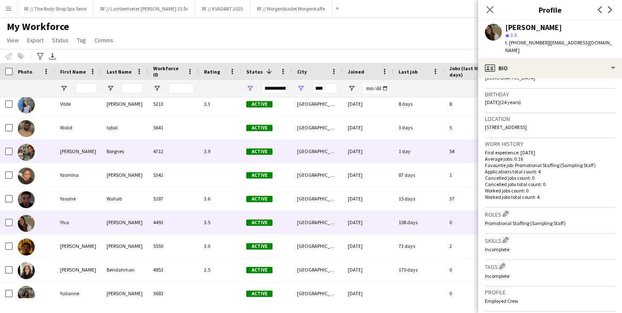
click at [115, 146] on div "Borgnes" at bounding box center [125, 151] width 47 height 23
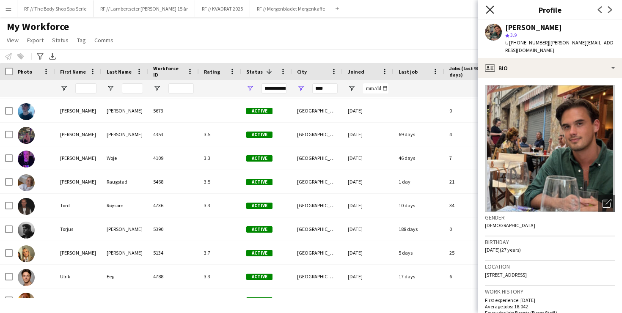
click at [493, 6] on icon at bounding box center [490, 10] width 8 height 8
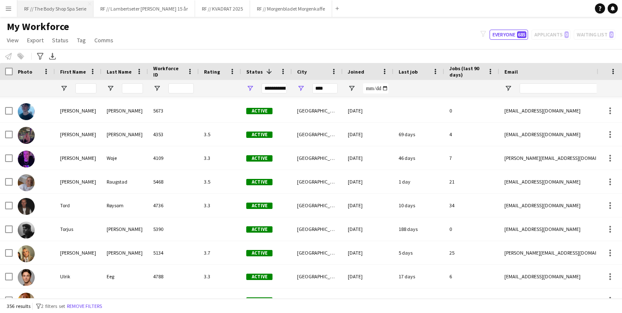
click at [49, 10] on button "RF // The Body Shop Spa Serie Close" at bounding box center [55, 8] width 76 height 17
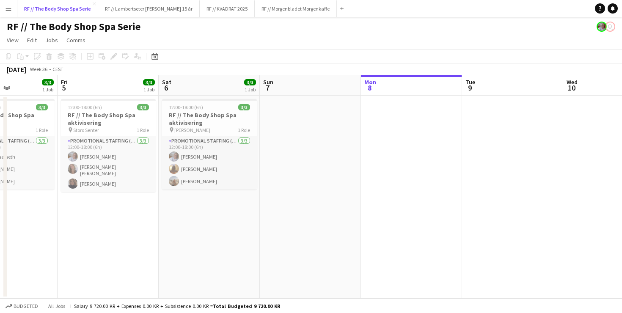
scroll to position [0, 244]
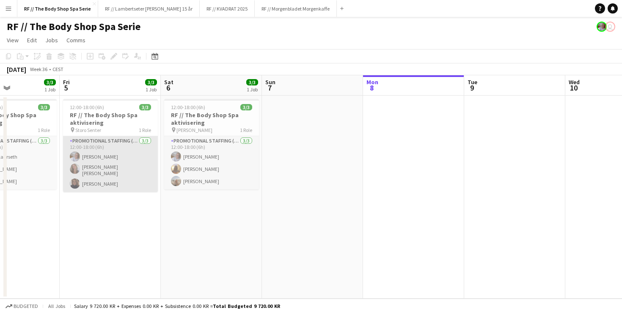
click at [91, 183] on app-card-role "Promotional Staffing (Promotional Staff) [DATE] 12:00-18:00 (6h) [PERSON_NAME] …" at bounding box center [110, 164] width 95 height 56
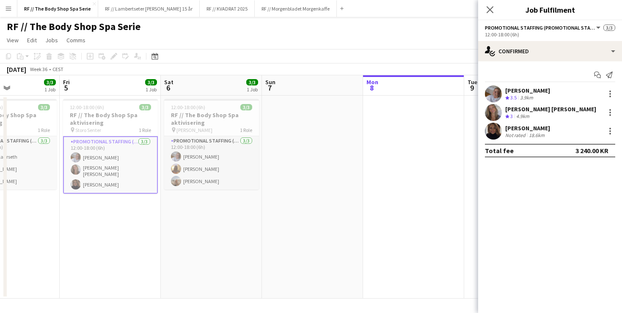
click at [541, 135] on div "18.6km" at bounding box center [536, 135] width 19 height 6
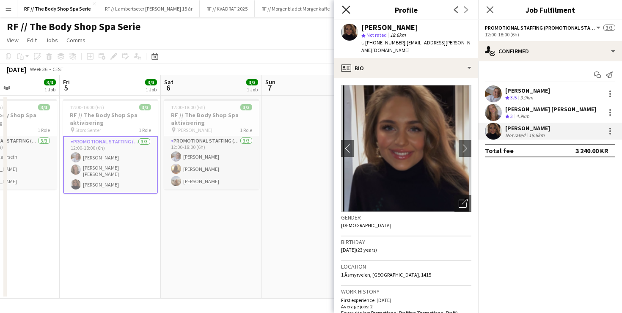
click at [346, 8] on icon "Close pop-in" at bounding box center [346, 10] width 8 height 8
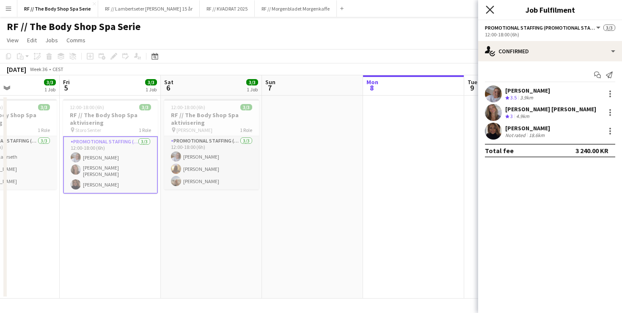
click at [489, 8] on icon at bounding box center [490, 10] width 8 height 8
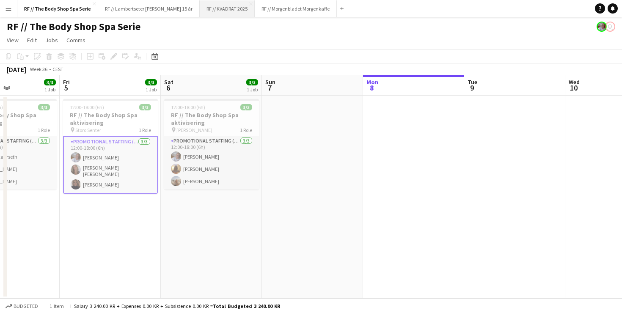
click at [216, 7] on button "RF // KVADRAT 2025 Close" at bounding box center [227, 8] width 55 height 17
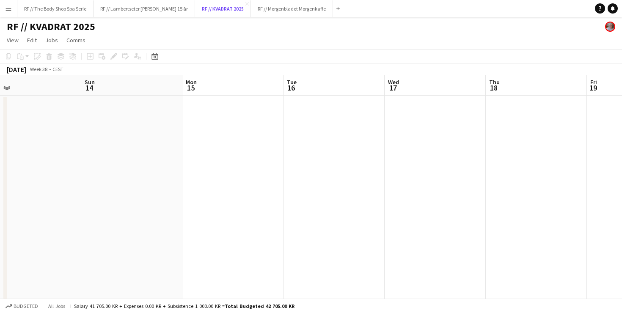
scroll to position [0, 224]
click at [409, 133] on app-date-cell at bounding box center [433, 209] width 101 height 227
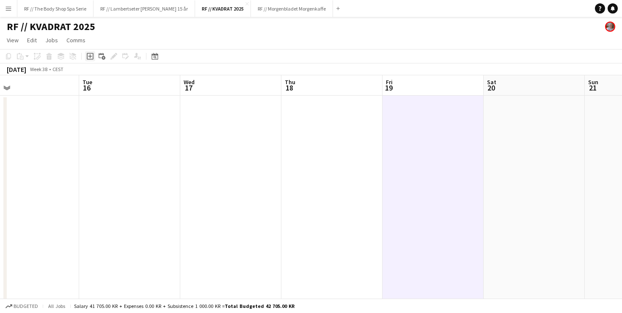
click at [91, 56] on icon "Add job" at bounding box center [90, 56] width 7 height 7
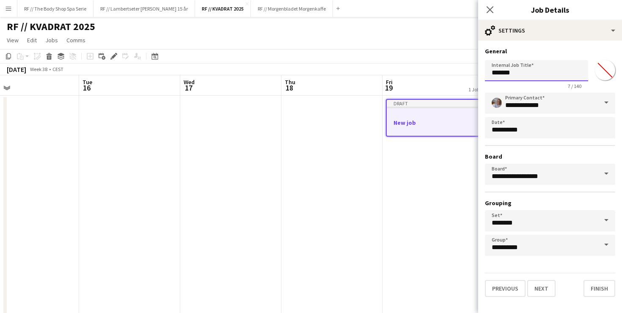
click at [530, 72] on input "*******" at bounding box center [536, 70] width 103 height 21
type input "**********"
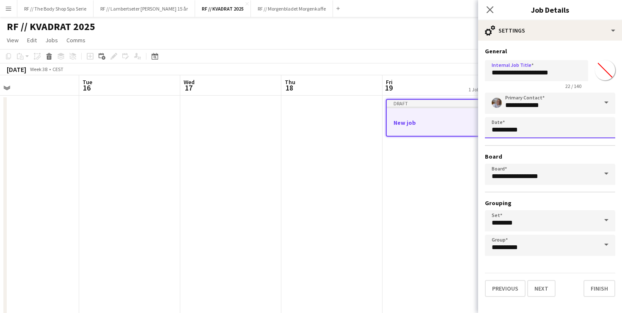
click at [538, 130] on body "Menu Boards Boards Boards All jobs Status Workforce Workforce My Workforce Recr…" at bounding box center [311, 168] width 622 height 337
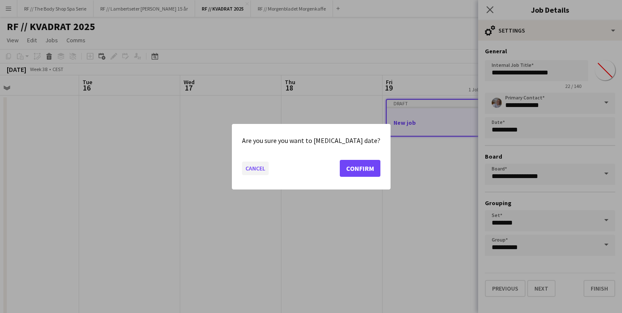
click at [264, 171] on button "Cancel" at bounding box center [255, 168] width 27 height 14
click at [266, 169] on button "Cancel" at bounding box center [255, 168] width 27 height 14
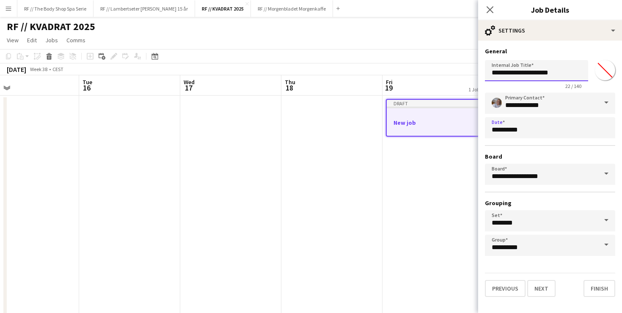
click at [561, 73] on input "**********" at bounding box center [536, 70] width 103 height 21
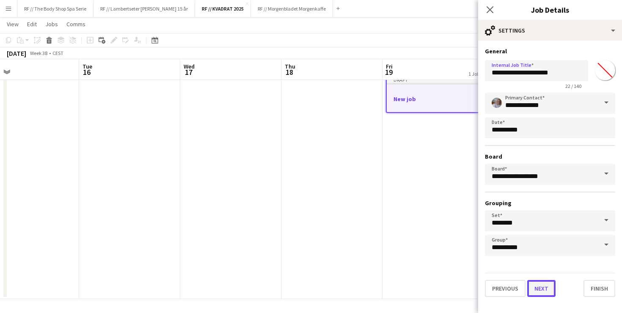
click at [544, 290] on button "Next" at bounding box center [541, 288] width 28 height 17
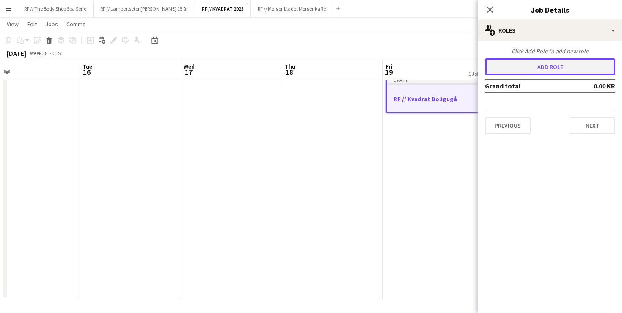
click at [563, 64] on button "Add role" at bounding box center [550, 66] width 130 height 17
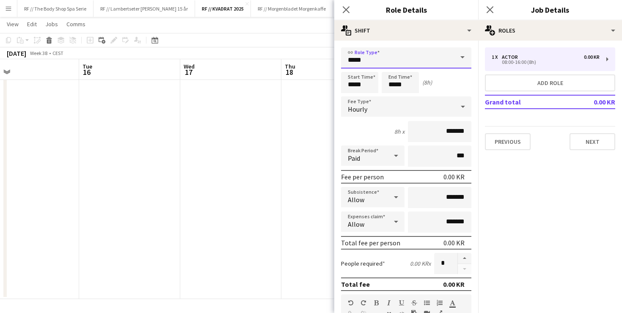
click at [373, 54] on input "*****" at bounding box center [406, 57] width 130 height 21
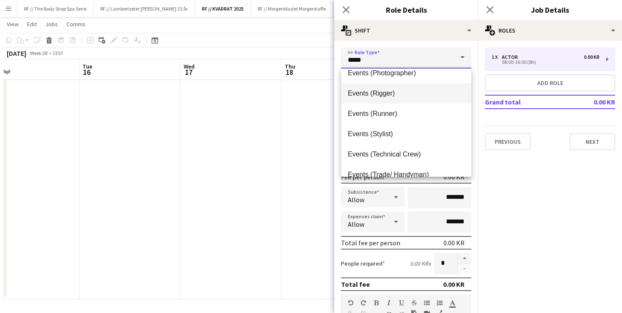
scroll to position [298, 0]
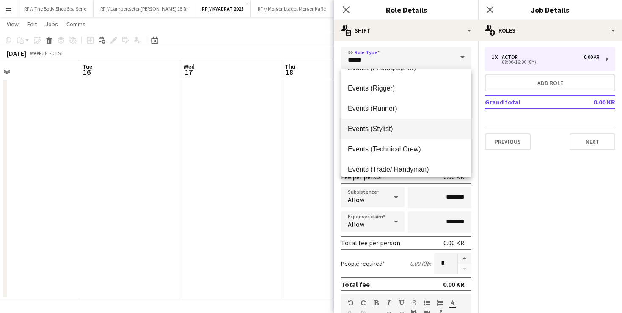
click at [395, 126] on span "Events (Stylist)" at bounding box center [406, 129] width 117 height 8
type input "**********"
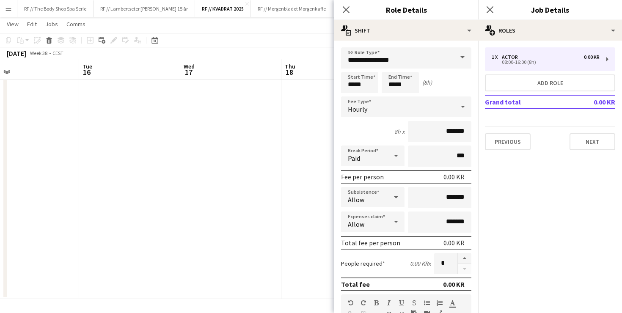
click at [375, 130] on div "8h x *******" at bounding box center [406, 131] width 130 height 21
click at [353, 85] on input "*****" at bounding box center [359, 82] width 37 height 21
type input "*****"
click at [395, 83] on input "*****" at bounding box center [400, 82] width 37 height 21
type input "*****"
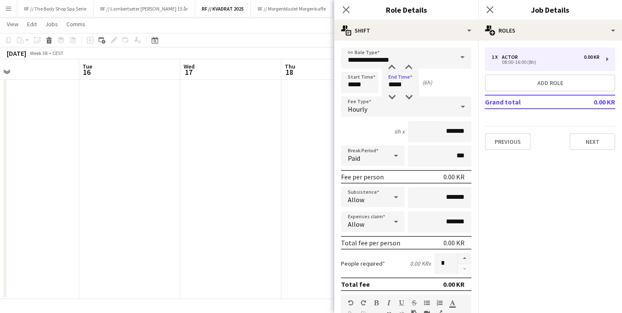
click at [356, 127] on div "6h x *******" at bounding box center [406, 131] width 130 height 21
click at [445, 132] on input "*******" at bounding box center [439, 131] width 63 height 21
type input "****"
type input "******"
click at [439, 157] on input "***" at bounding box center [439, 156] width 63 height 21
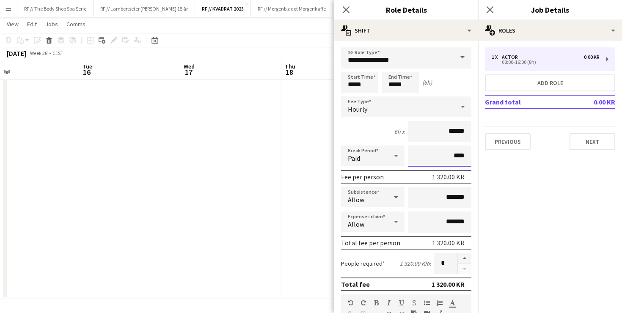
type input "****"
click at [356, 128] on div "6h x ******" at bounding box center [406, 131] width 130 height 21
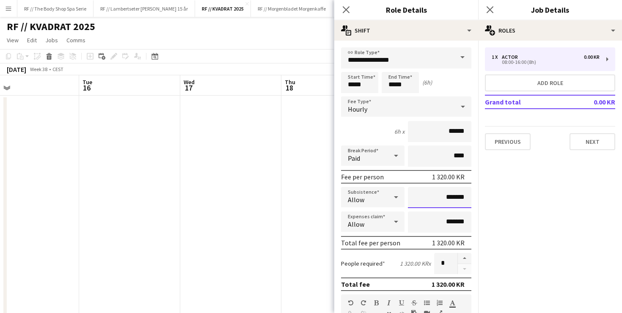
click at [434, 193] on input "*******" at bounding box center [439, 197] width 63 height 21
type input "*********"
click at [370, 130] on div "6h x ******" at bounding box center [406, 131] width 130 height 21
click at [362, 195] on div "Allow" at bounding box center [364, 197] width 47 height 20
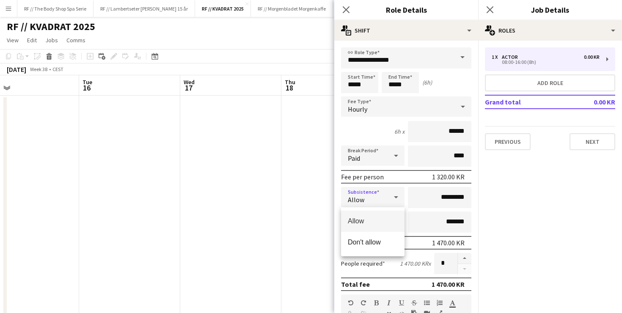
click at [362, 195] on div at bounding box center [311, 156] width 622 height 313
click at [378, 225] on div "Allow" at bounding box center [364, 222] width 47 height 20
click at [376, 222] on div at bounding box center [311, 156] width 622 height 313
click at [360, 127] on div "6h x ******" at bounding box center [406, 131] width 130 height 21
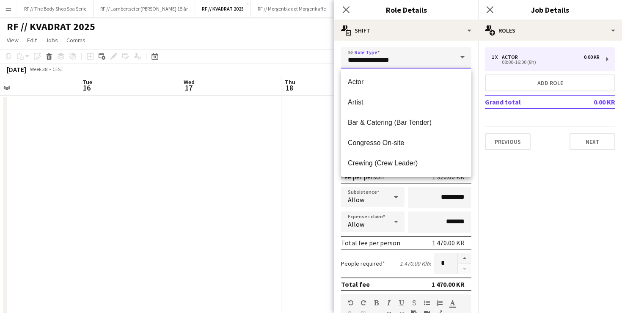
click at [415, 58] on input "**********" at bounding box center [406, 57] width 130 height 21
click at [404, 41] on div "**********" at bounding box center [406, 285] width 144 height 489
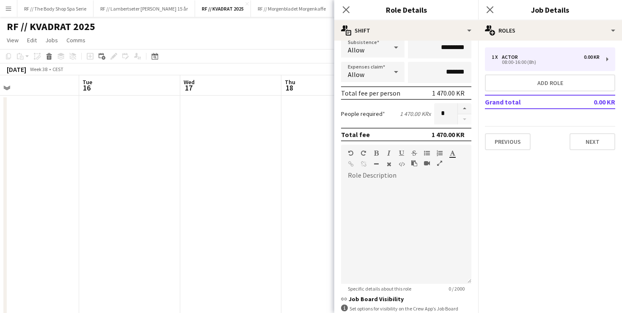
scroll to position [151, 0]
click at [377, 185] on div at bounding box center [406, 233] width 130 height 102
click at [464, 109] on button "button" at bounding box center [465, 107] width 14 height 11
type input "*"
click at [367, 191] on div at bounding box center [406, 233] width 130 height 102
